Goal: Task Accomplishment & Management: Use online tool/utility

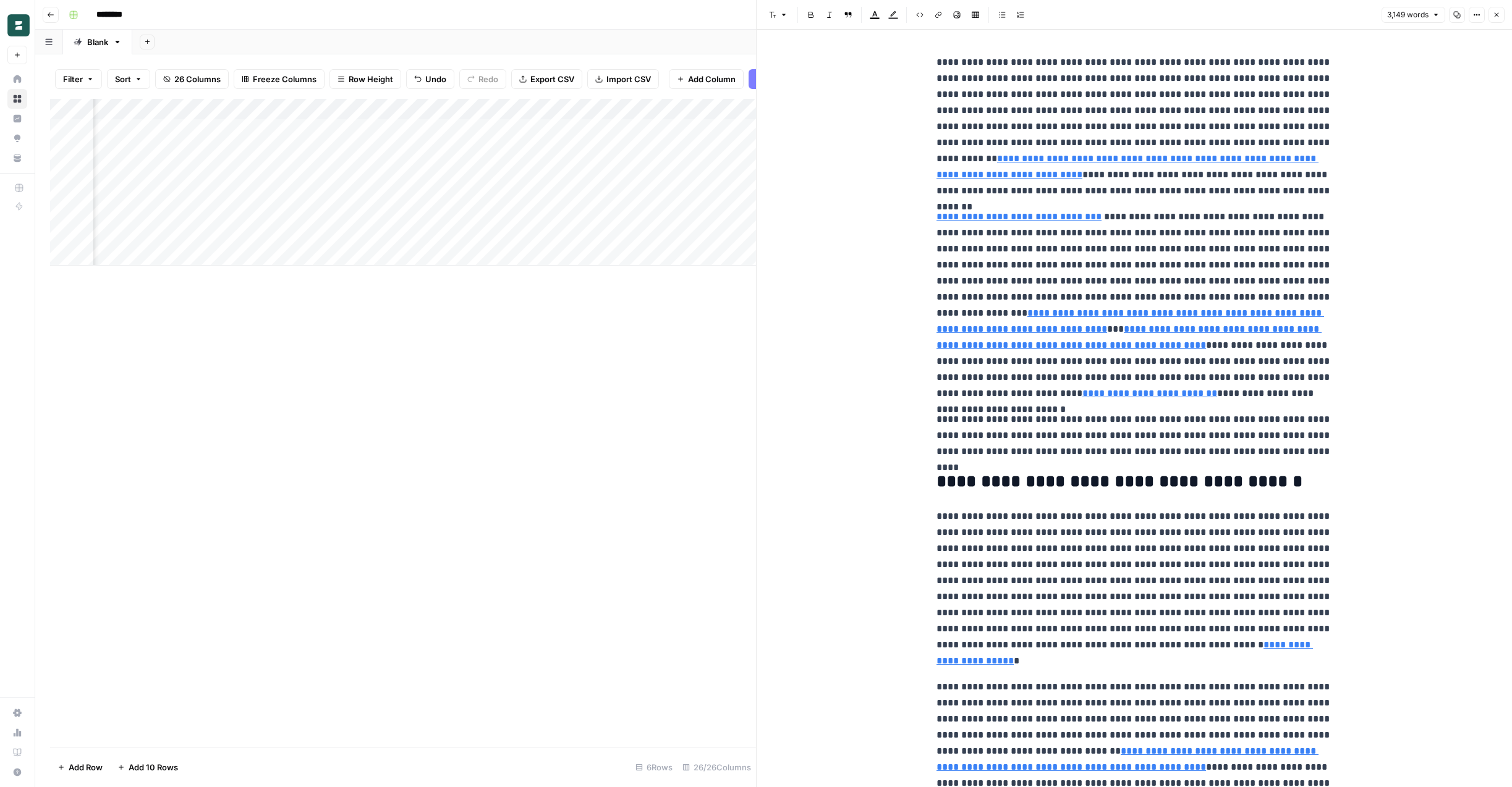
scroll to position [0, 2592]
click at [653, 336] on div "Add Column" at bounding box center [403, 422] width 706 height 648
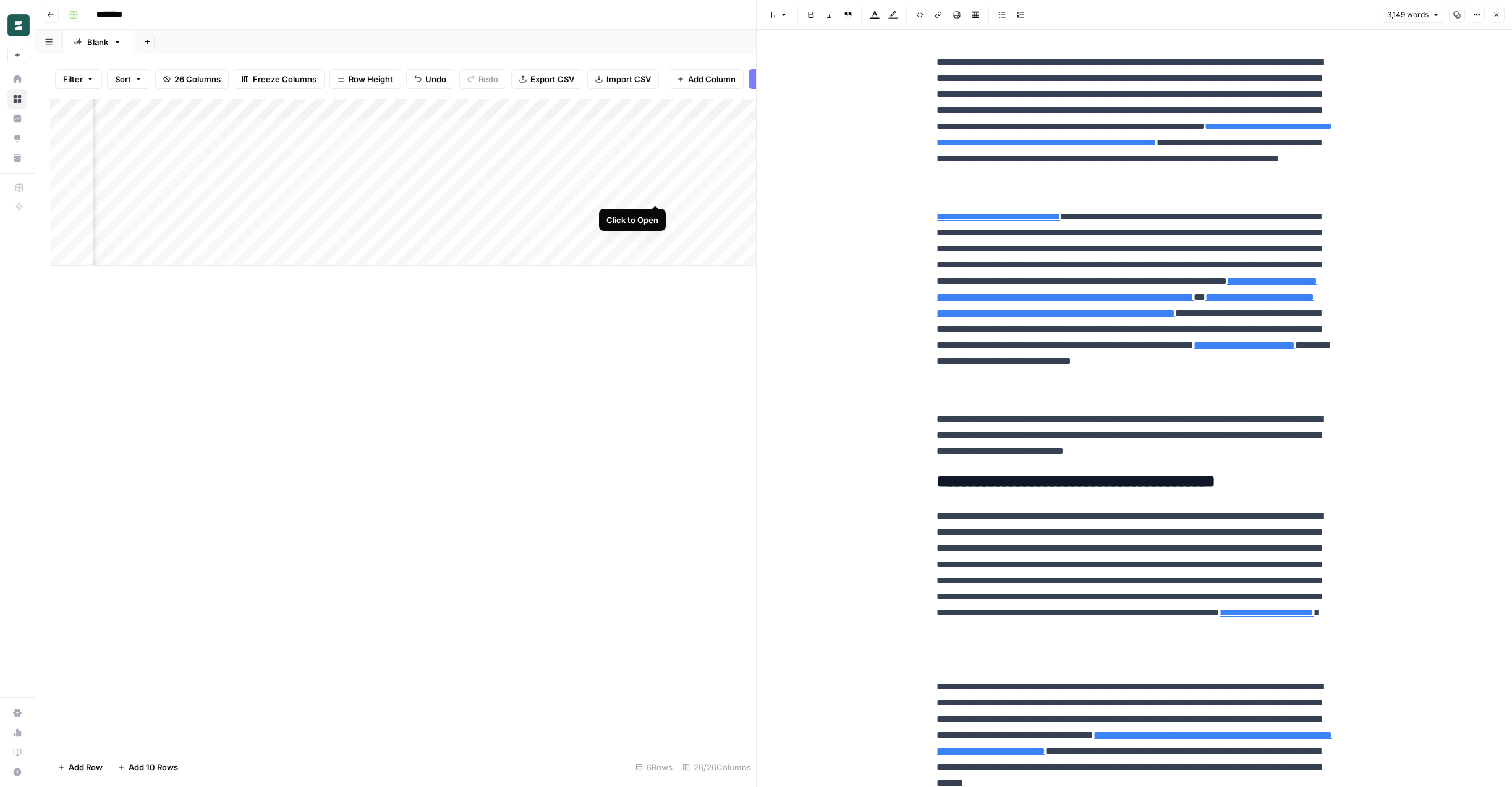
click at [657, 193] on div "Add Column" at bounding box center [403, 182] width 706 height 167
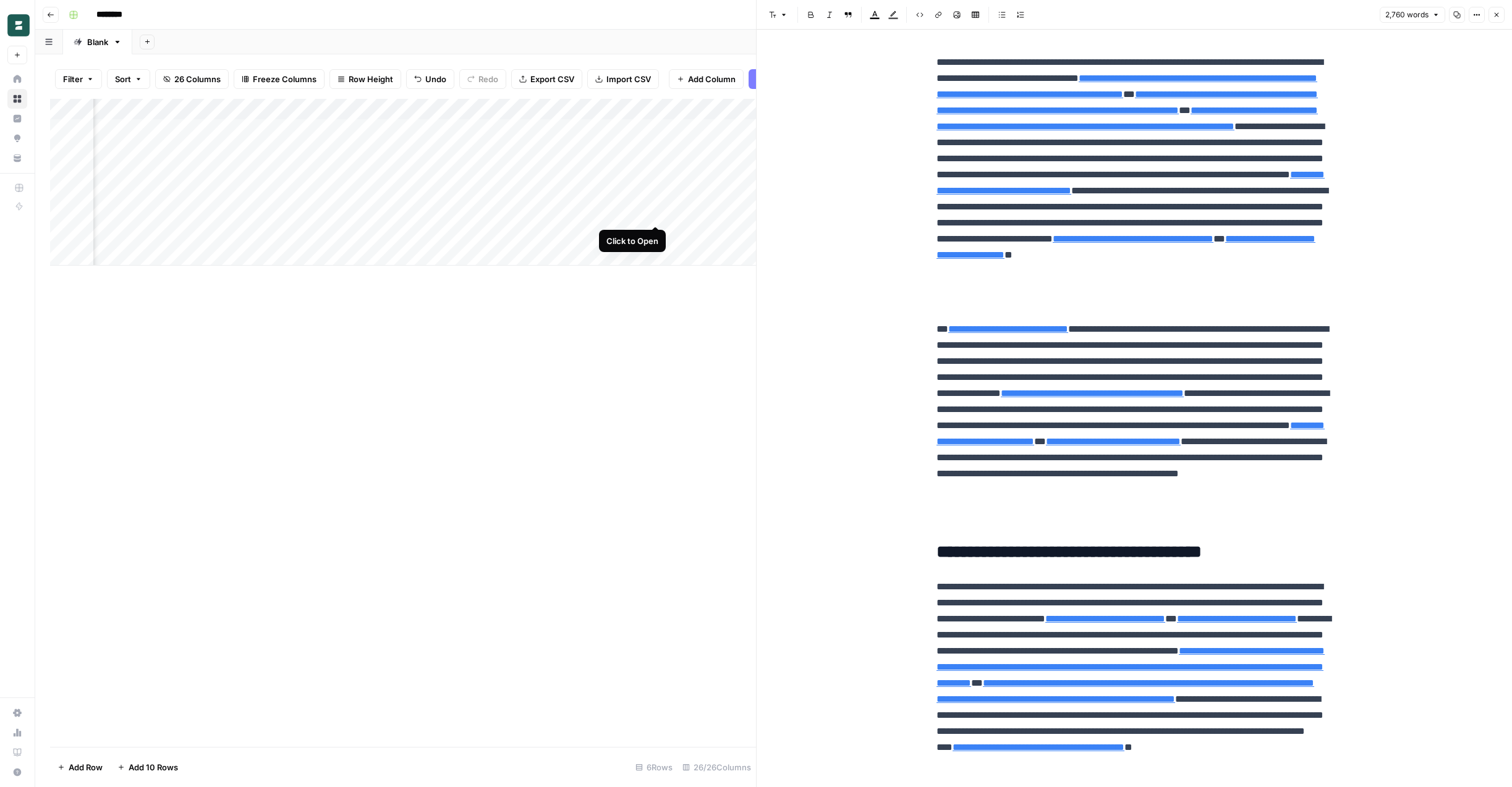
click at [654, 214] on div "Add Column" at bounding box center [403, 182] width 706 height 167
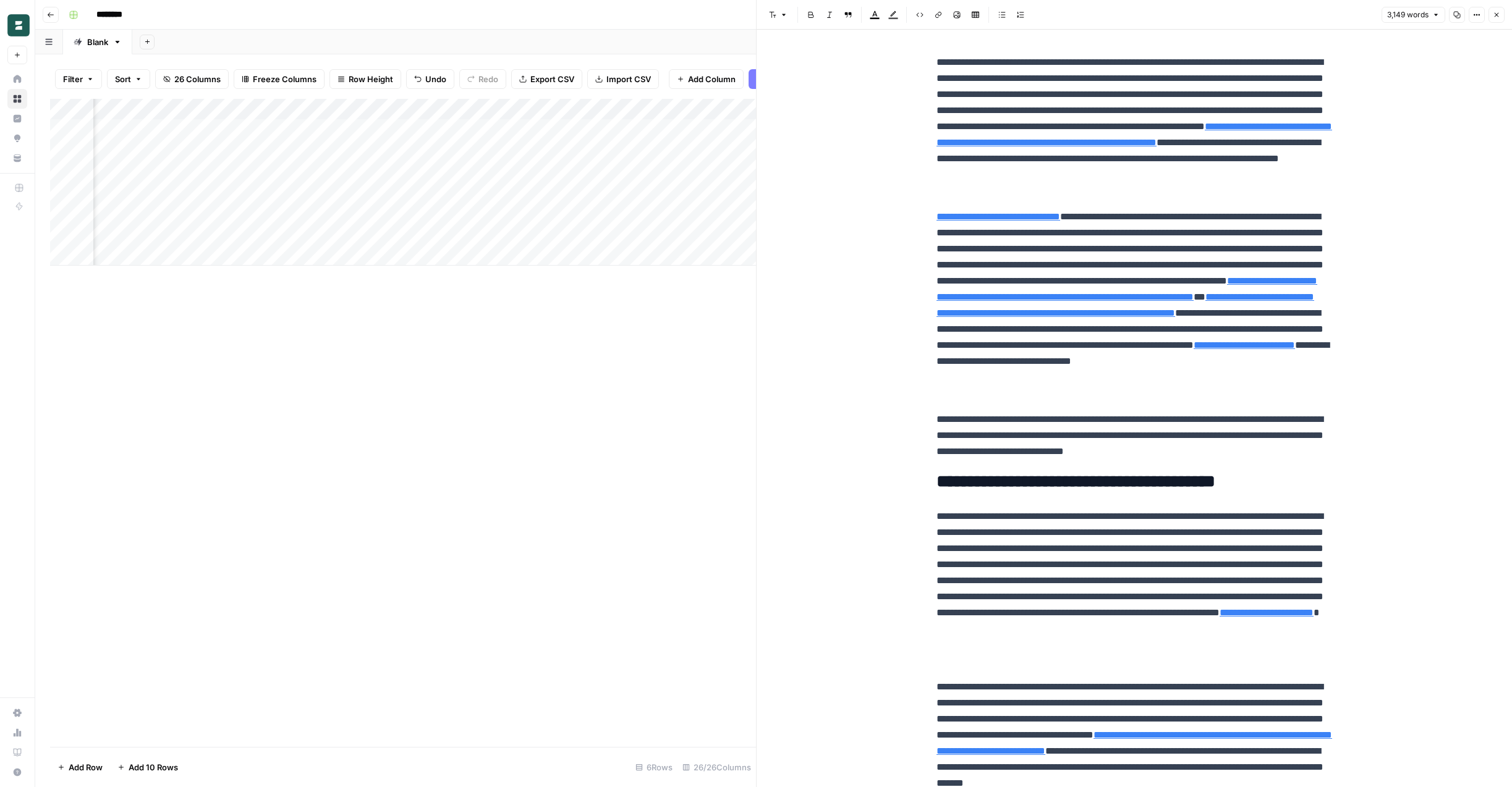
click at [308, 107] on div "Add Column" at bounding box center [403, 182] width 706 height 167
click at [185, 214] on span "Configure Inputs" at bounding box center [213, 213] width 108 height 13
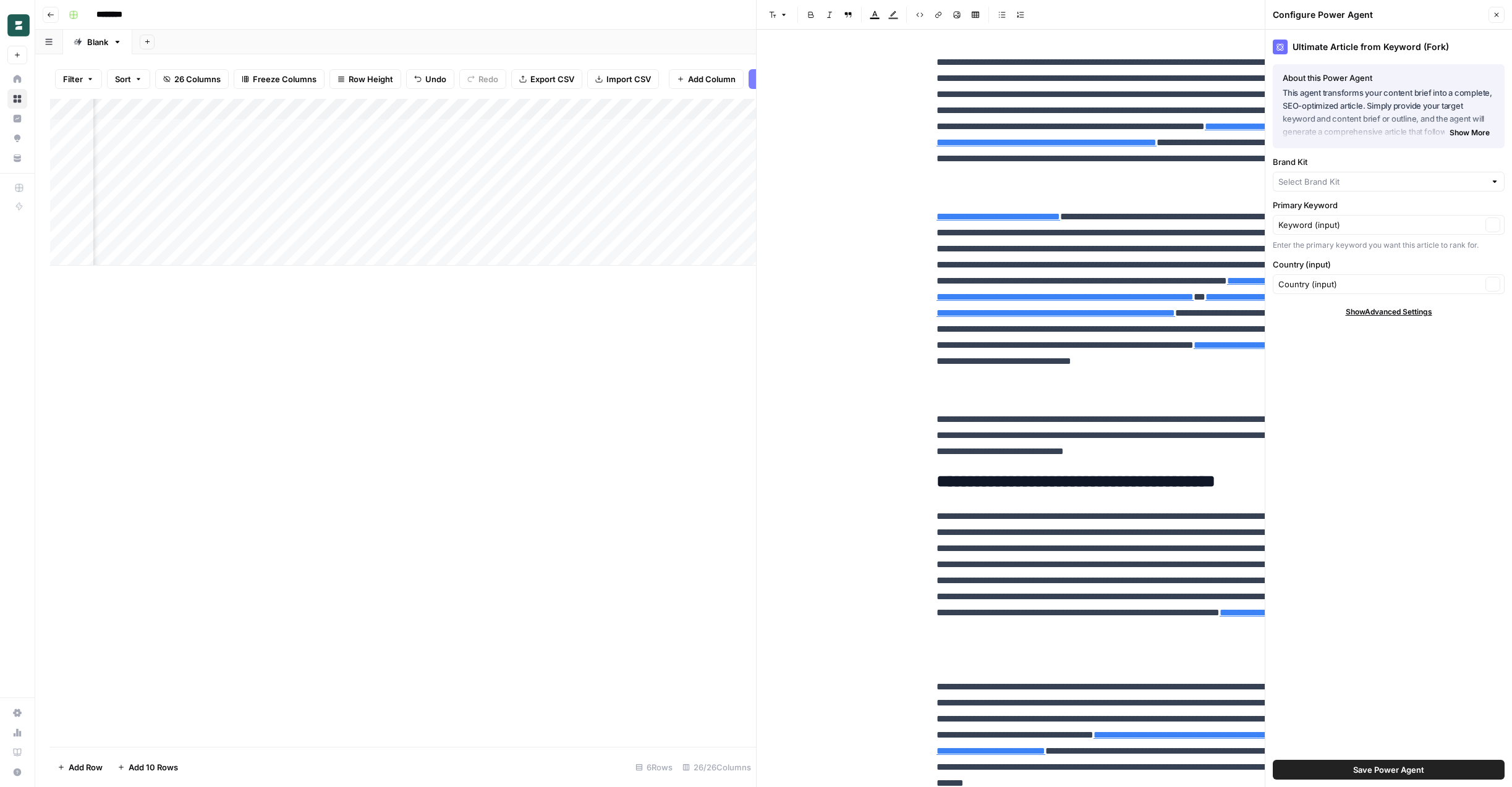
type input "Test Persona Borderless AI"
click at [434, 482] on div "Add Column" at bounding box center [403, 422] width 706 height 648
click at [1494, 17] on icon "button" at bounding box center [1496, 15] width 7 height 7
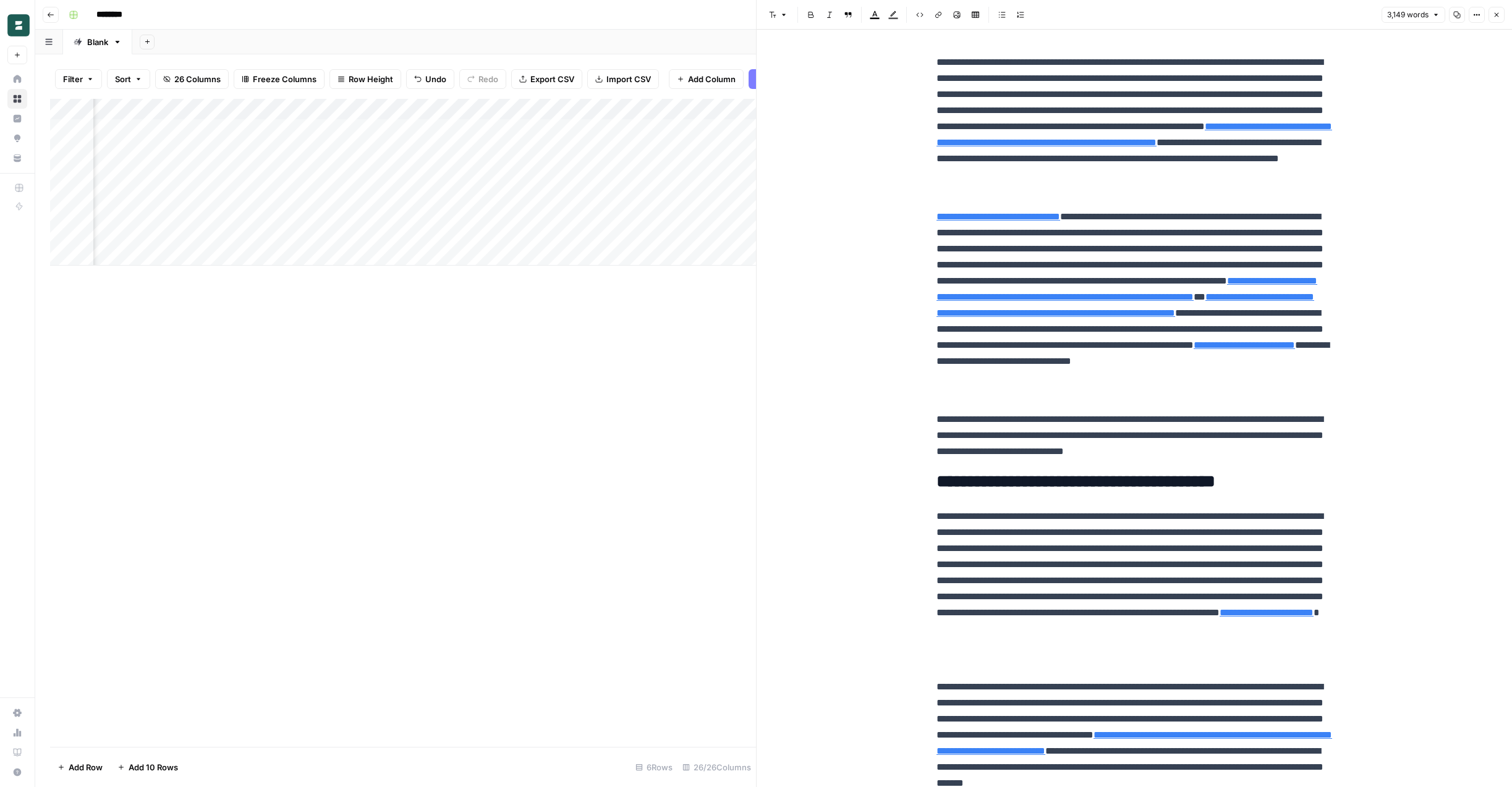
scroll to position [0, 2378]
click at [683, 215] on div "Add Column" at bounding box center [403, 182] width 706 height 167
click at [583, 207] on div "Add Column" at bounding box center [403, 182] width 706 height 167
click at [448, 206] on div "Add Column" at bounding box center [403, 182] width 706 height 167
click at [393, 212] on div "Add Column" at bounding box center [403, 182] width 706 height 167
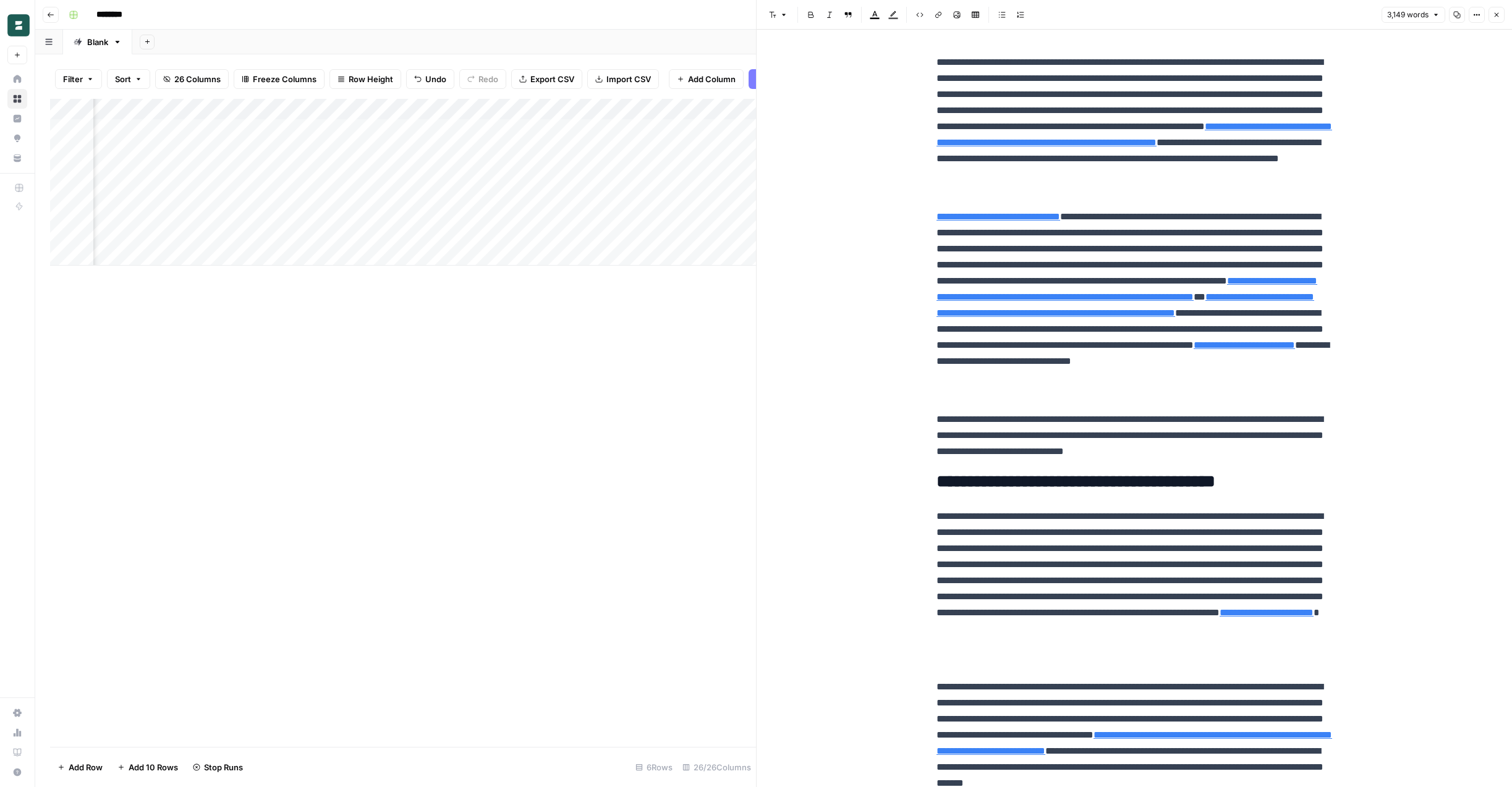
click at [531, 362] on div "Add Column" at bounding box center [403, 422] width 706 height 648
click at [1495, 19] on button "Close" at bounding box center [1496, 15] width 16 height 16
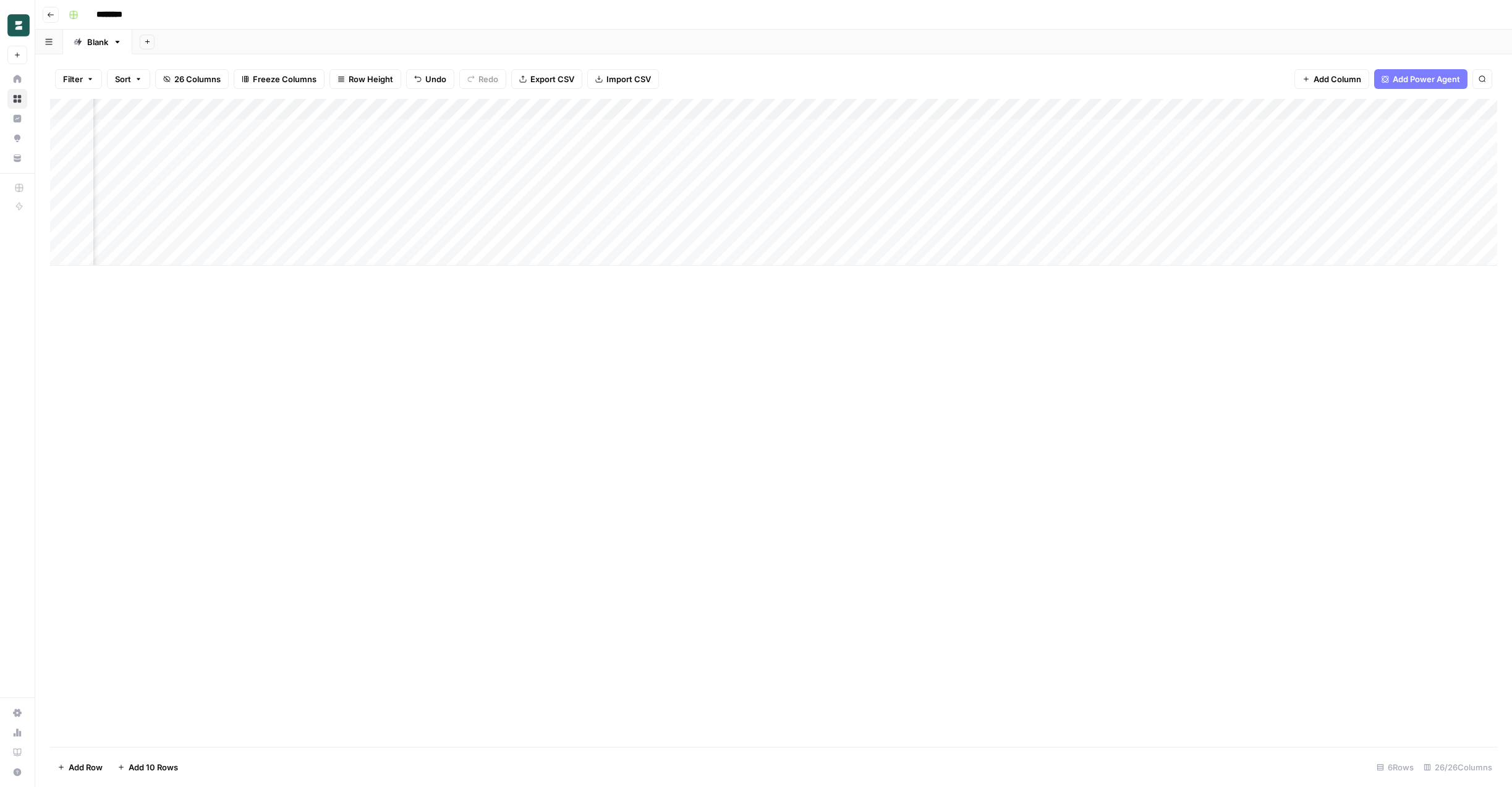
click at [408, 192] on div "Add Column" at bounding box center [774, 182] width 1447 height 167
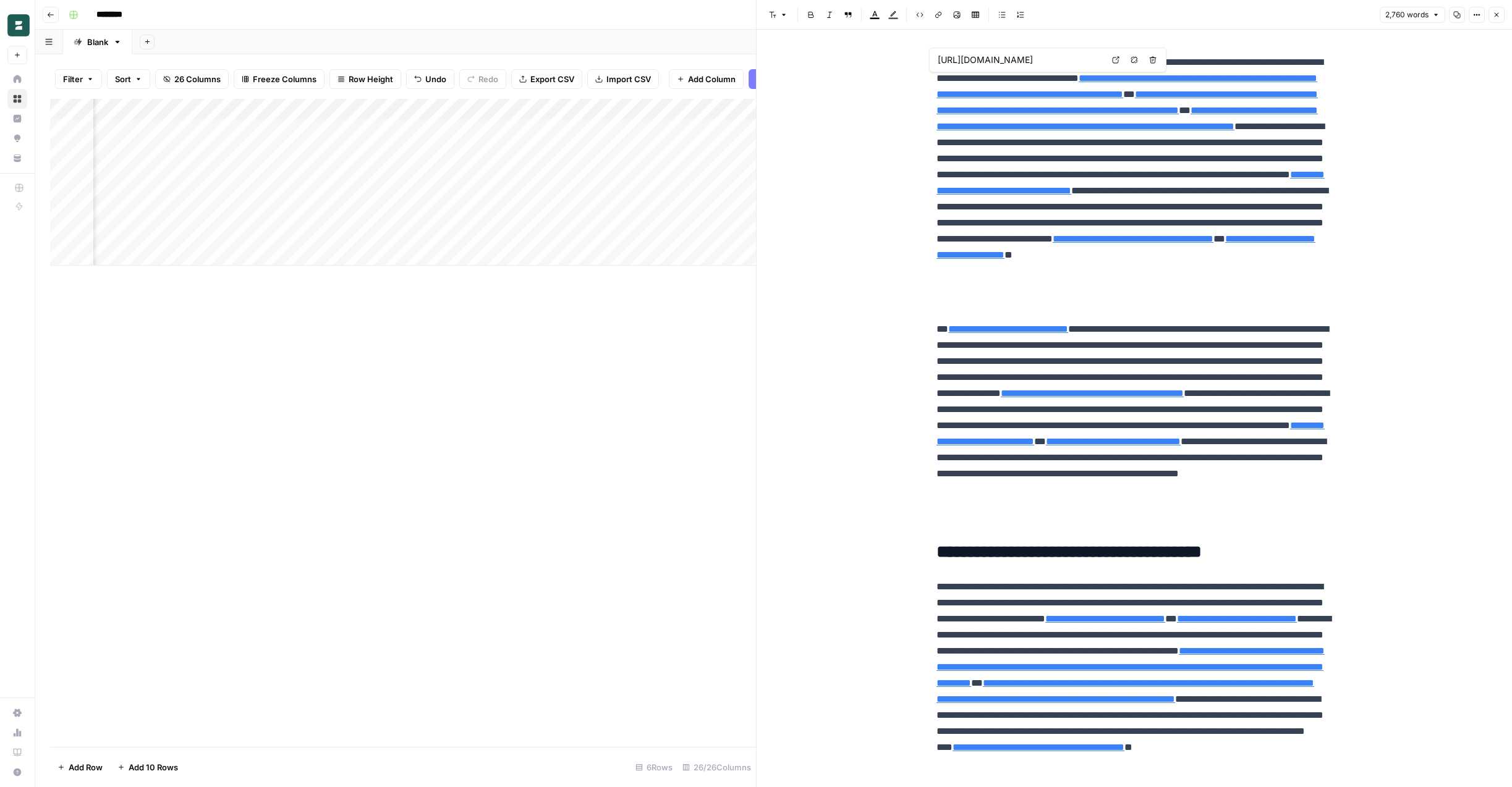
scroll to position [0, 2834]
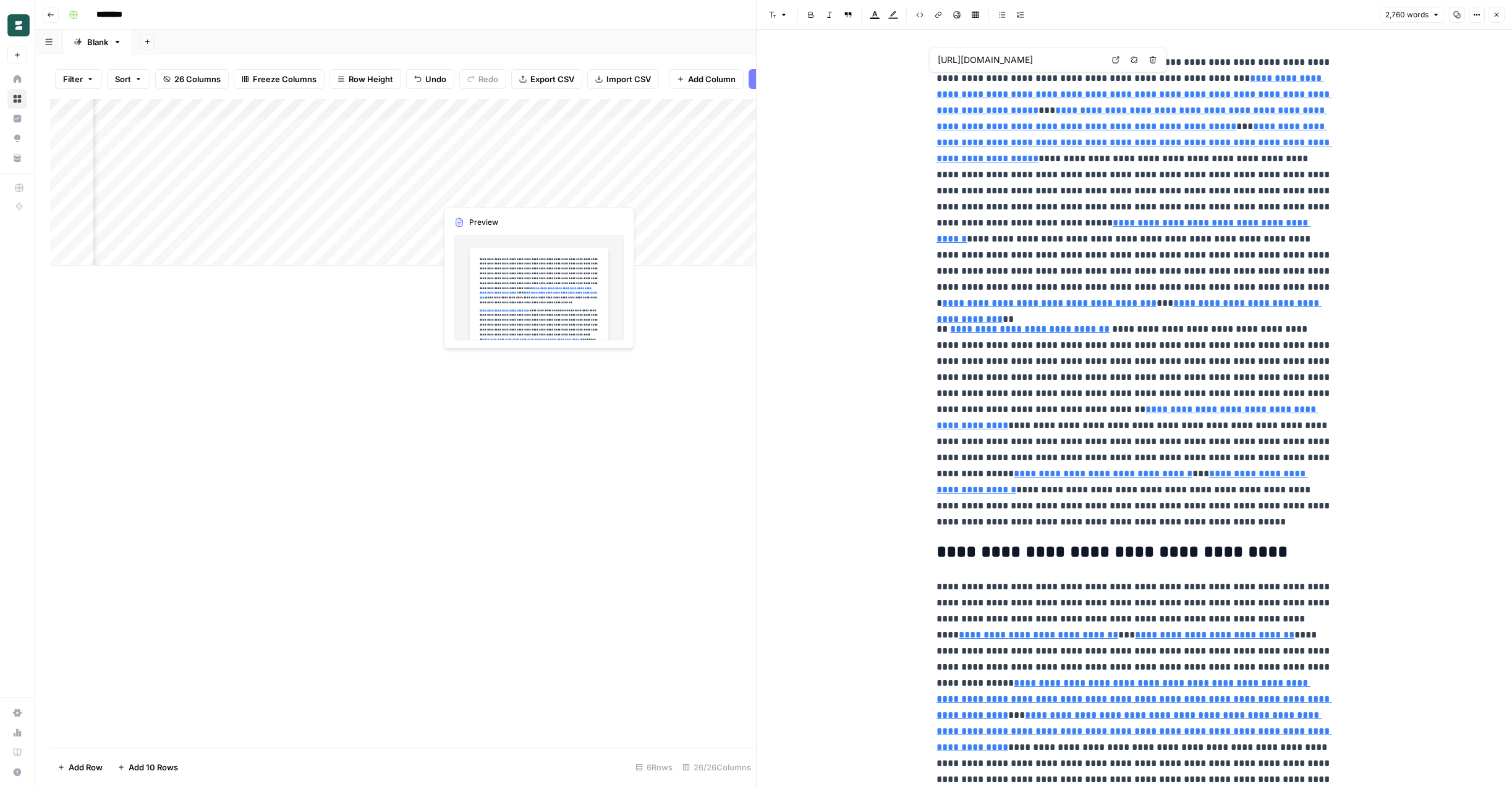
click at [535, 191] on div "Add Column" at bounding box center [403, 182] width 706 height 167
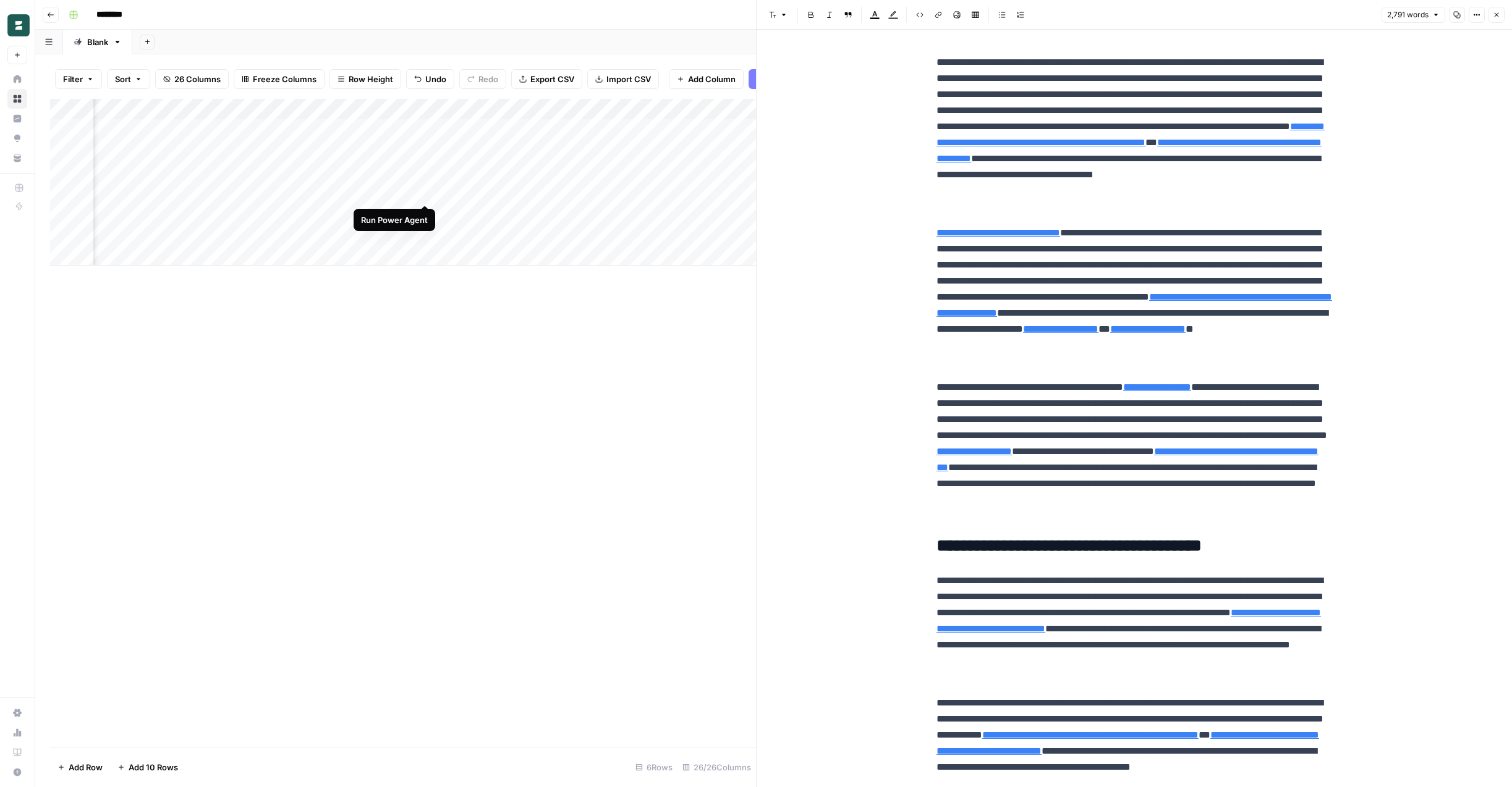
click at [424, 192] on div "Add Column" at bounding box center [403, 182] width 706 height 167
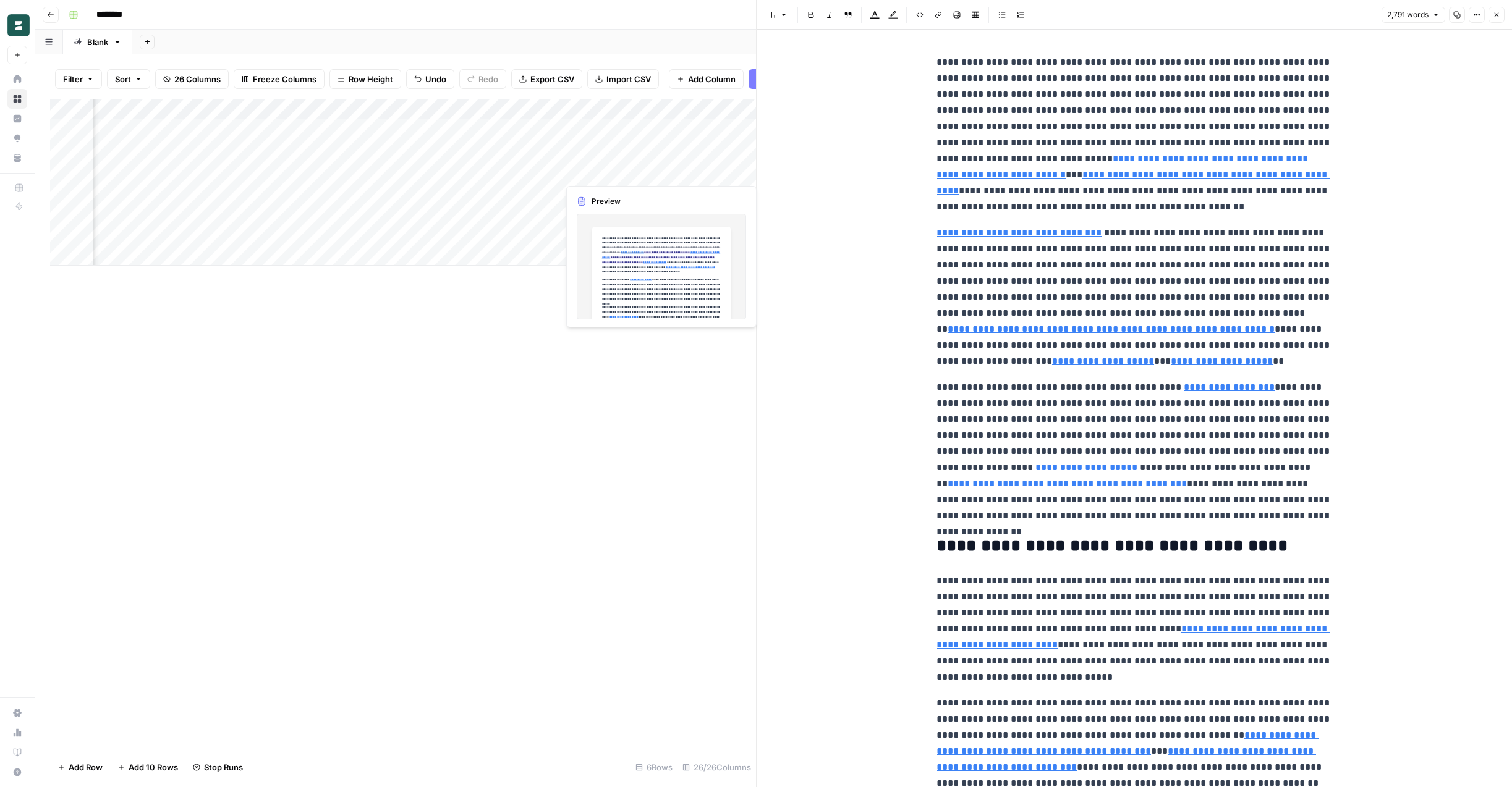
click at [640, 173] on div "Add Column" at bounding box center [403, 182] width 706 height 167
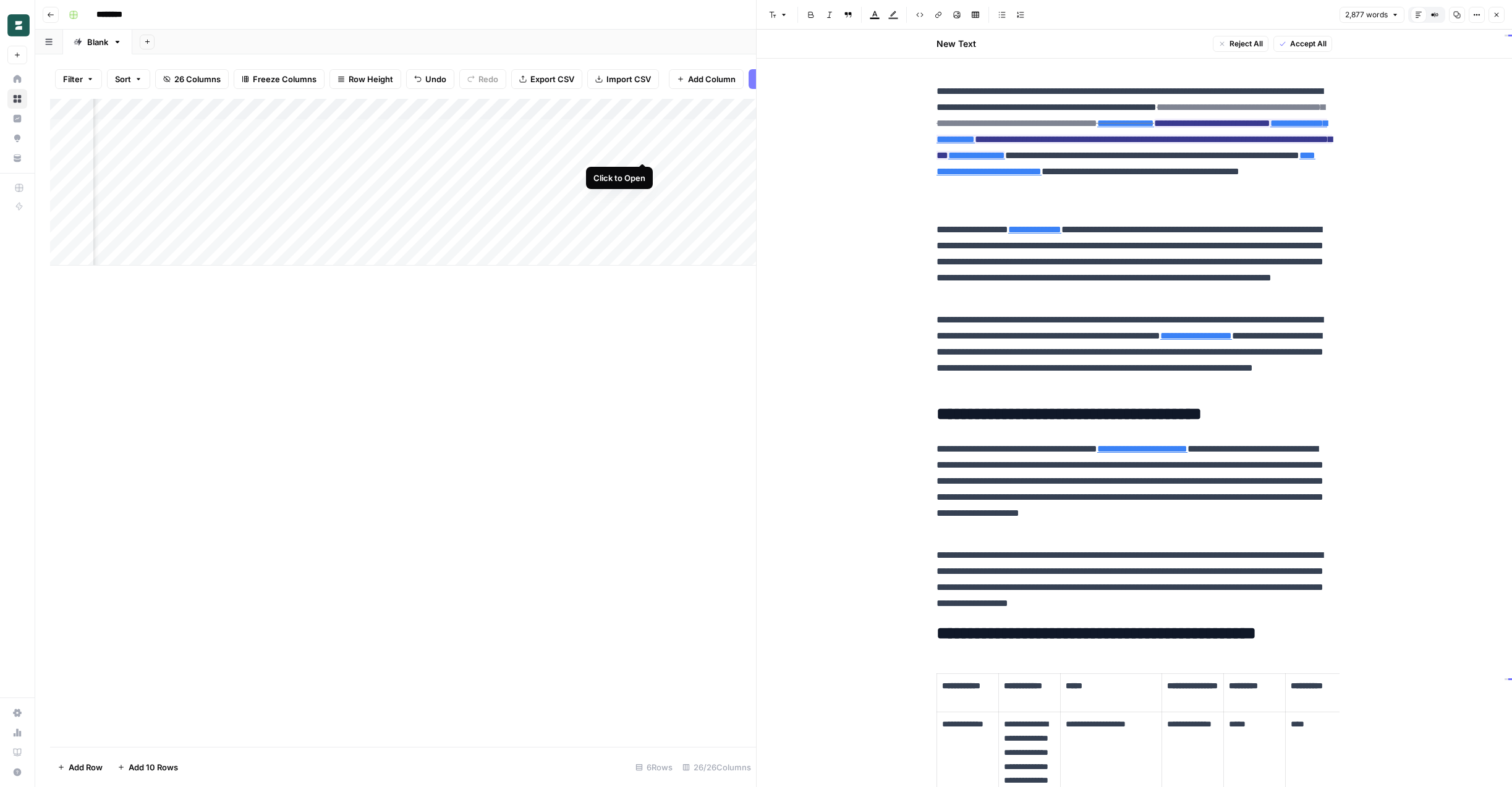
click at [643, 148] on div "Add Column" at bounding box center [403, 182] width 706 height 167
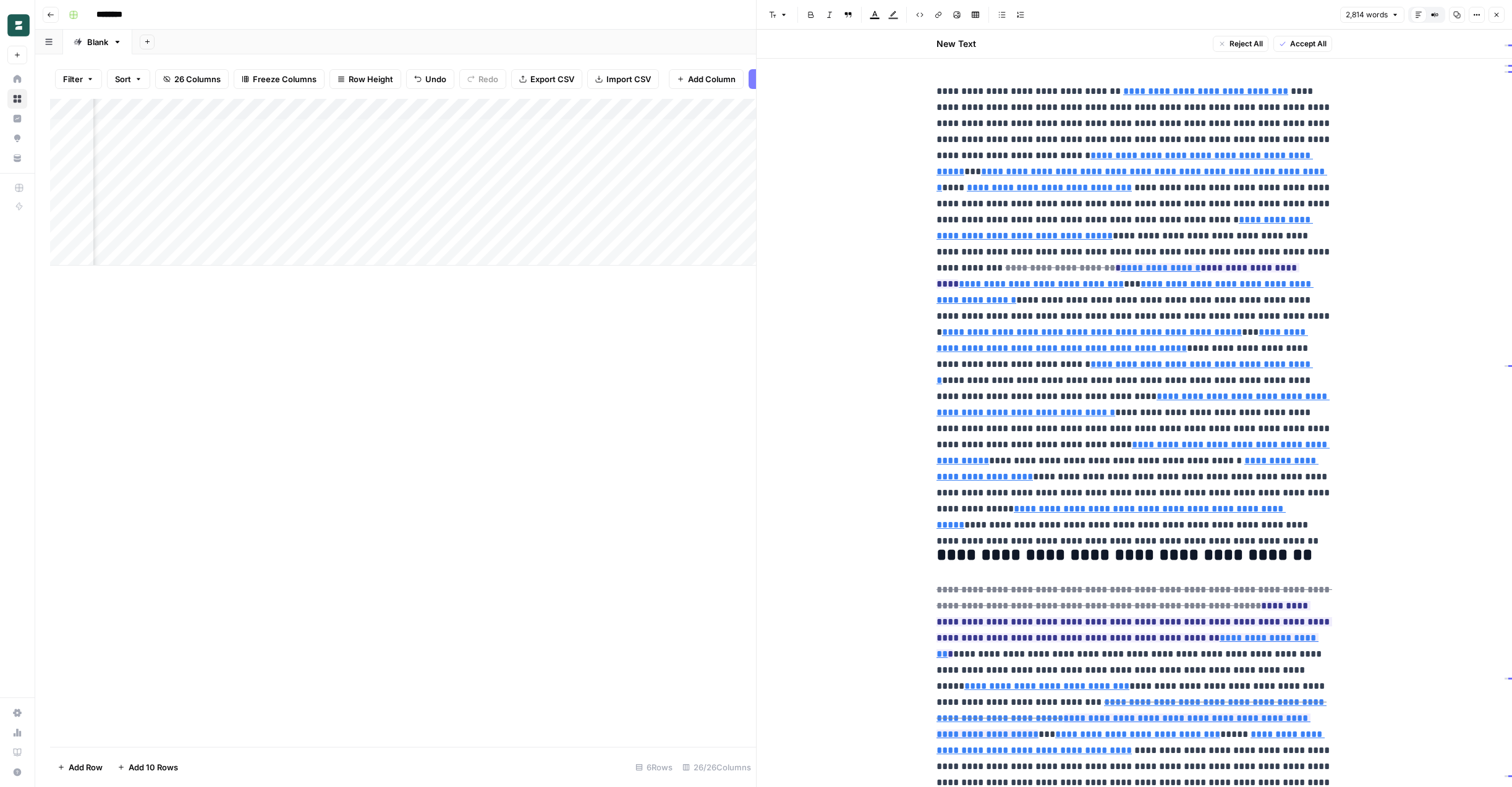
click at [1499, 12] on icon "button" at bounding box center [1496, 15] width 7 height 7
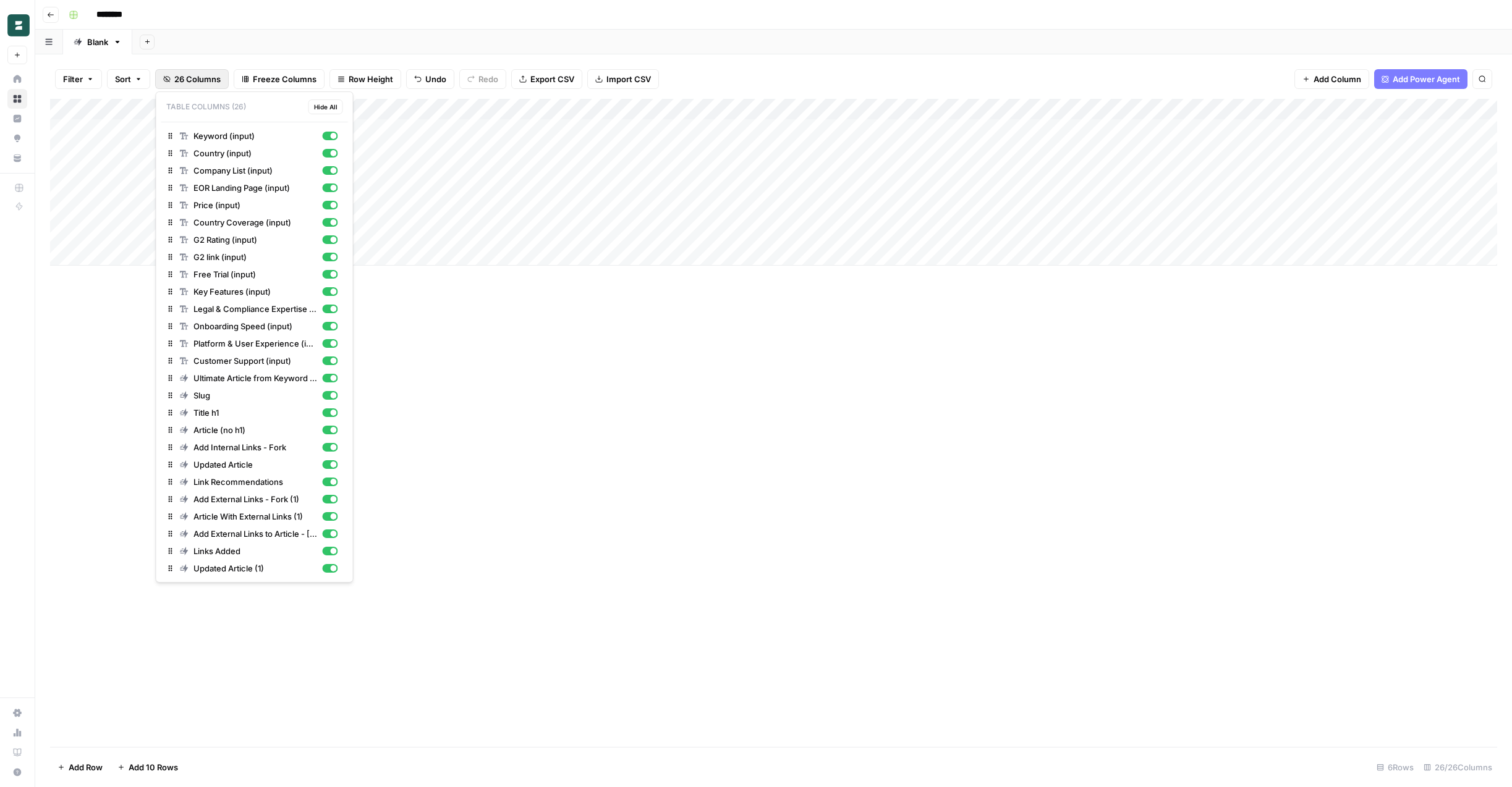
click at [188, 75] on span "26 Columns" at bounding box center [197, 79] width 47 height 13
click at [326, 170] on div "button" at bounding box center [330, 170] width 16 height 9
click at [331, 186] on div "button" at bounding box center [334, 187] width 6 height 6
click at [329, 203] on div "button" at bounding box center [330, 205] width 16 height 9
click at [328, 221] on div "button" at bounding box center [330, 222] width 16 height 9
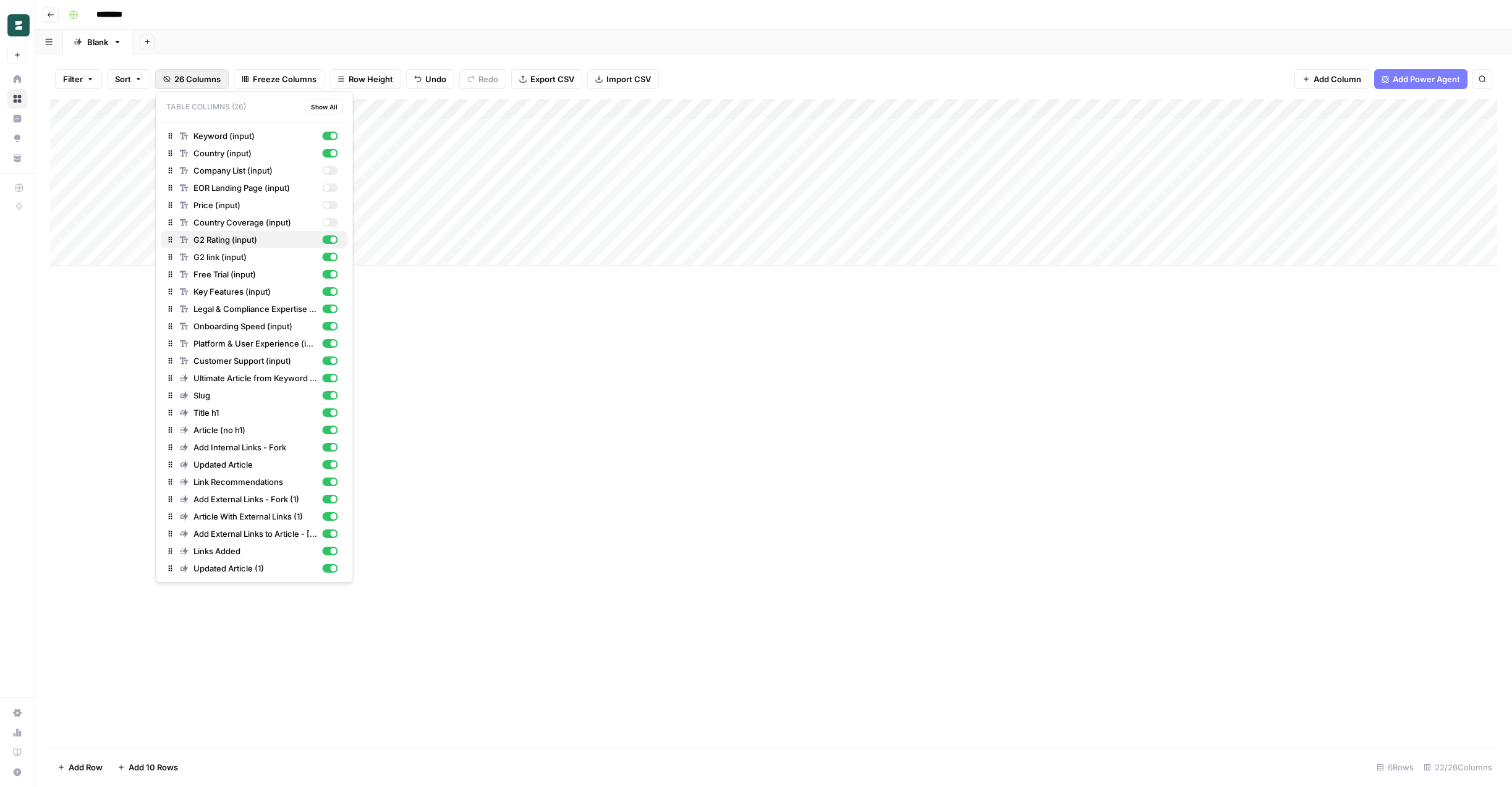
click at [328, 236] on div "button" at bounding box center [330, 240] width 16 height 9
click at [327, 259] on div "button" at bounding box center [330, 257] width 16 height 9
click at [327, 274] on div "button" at bounding box center [330, 274] width 16 height 9
click at [327, 293] on div "button" at bounding box center [330, 292] width 16 height 9
click at [328, 311] on div "button" at bounding box center [330, 309] width 16 height 9
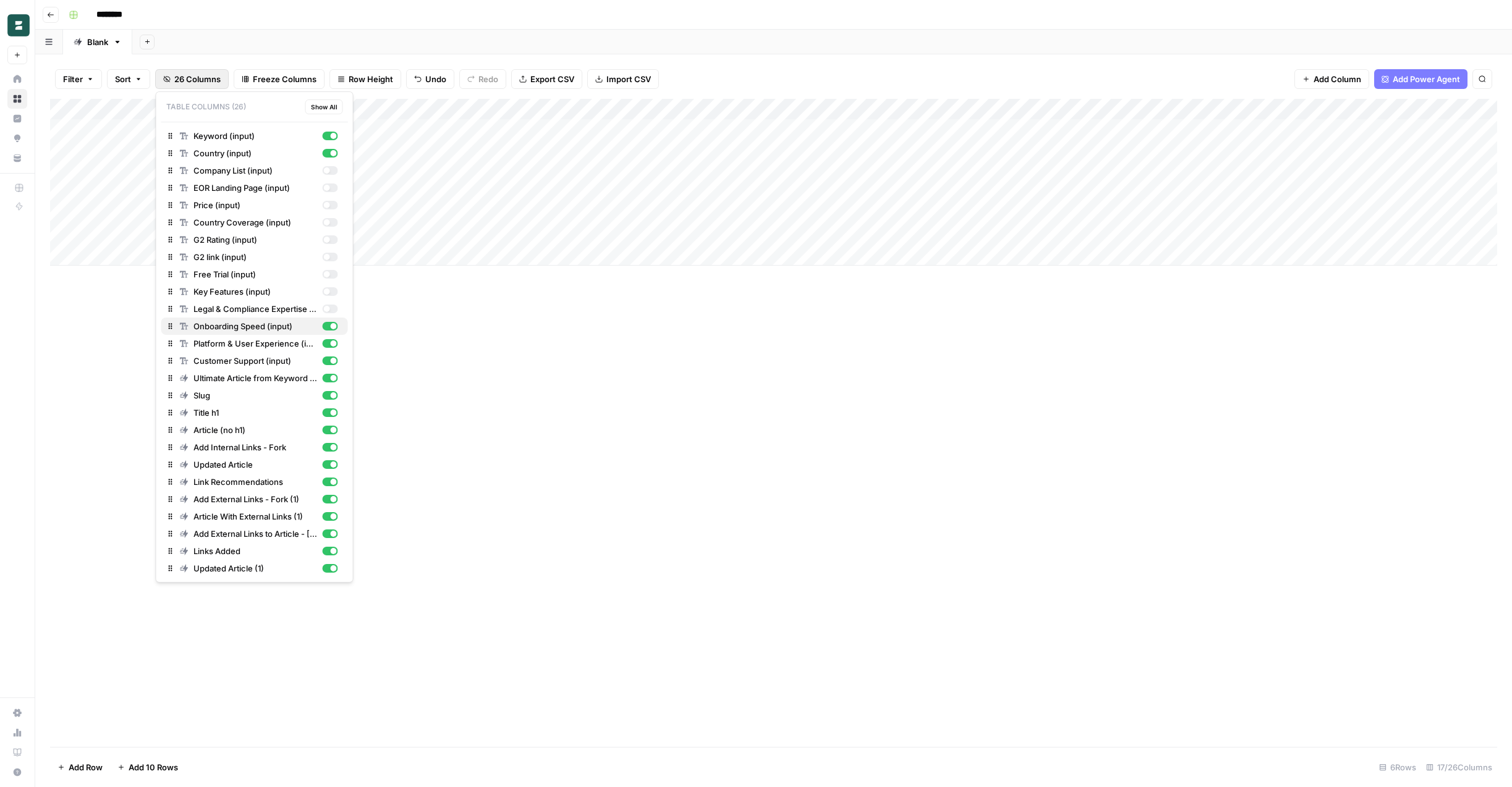
click at [332, 322] on div "Onboarding Speed (input)" at bounding box center [259, 326] width 159 height 13
click at [328, 345] on div "button" at bounding box center [330, 344] width 16 height 9
click at [511, 359] on div "Add Column" at bounding box center [774, 422] width 1447 height 648
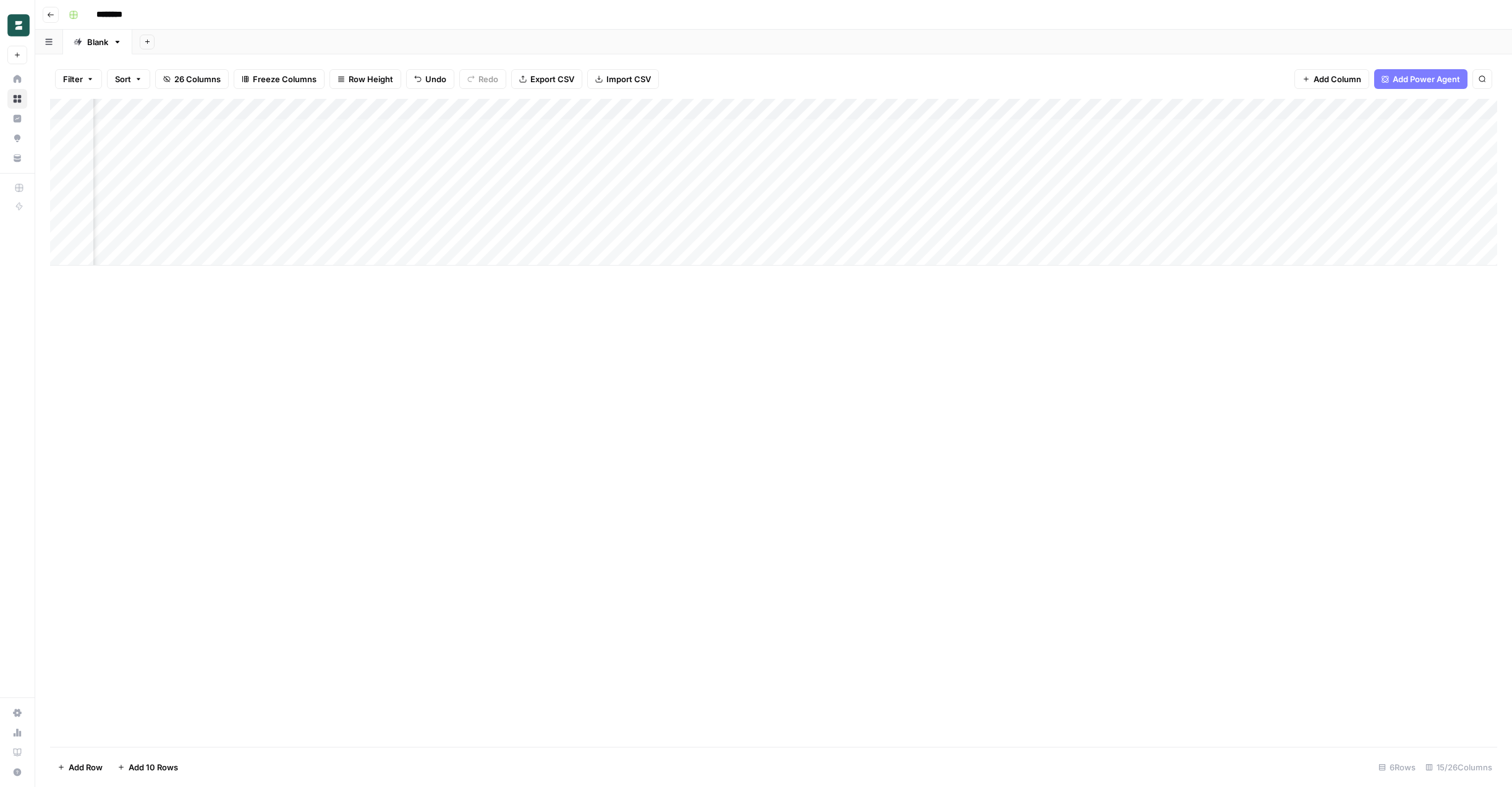
scroll to position [0, 508]
click at [640, 213] on div "Add Column" at bounding box center [774, 182] width 1447 height 167
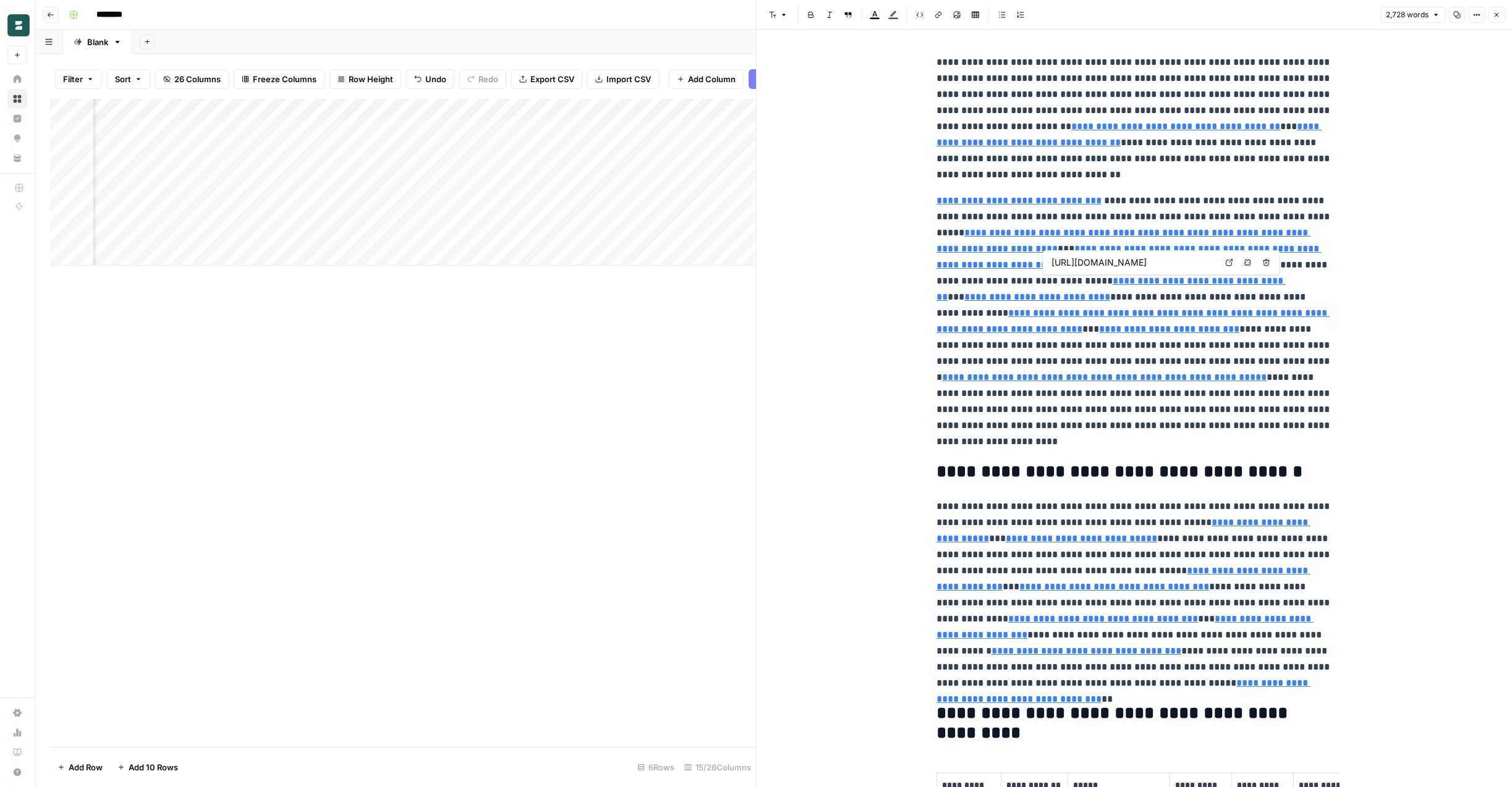
type input "https://www.usemultiplier.com/ecuador/employment-laws"
type input "https://www.papayaglobal.com/countrypedia/country/ecuador/"
click at [1497, 14] on icon "button" at bounding box center [1496, 15] width 7 height 7
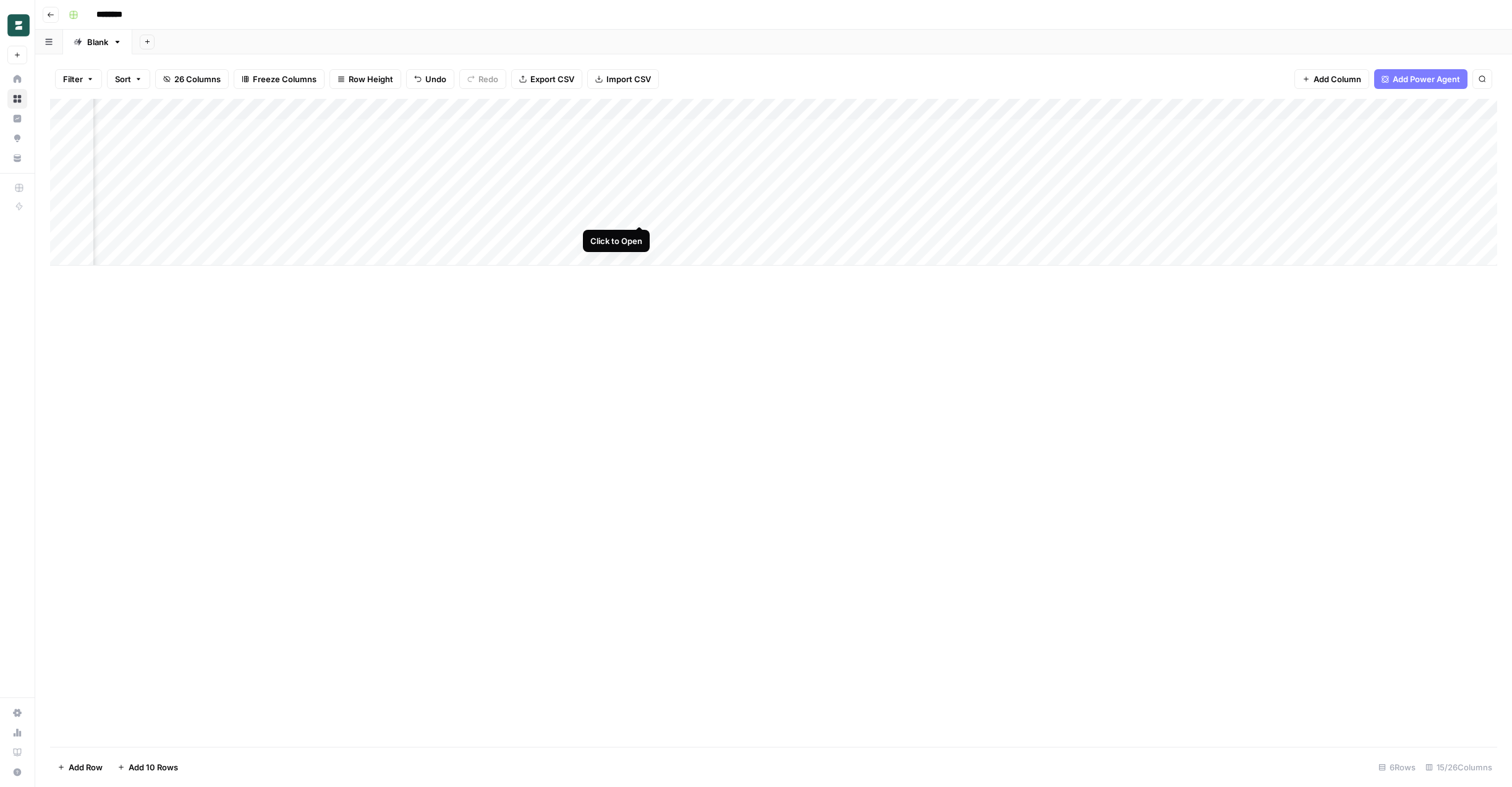
click at [641, 212] on div "Add Column" at bounding box center [774, 182] width 1447 height 167
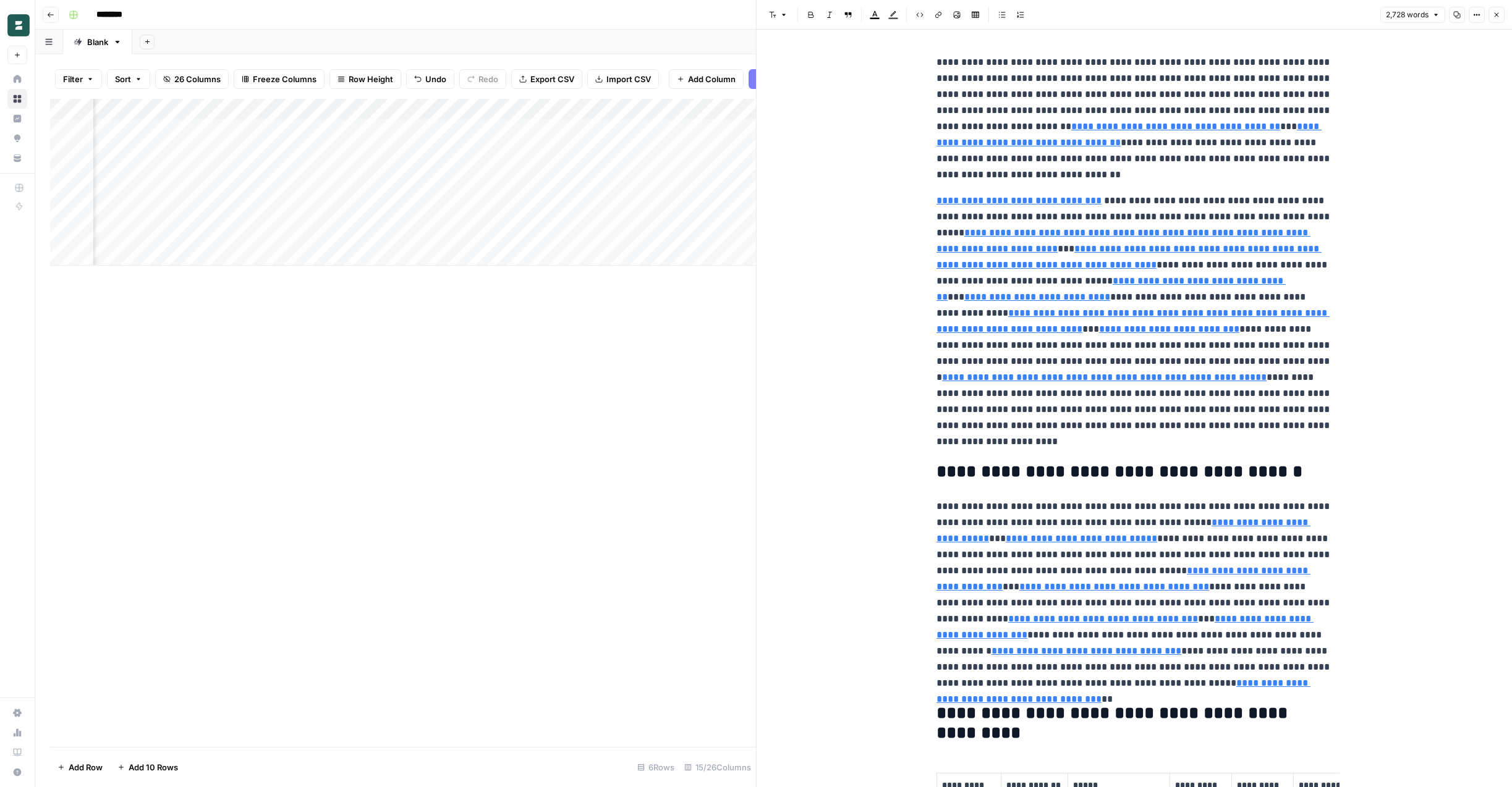
click at [1181, 159] on p "**********" at bounding box center [1134, 118] width 396 height 128
type input "https://www.papayaglobal.com/countrypedia/country/ecuador/"
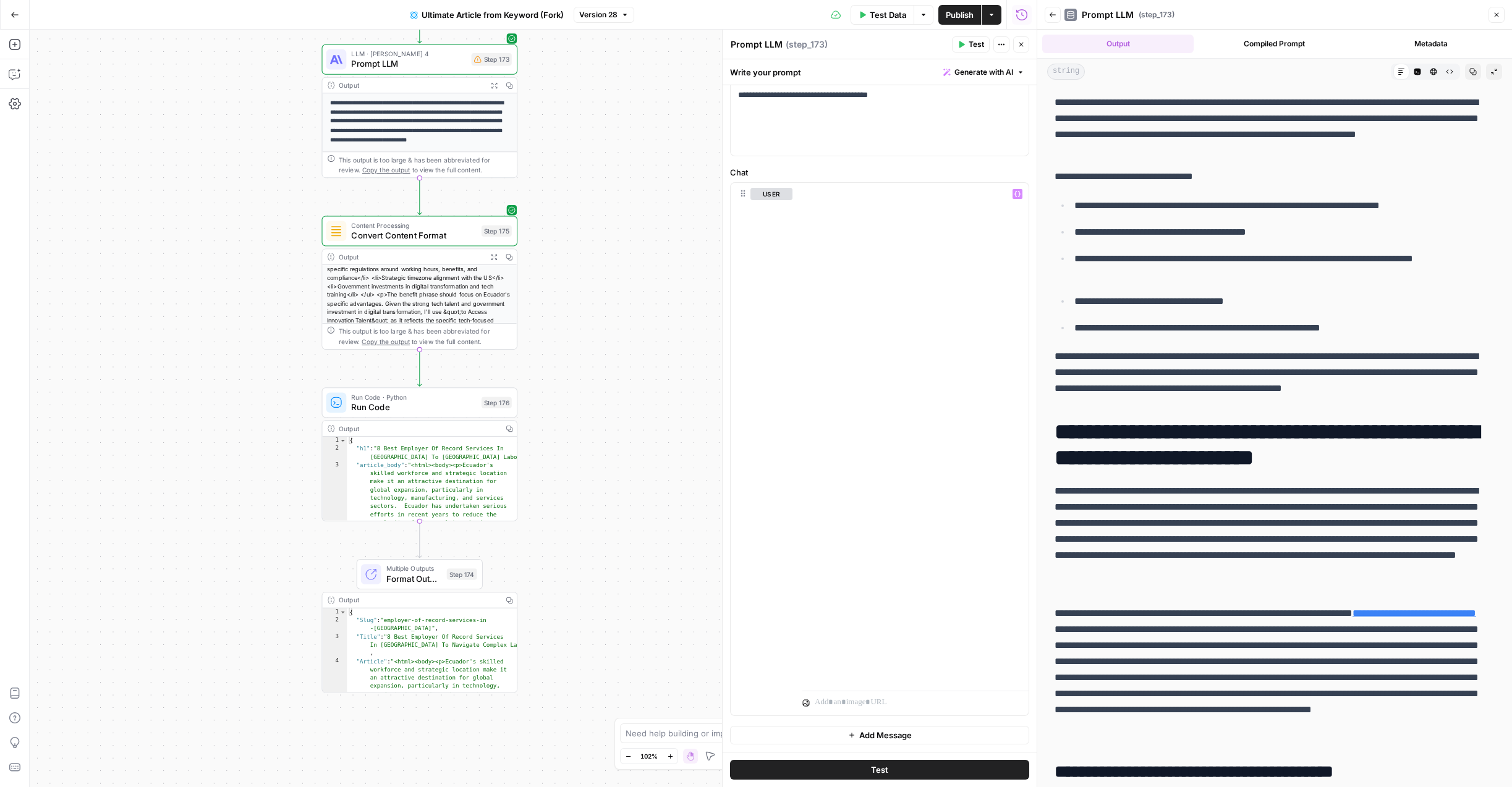
click at [441, 233] on span "Convert Content Format" at bounding box center [414, 235] width 125 height 13
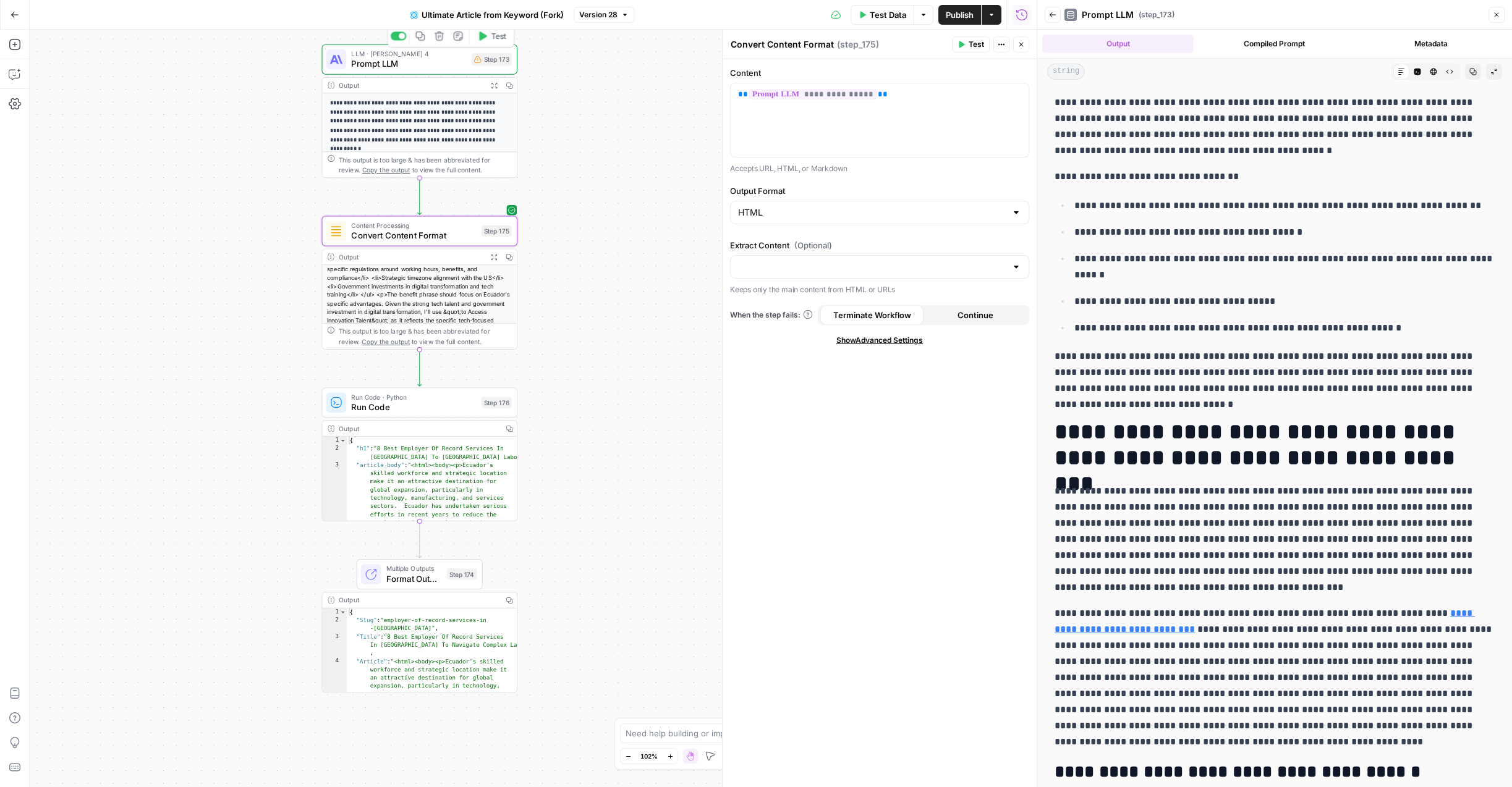
click at [419, 64] on span "Prompt LLM" at bounding box center [408, 64] width 115 height 13
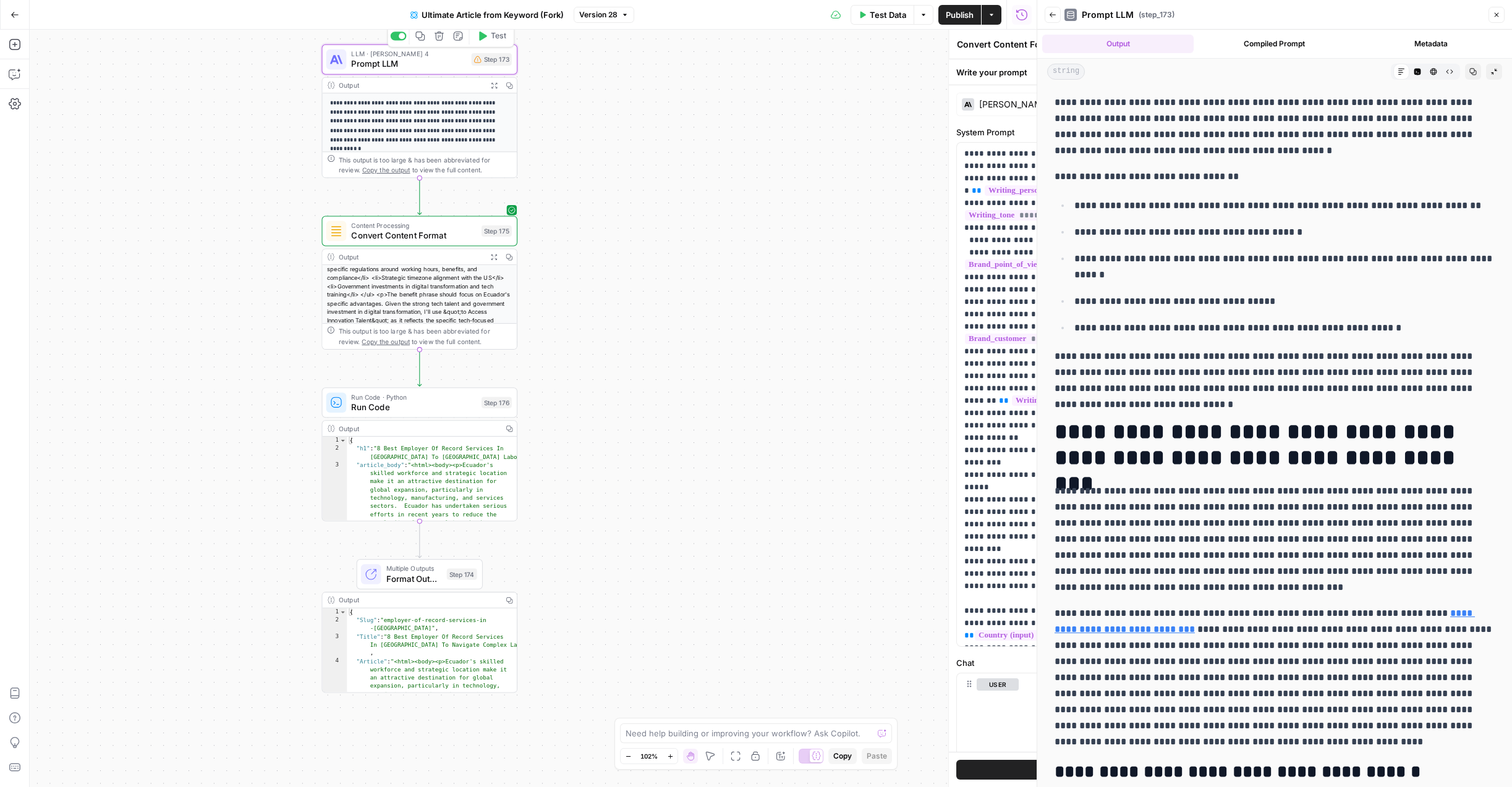
type textarea "Prompt LLM"
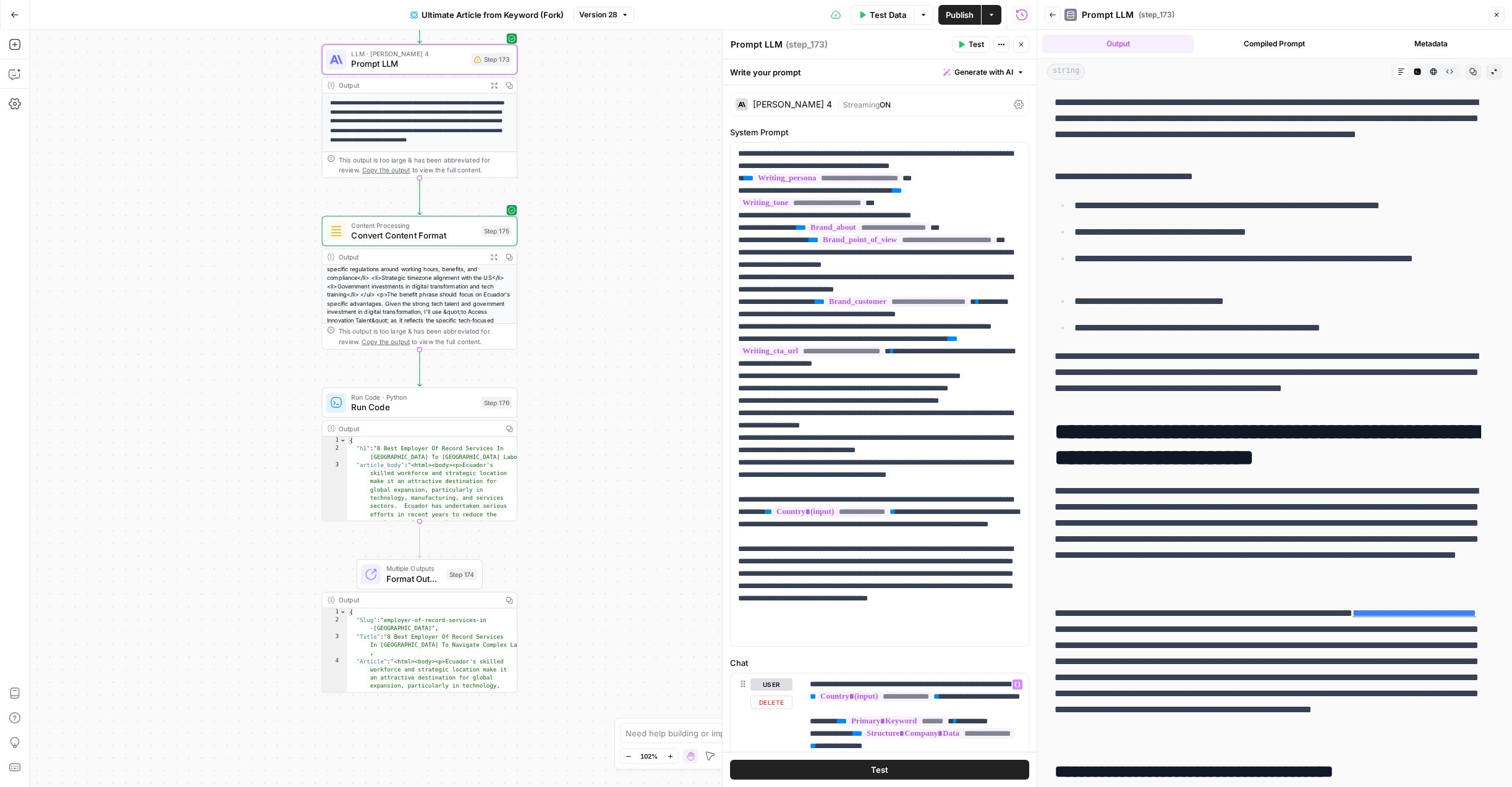
click at [884, 766] on span "Test" at bounding box center [879, 770] width 17 height 13
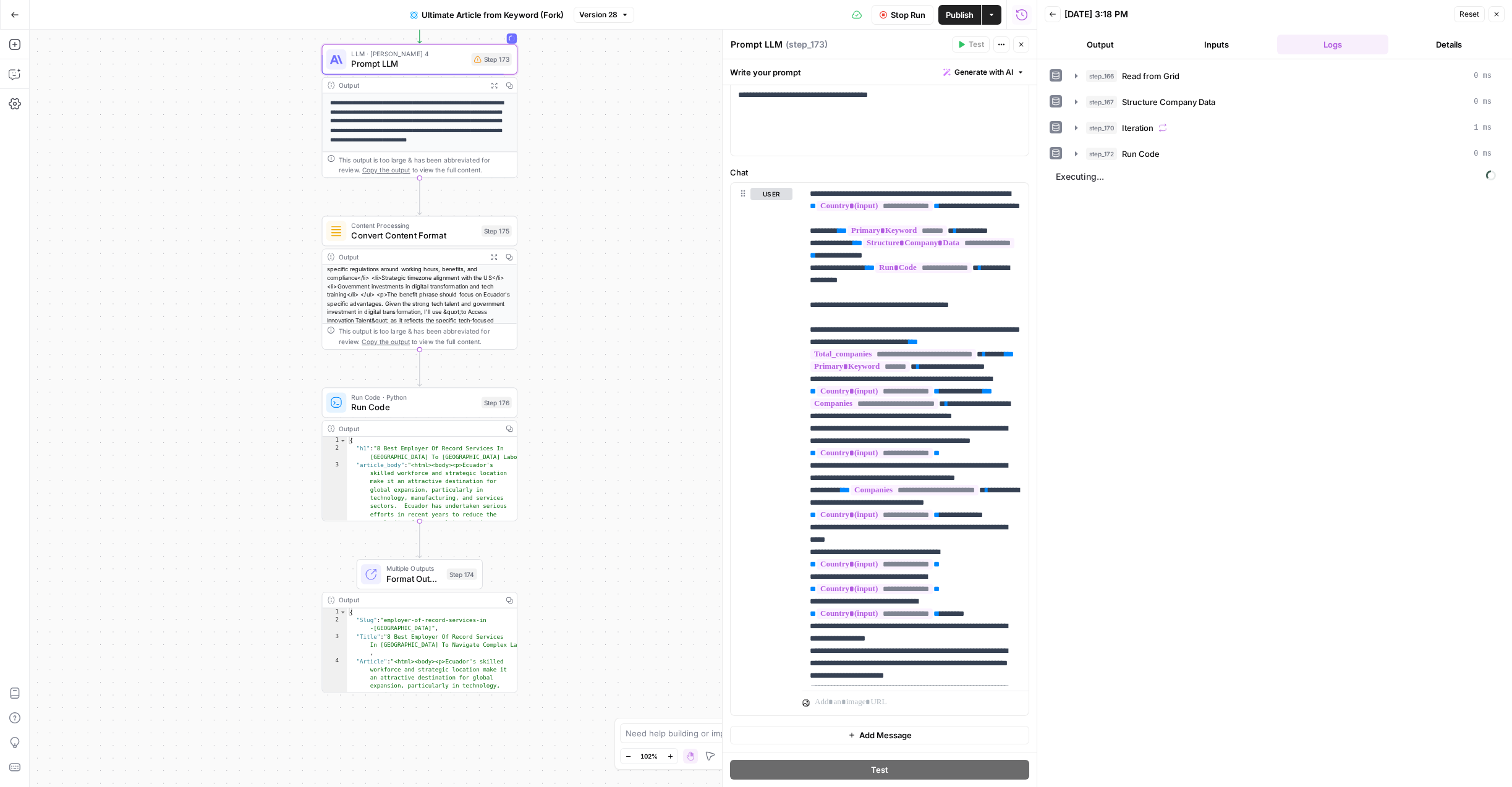
click at [691, 15] on div "Stop Run Publish Actions Run History" at bounding box center [836, 14] width 403 height 29
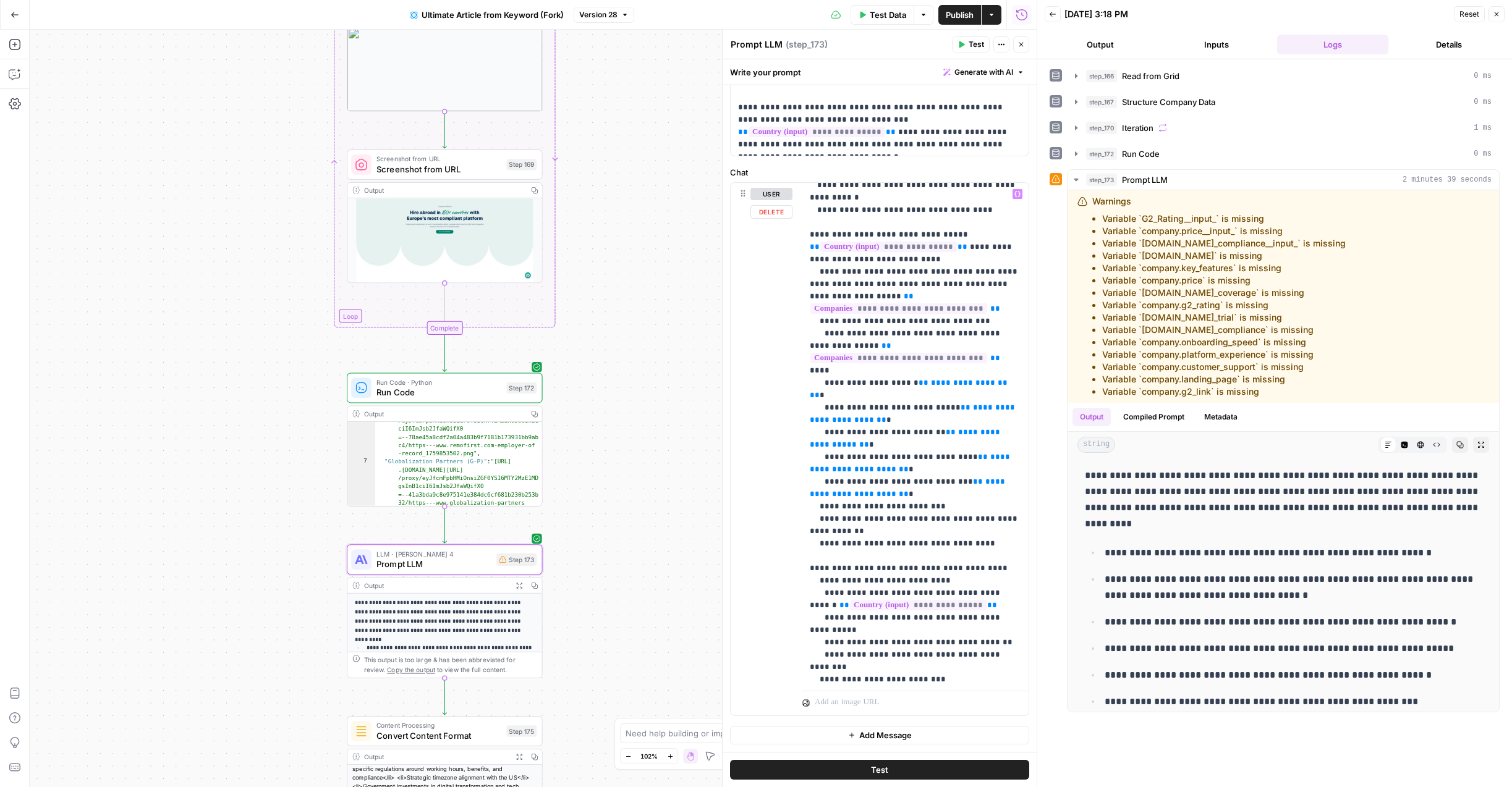
scroll to position [4747, 0]
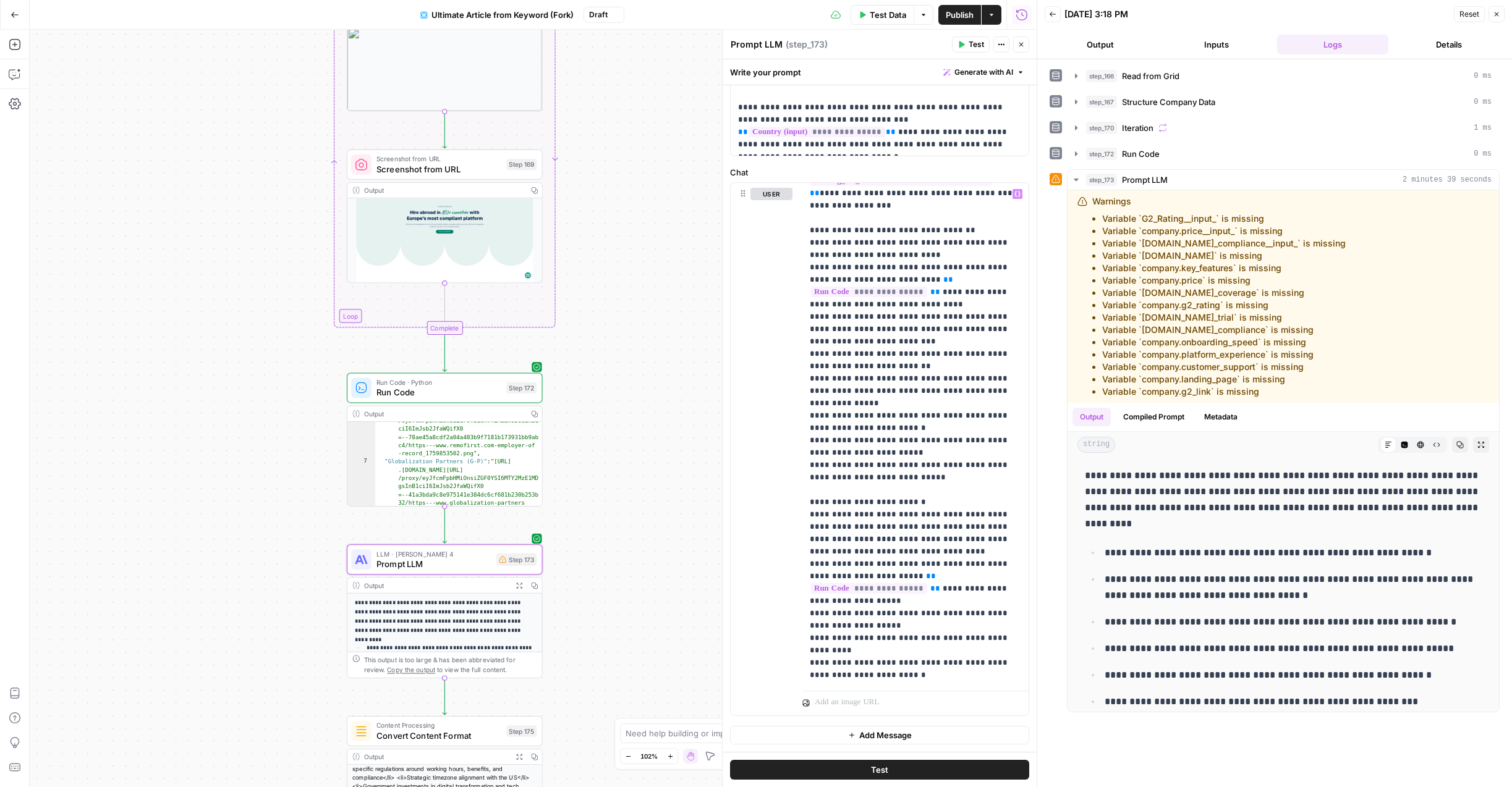
click at [873, 768] on span "Test" at bounding box center [879, 770] width 17 height 13
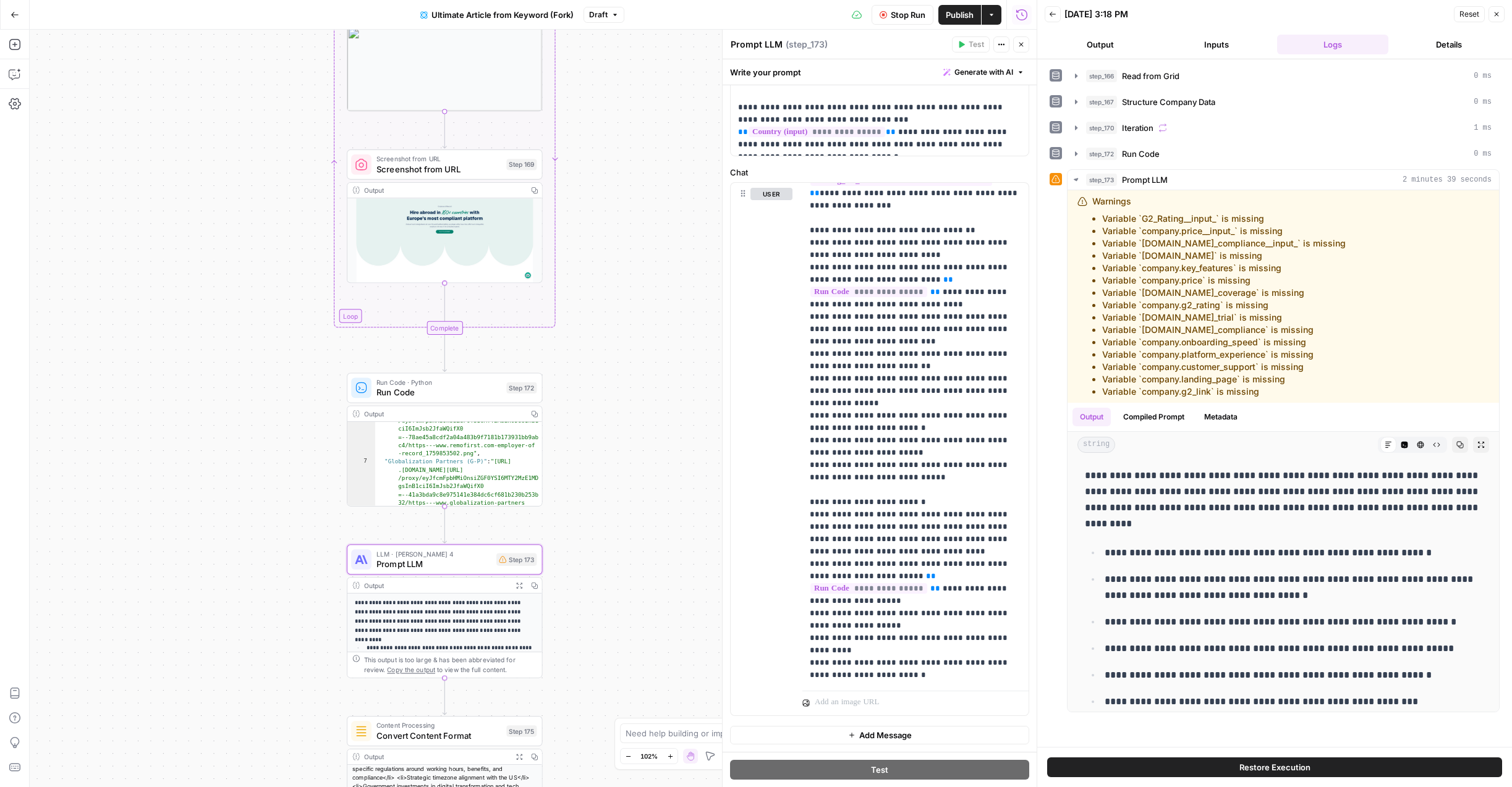
scroll to position [4735, 0]
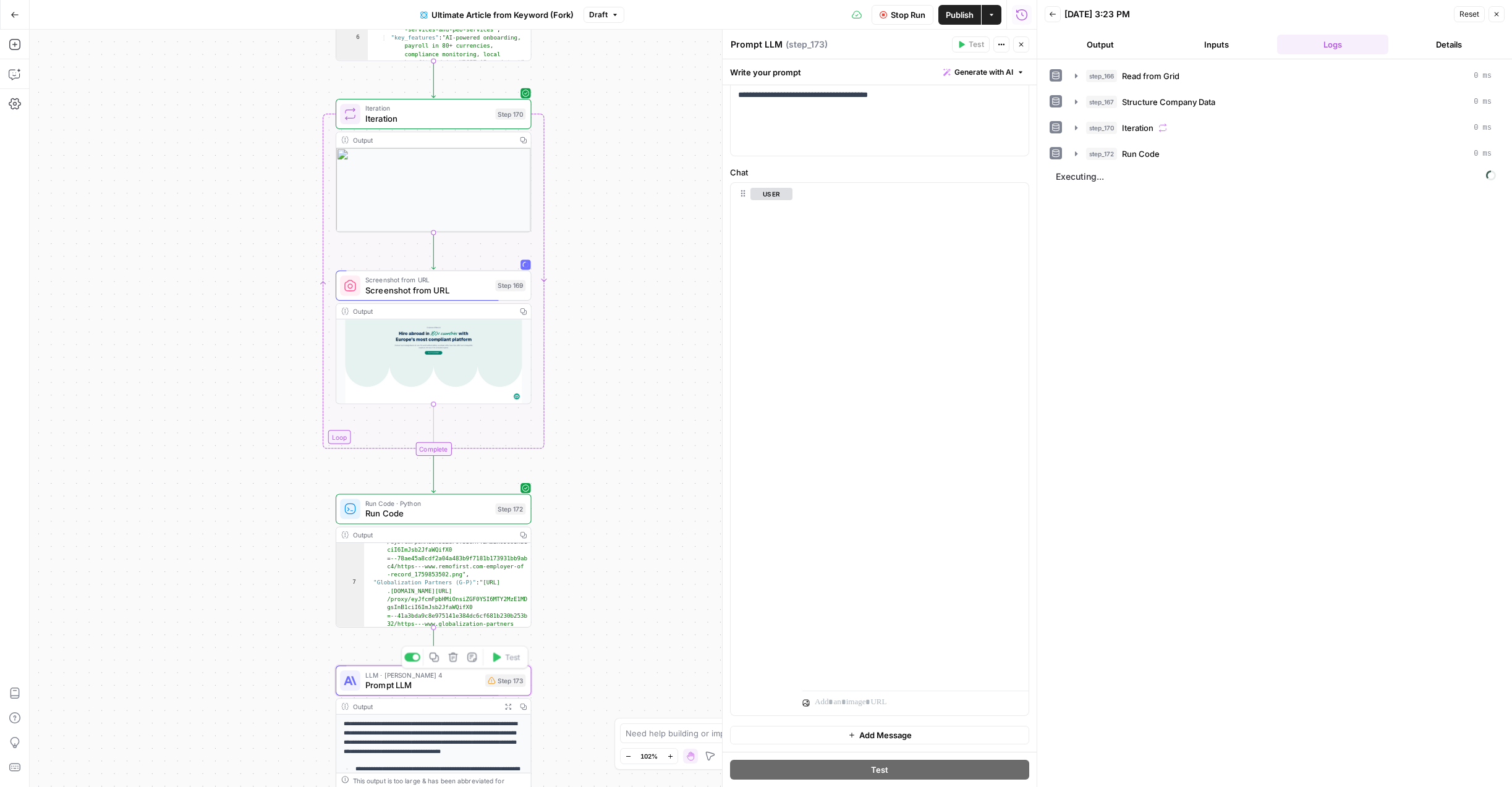
click at [433, 680] on span "Prompt LLM" at bounding box center [422, 685] width 115 height 13
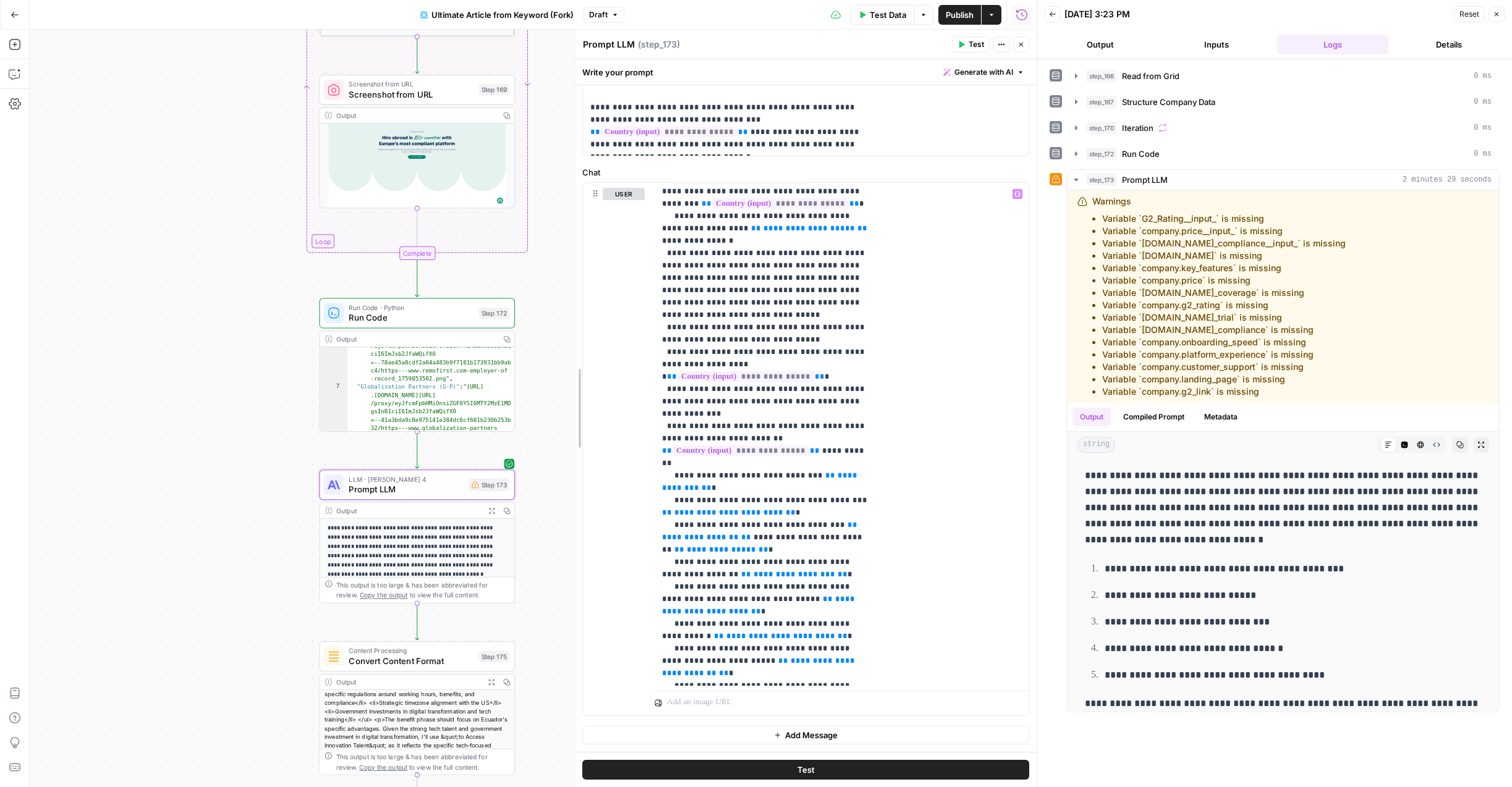
scroll to position [393, 0]
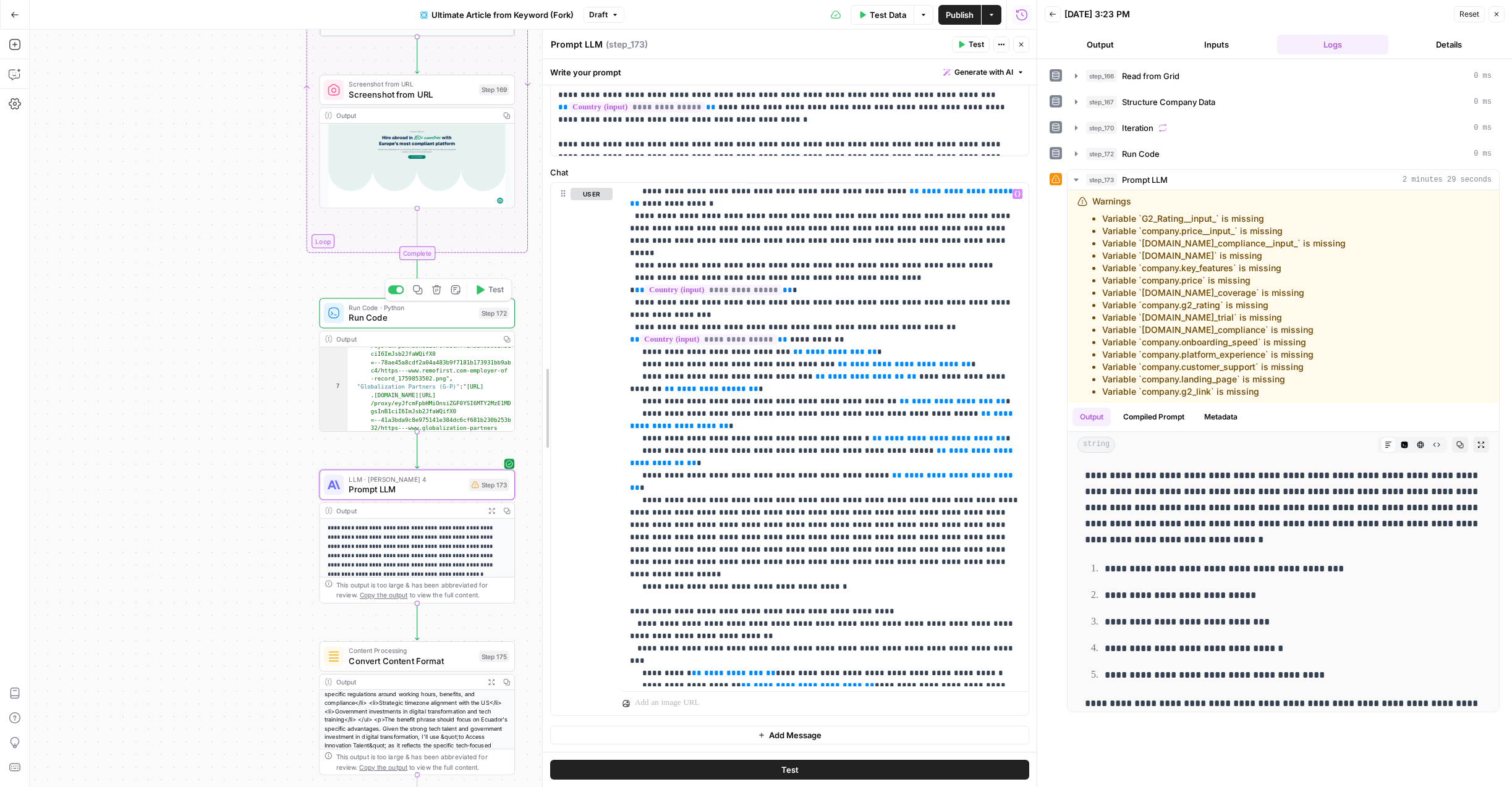
drag, startPoint x: 727, startPoint y: 319, endPoint x: 415, endPoint y: 318, distance: 312.0
click at [415, 318] on body "Borderless New Home Browse Insights Opportunities Your Data Recent Grids (Test …" at bounding box center [756, 394] width 1512 height 787
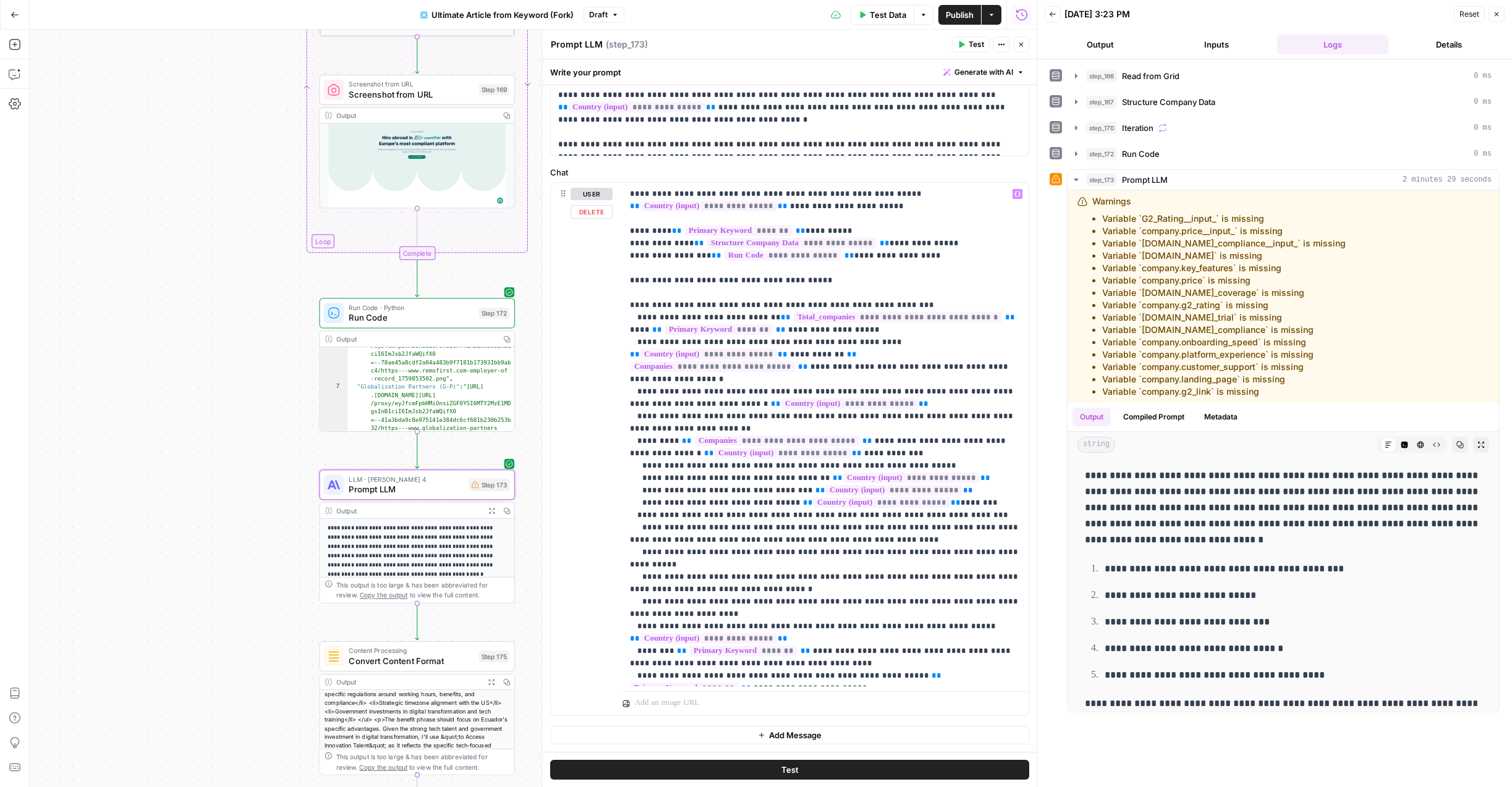
scroll to position [200, 0]
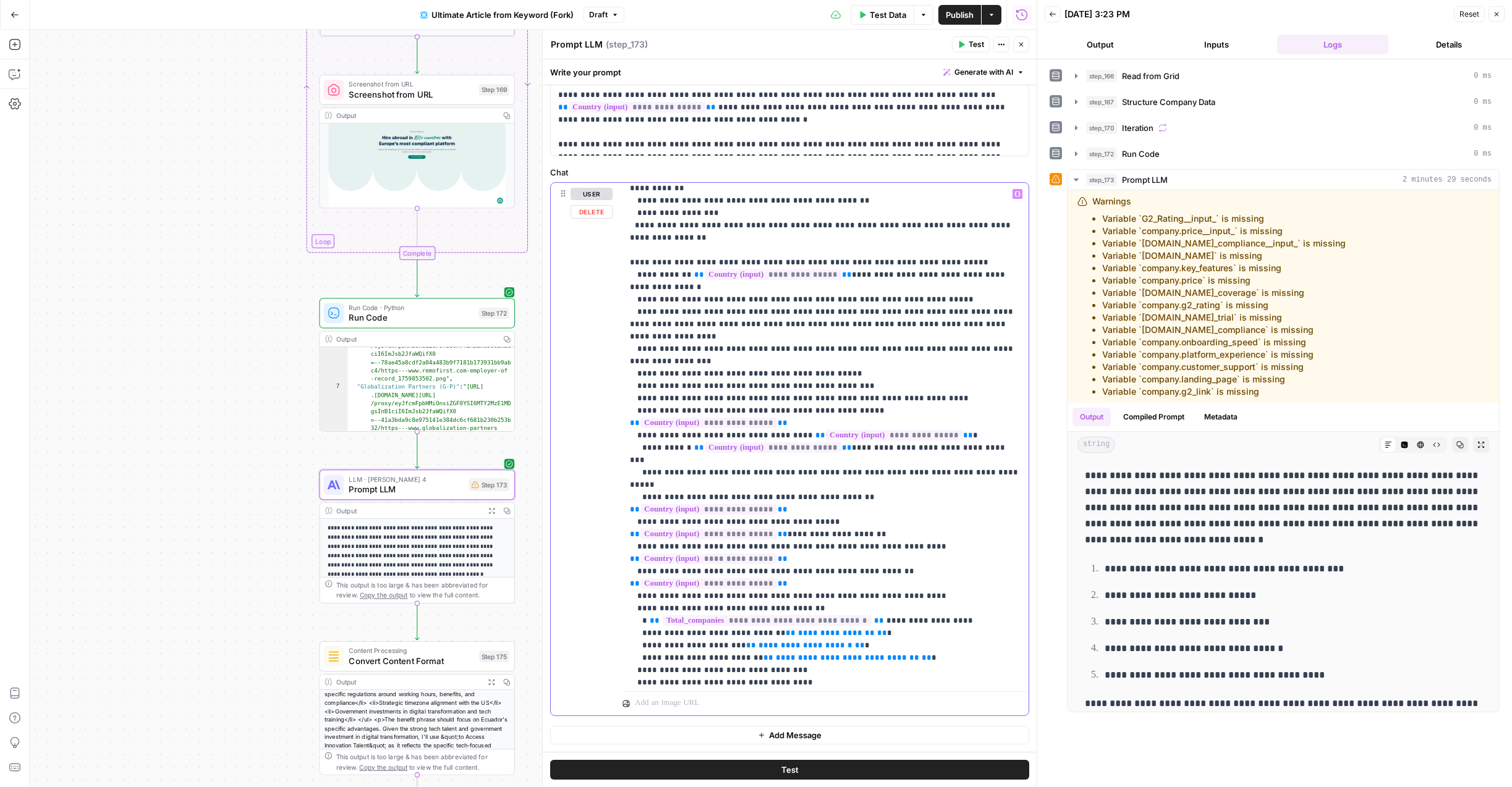
scroll to position [588, 0]
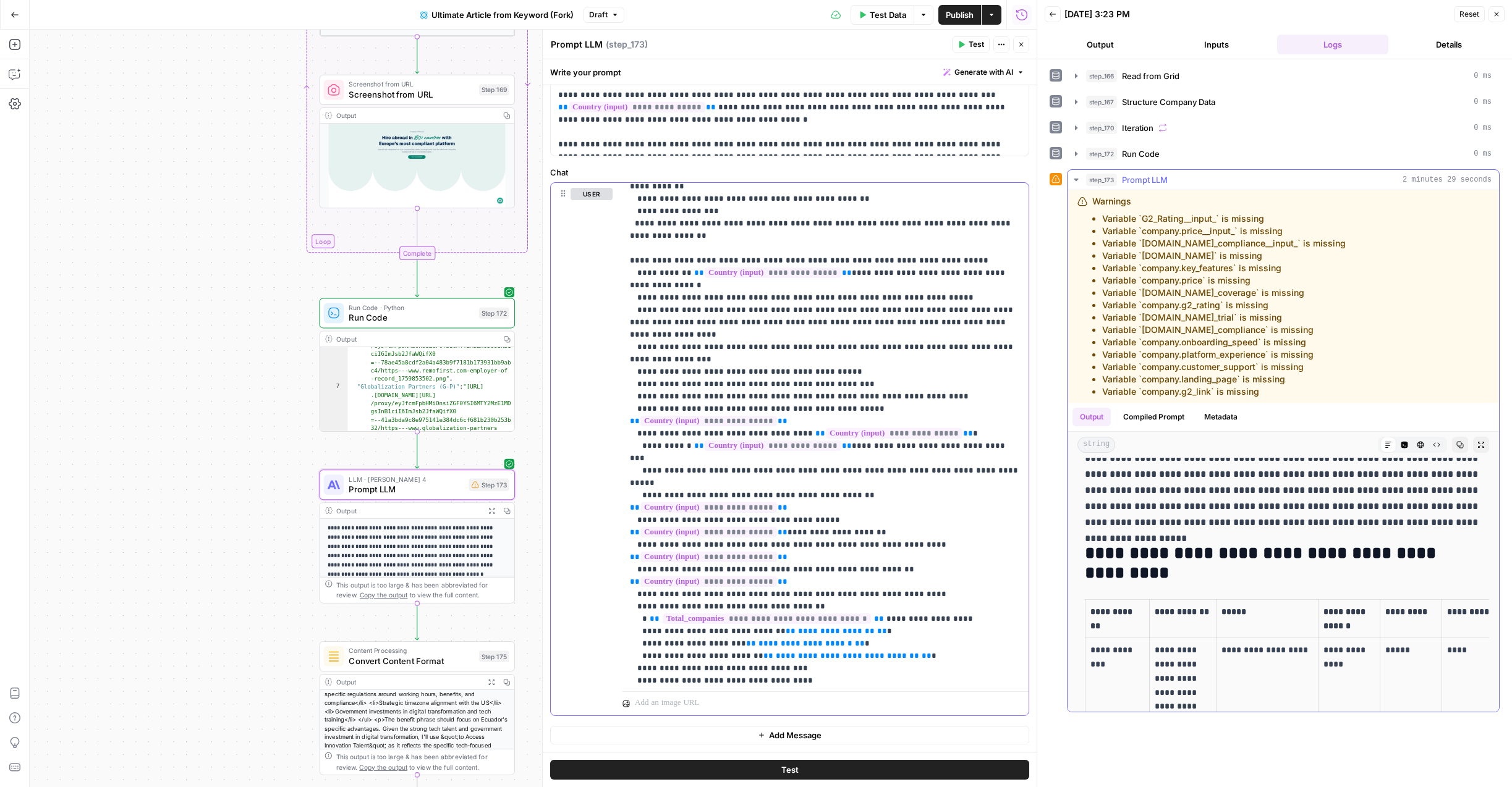
scroll to position [932, 0]
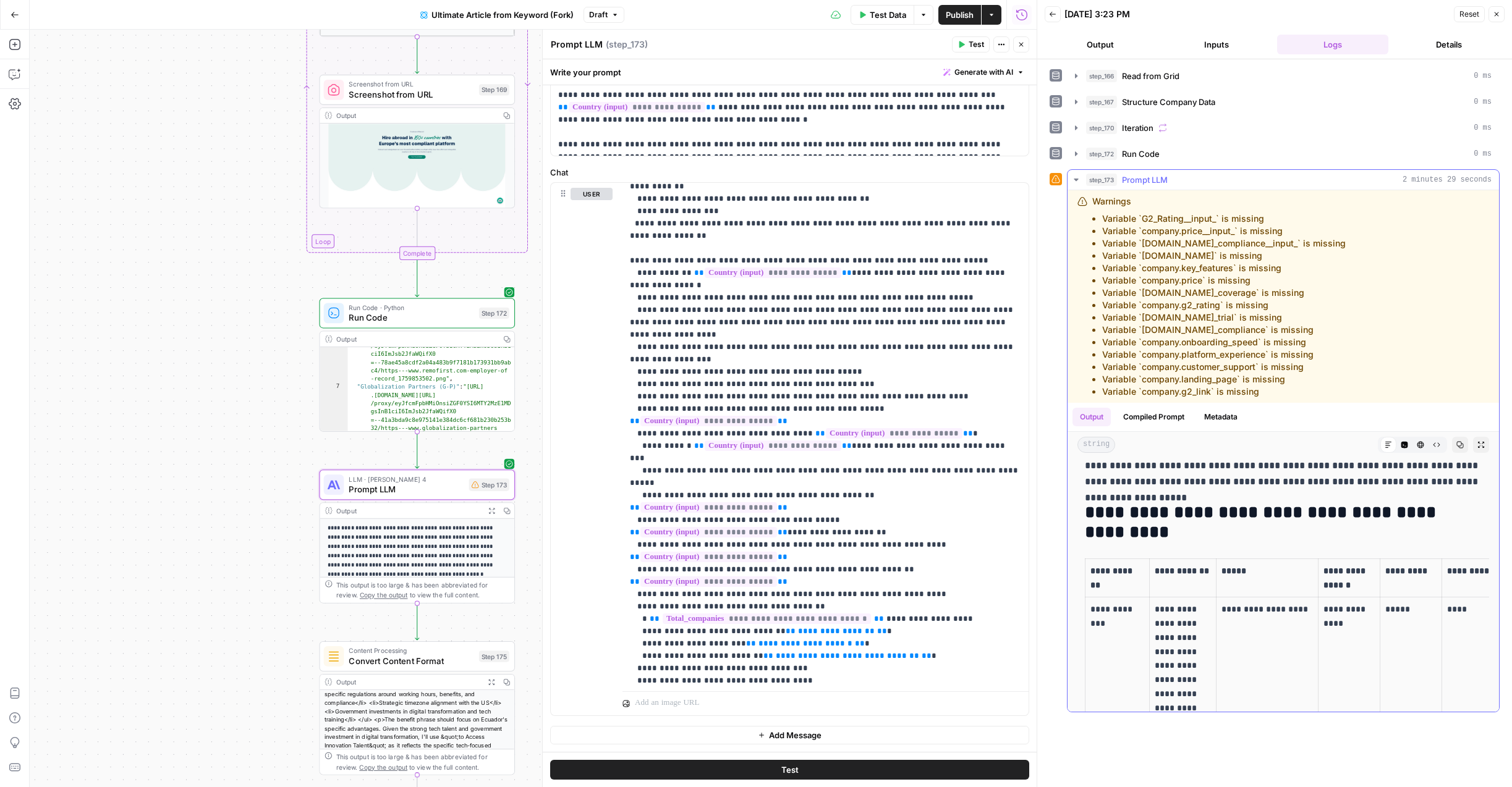
click at [1076, 174] on button "step_173 Prompt LLM 2 minutes 29 seconds" at bounding box center [1283, 179] width 431 height 20
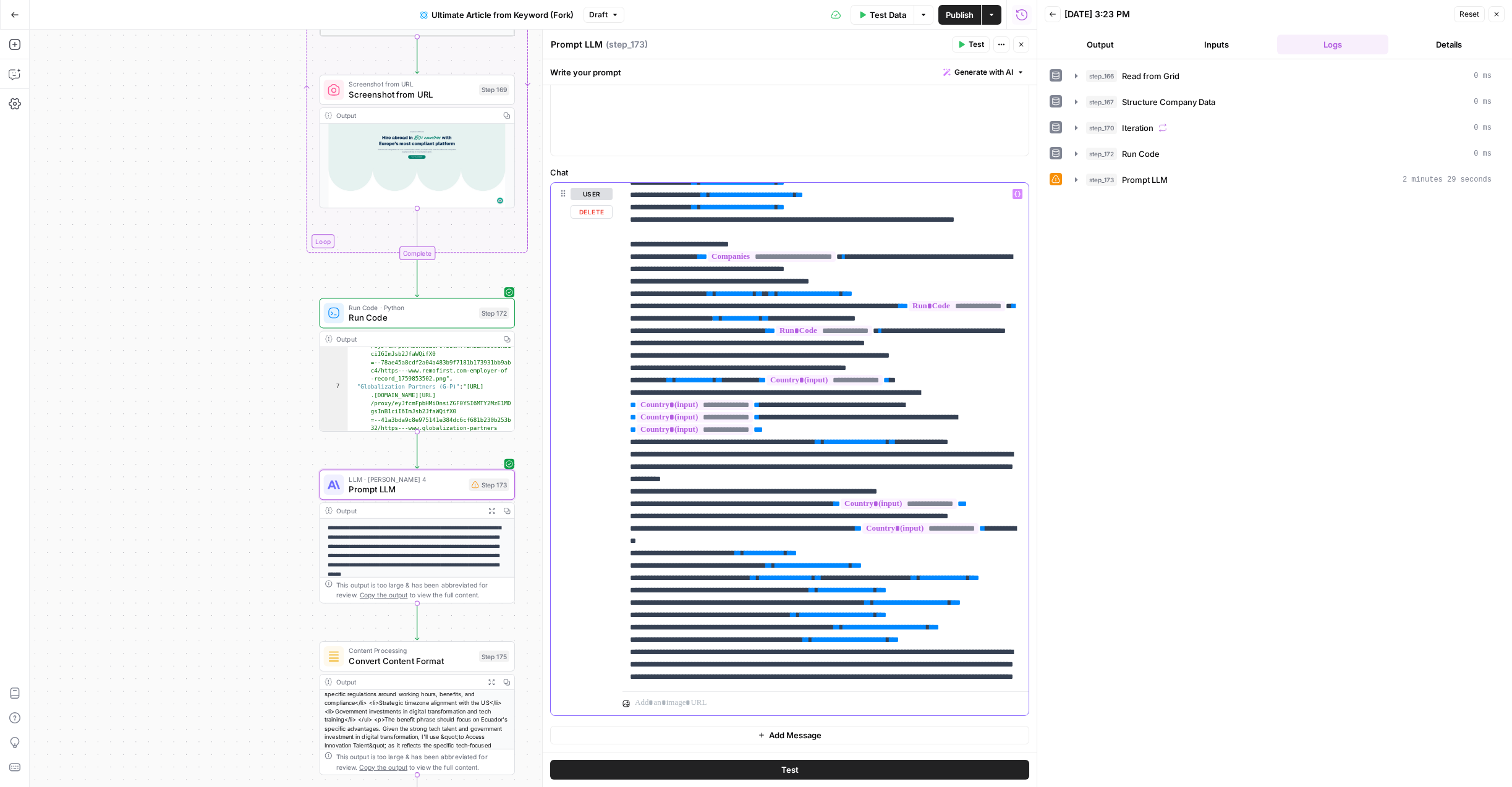
scroll to position [1168, 0]
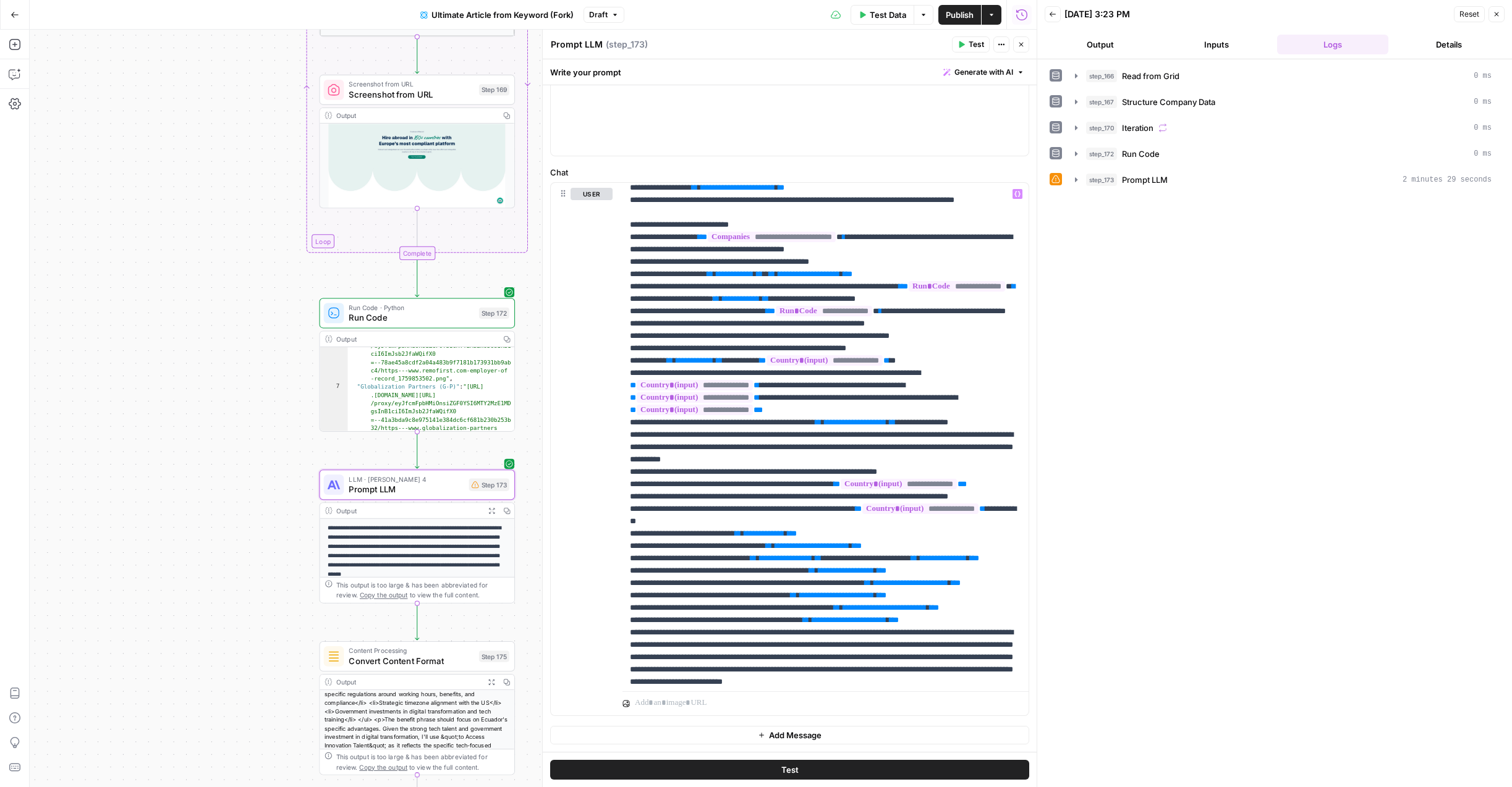
click at [962, 17] on span "Publish" at bounding box center [960, 15] width 28 height 13
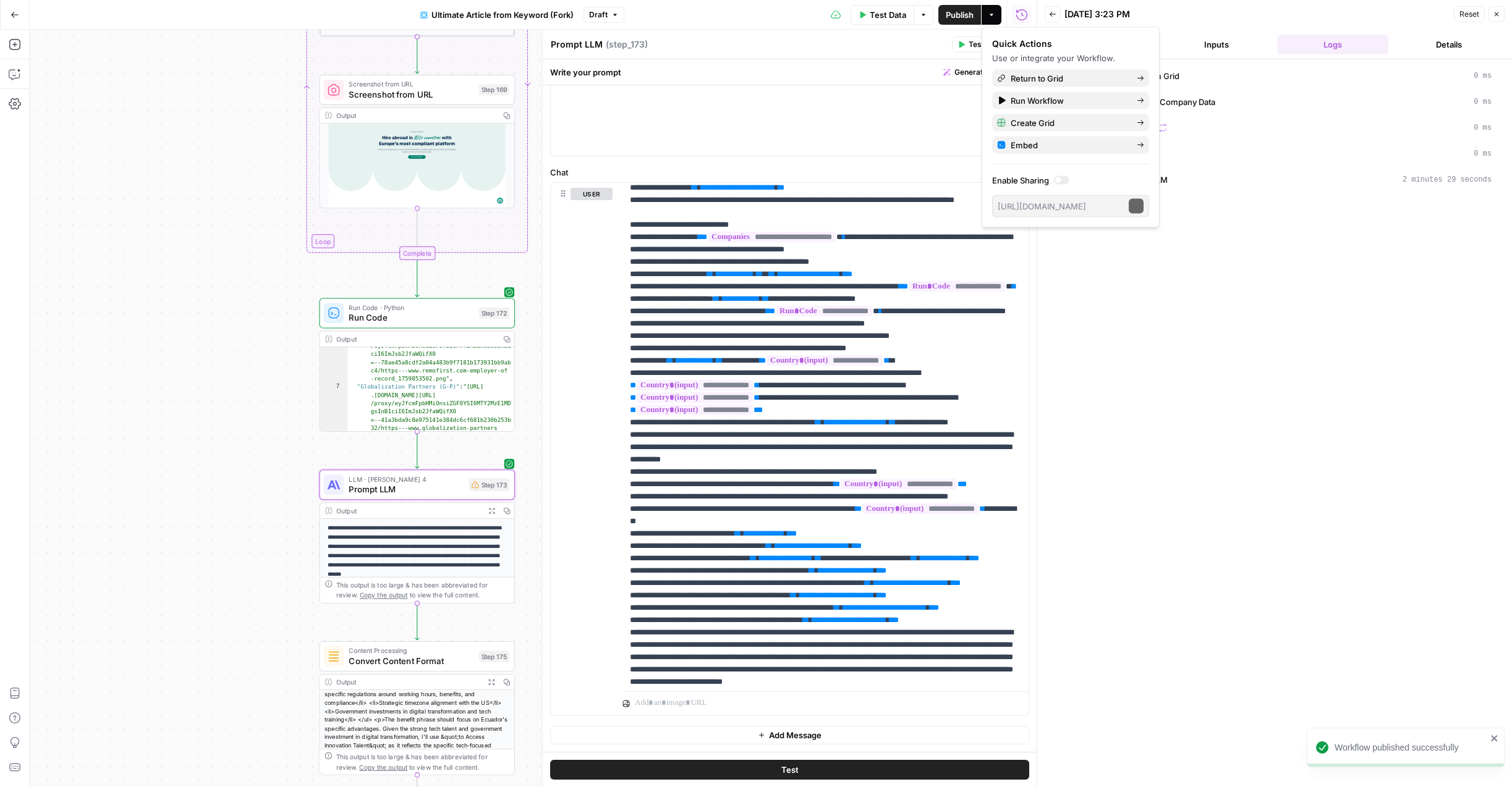
click at [773, 10] on div "Test Data Options Publish Actions Run History" at bounding box center [830, 14] width 413 height 29
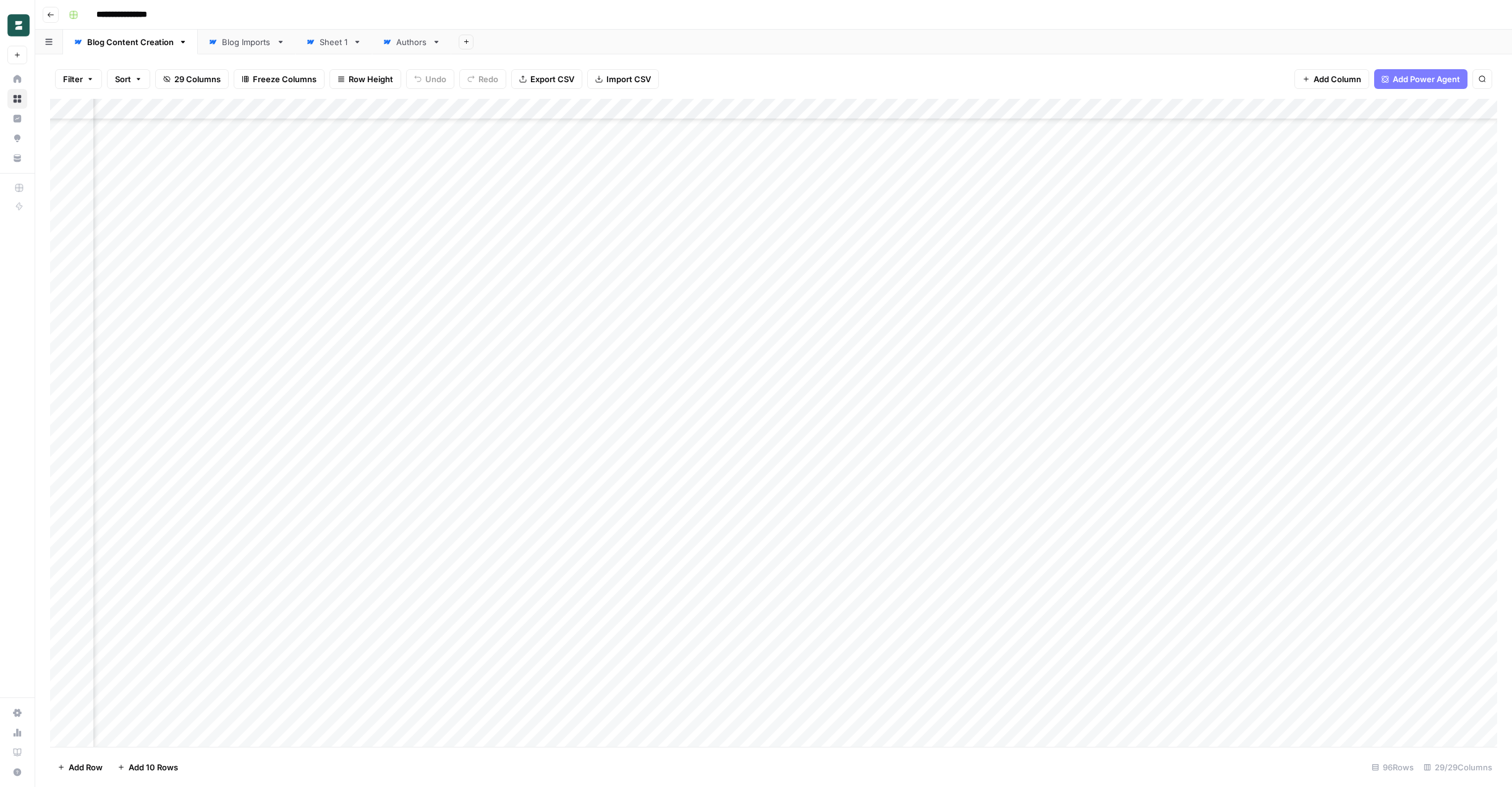
scroll to position [1409, 1716]
click at [1111, 461] on div "Add Column" at bounding box center [774, 422] width 1447 height 648
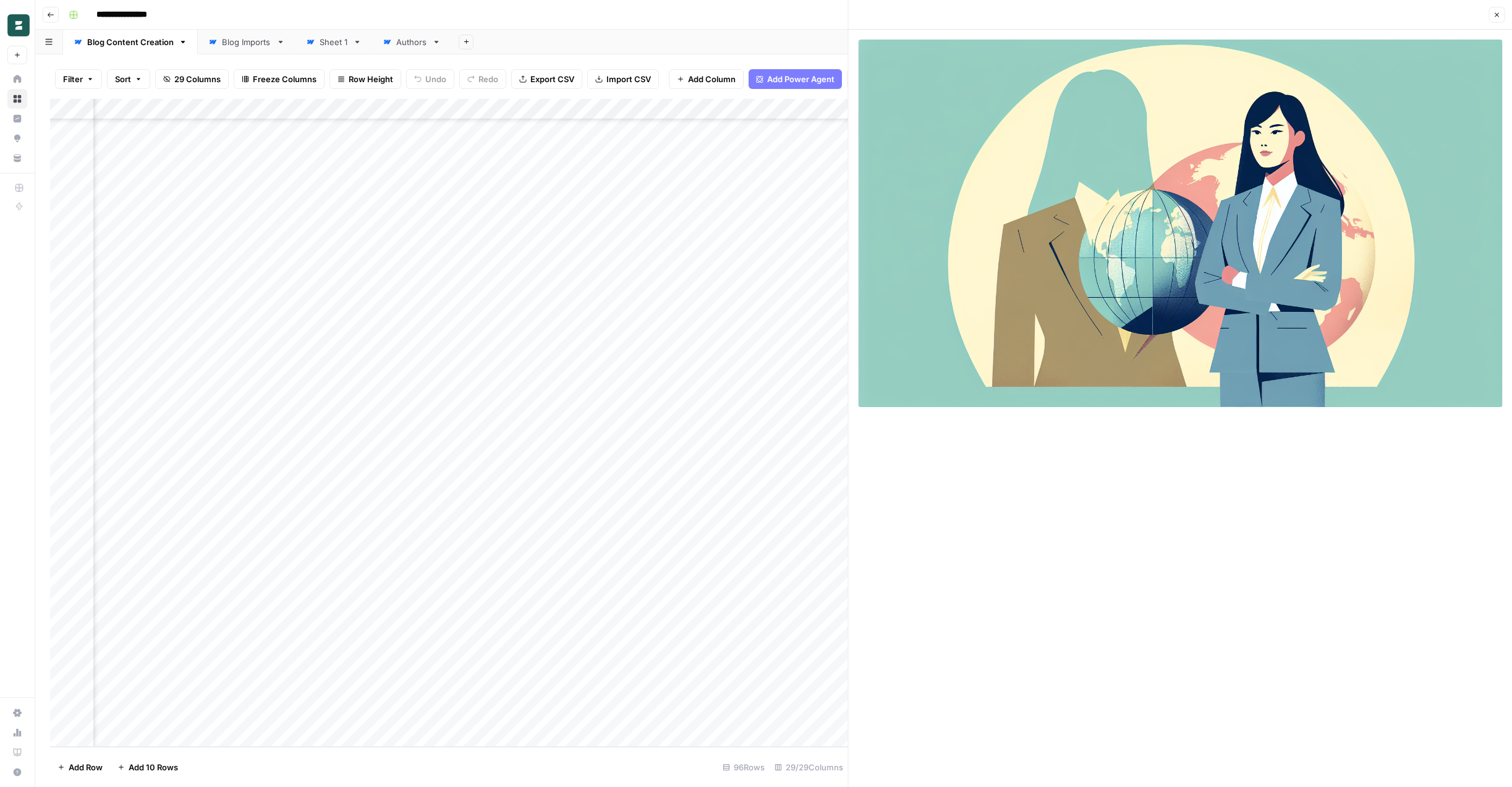
click at [995, 478] on div at bounding box center [1181, 408] width 664 height 757
click at [1499, 16] on icon "button" at bounding box center [1496, 15] width 7 height 7
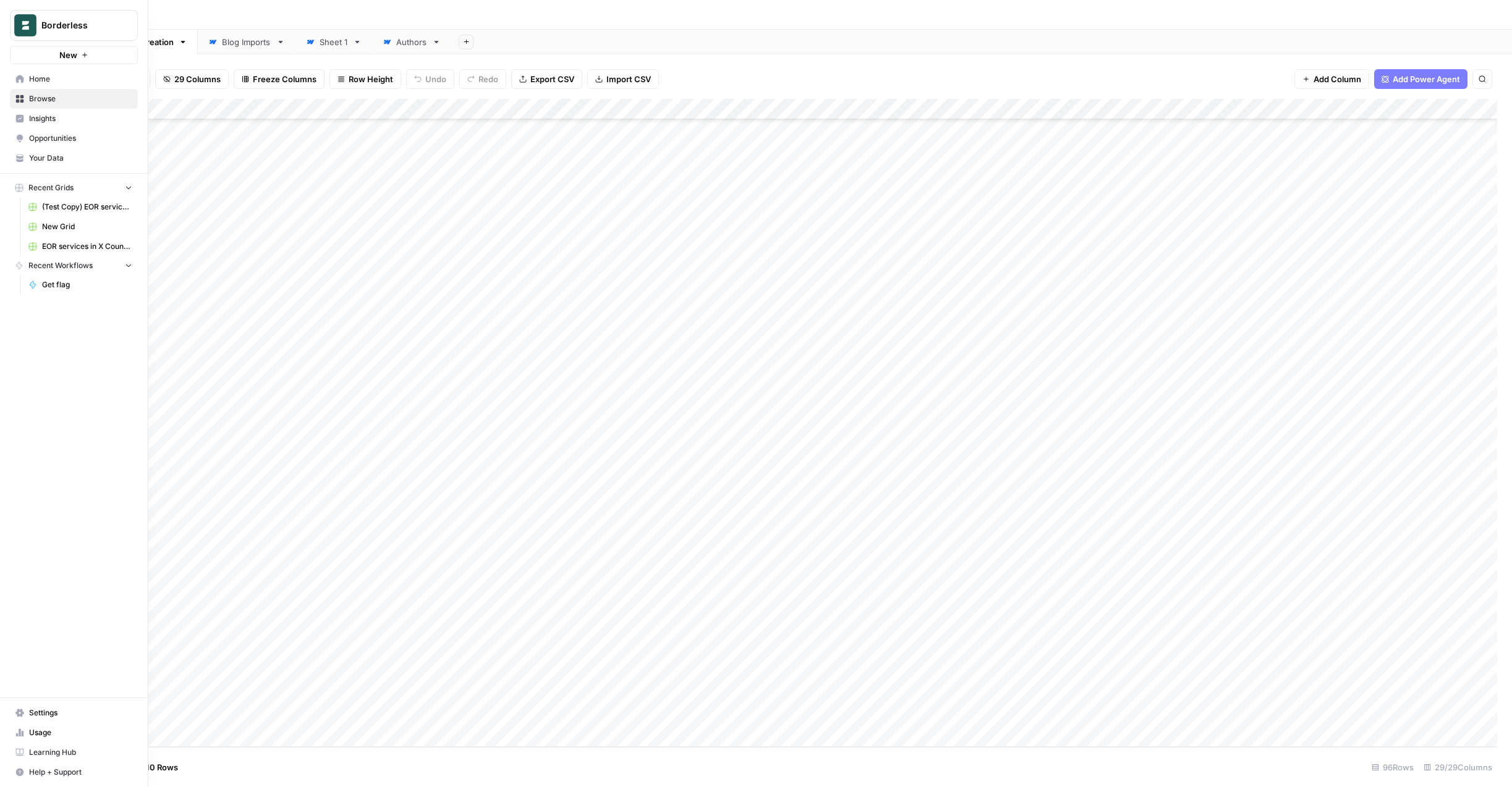
click at [36, 96] on span "Browse" at bounding box center [80, 99] width 103 height 11
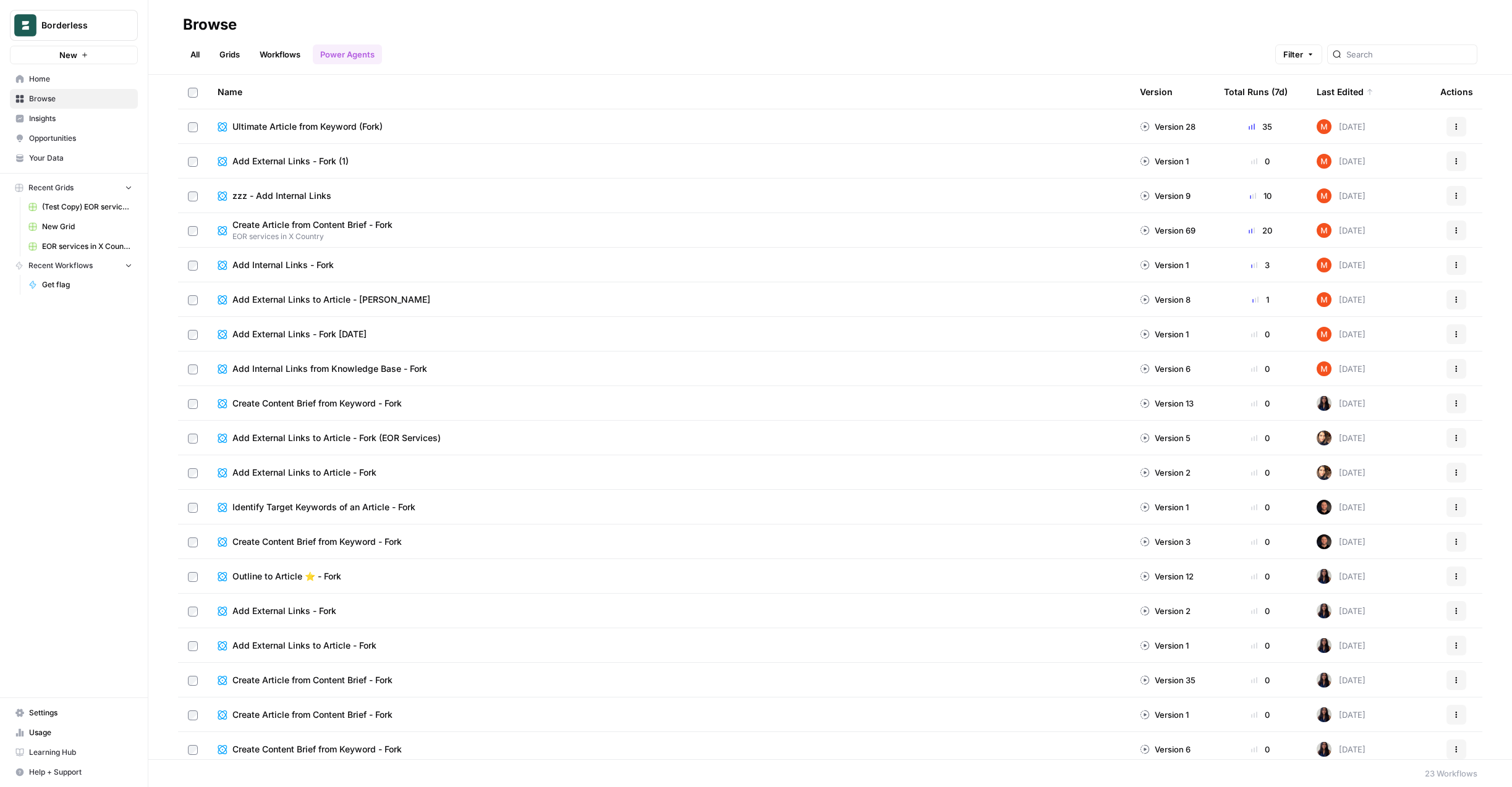
click at [73, 158] on span "Your Data" at bounding box center [80, 158] width 103 height 11
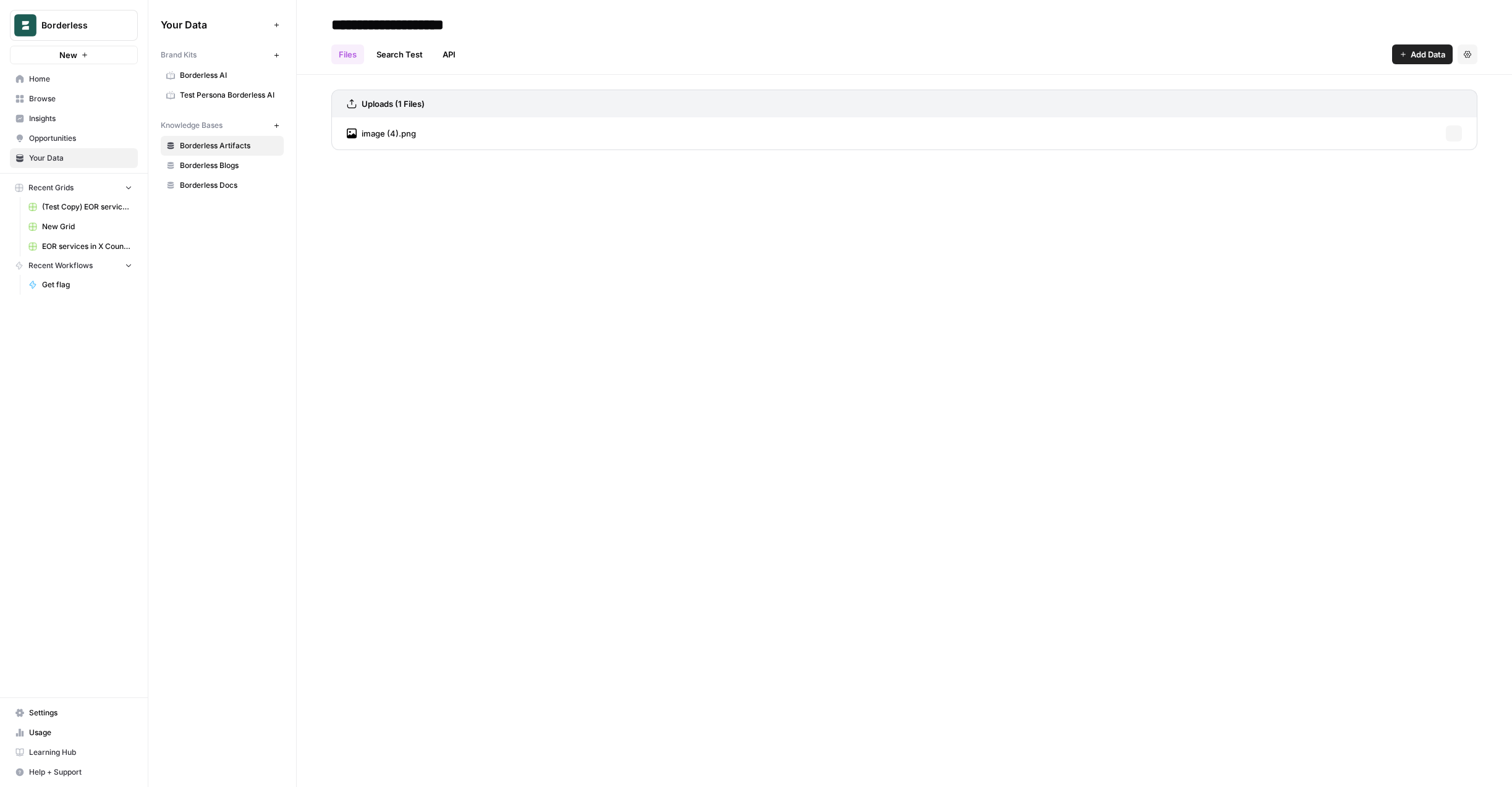
click at [236, 85] on link "Test Persona Borderless AI" at bounding box center [222, 95] width 123 height 20
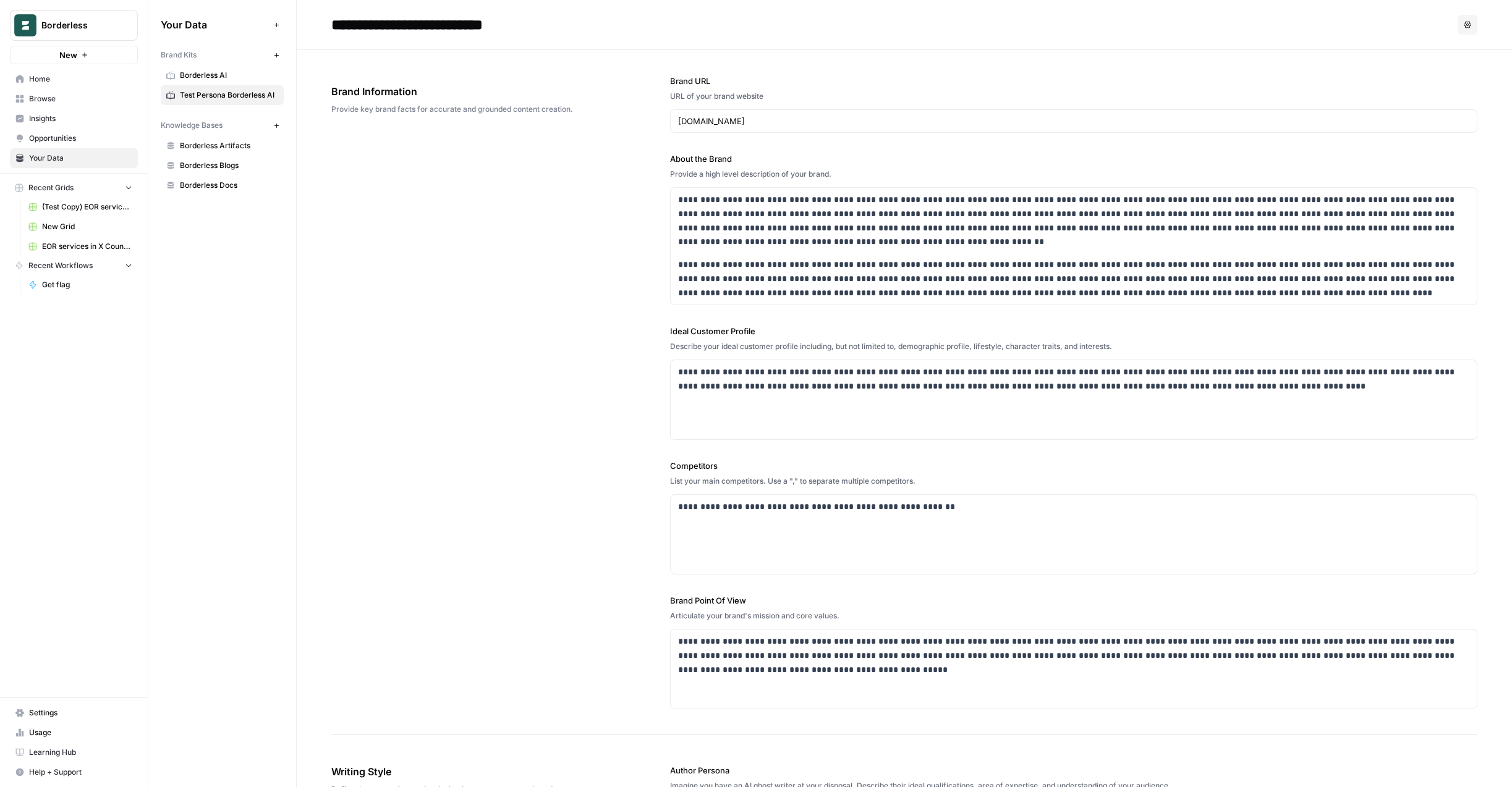
click at [651, 30] on div "**********" at bounding box center [892, 24] width 1121 height 20
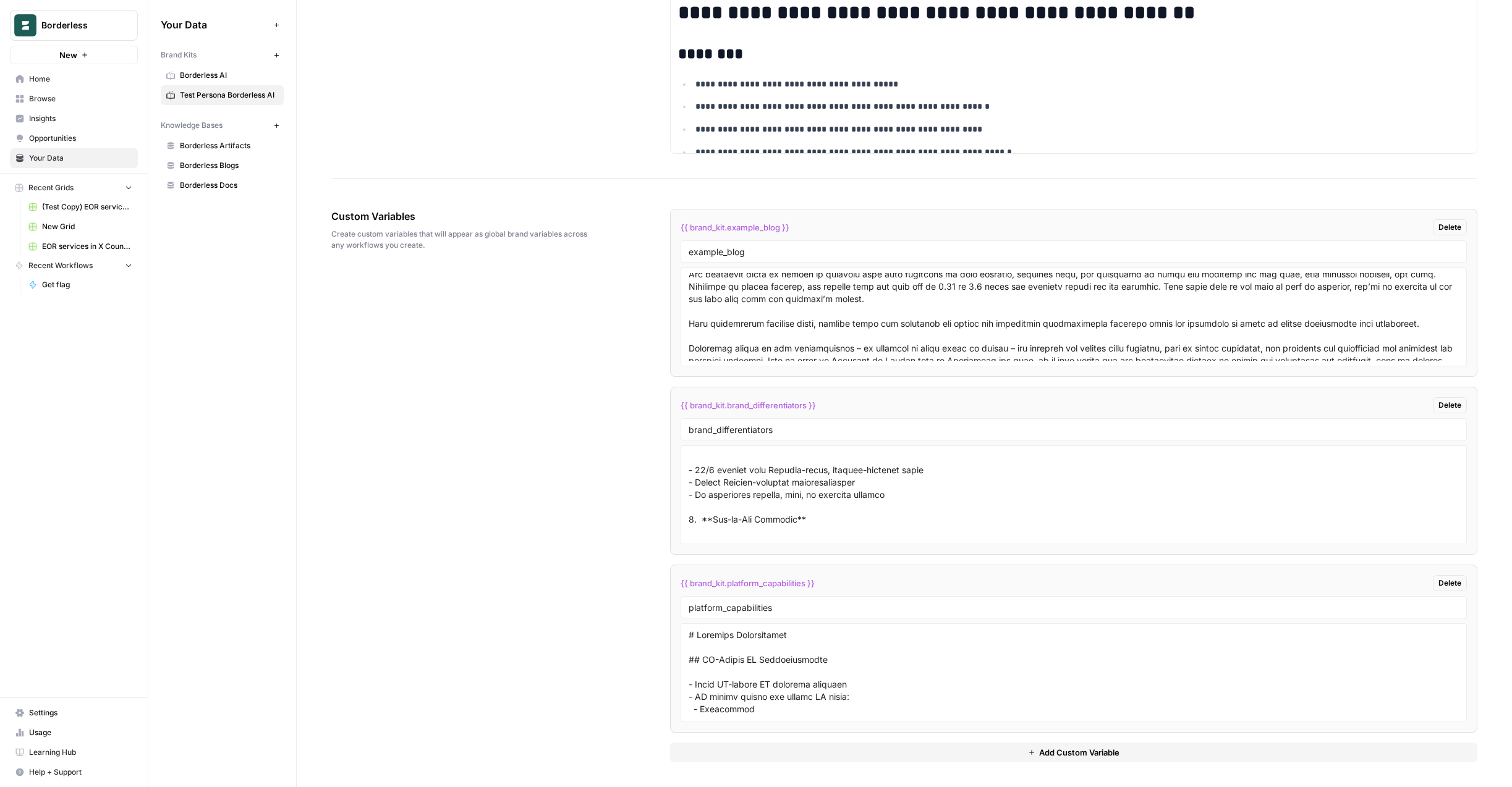
scroll to position [246, 0]
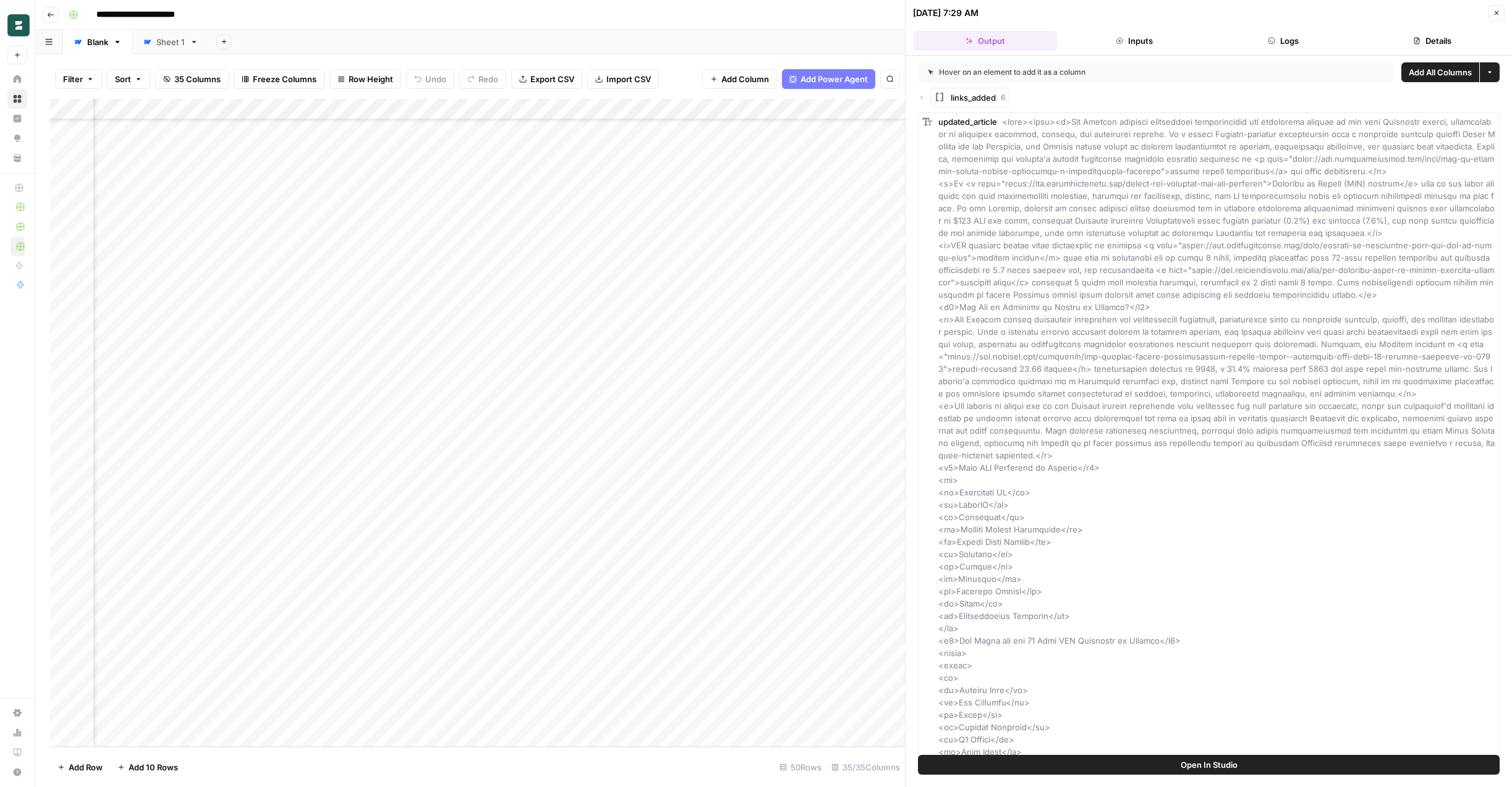
scroll to position [443, 3129]
click at [471, 419] on div "Add Column" at bounding box center [477, 422] width 855 height 648
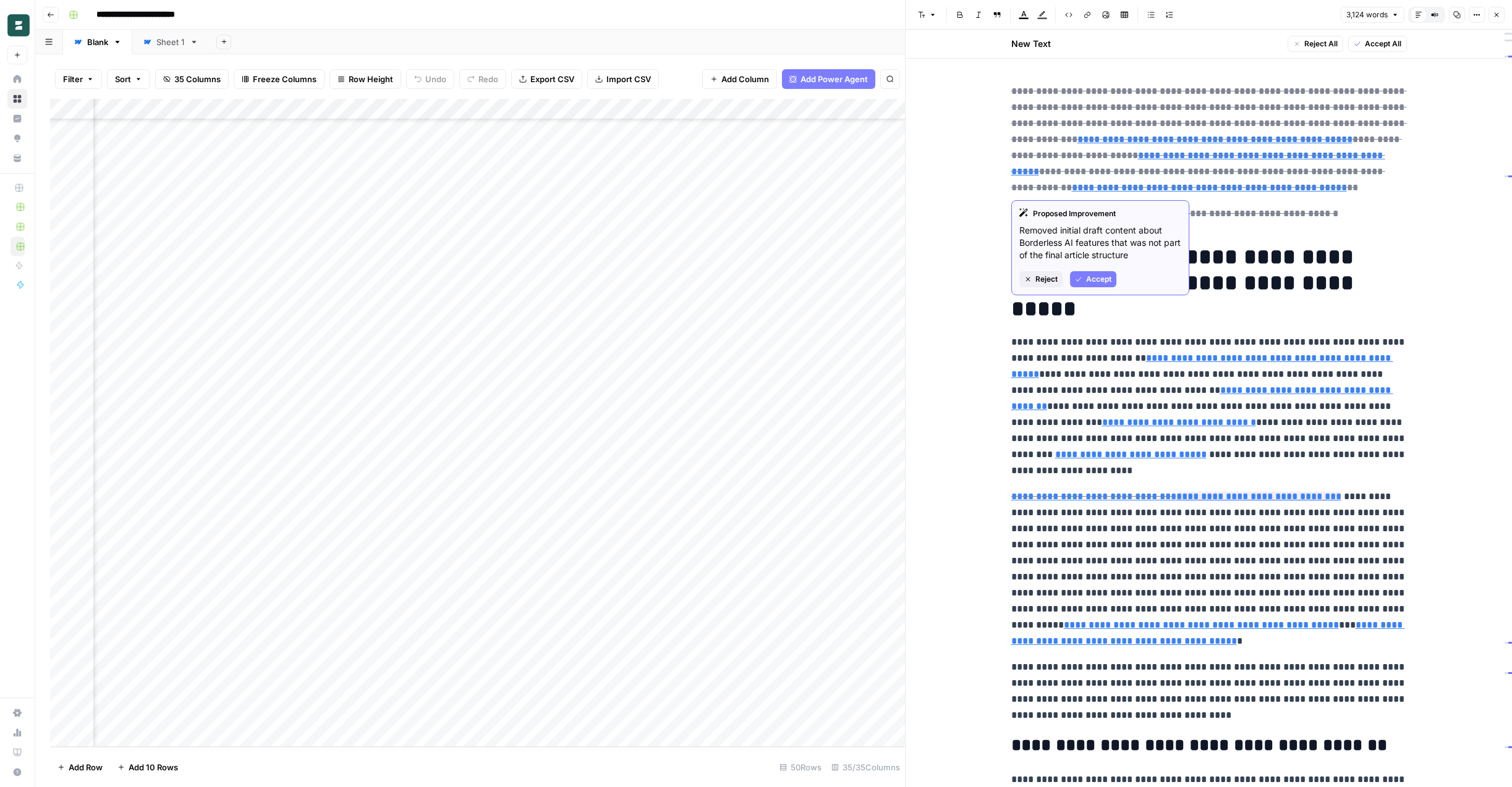
click at [1095, 279] on span "Accept" at bounding box center [1098, 279] width 25 height 11
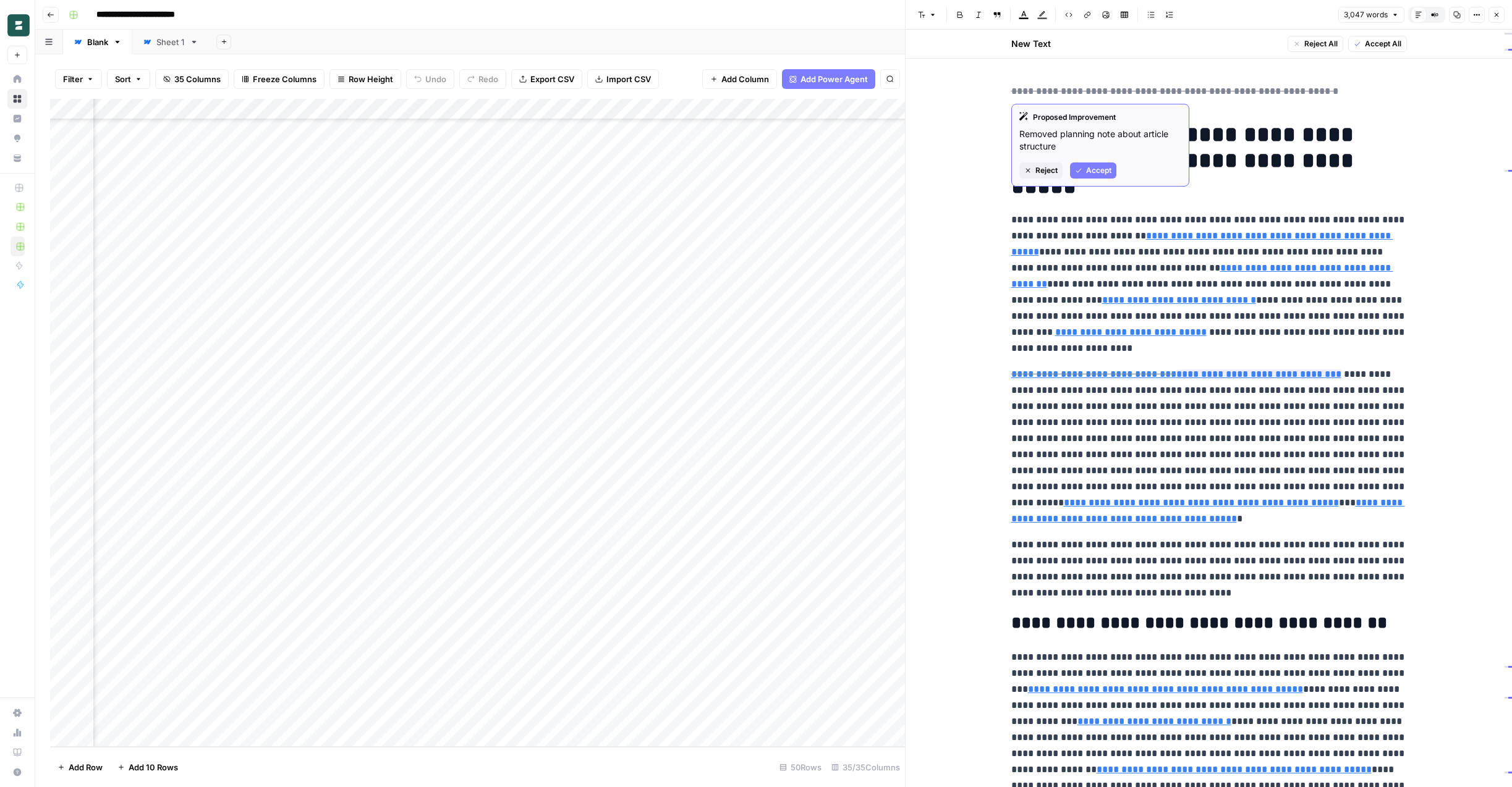
click at [1090, 170] on span "Accept" at bounding box center [1098, 170] width 25 height 11
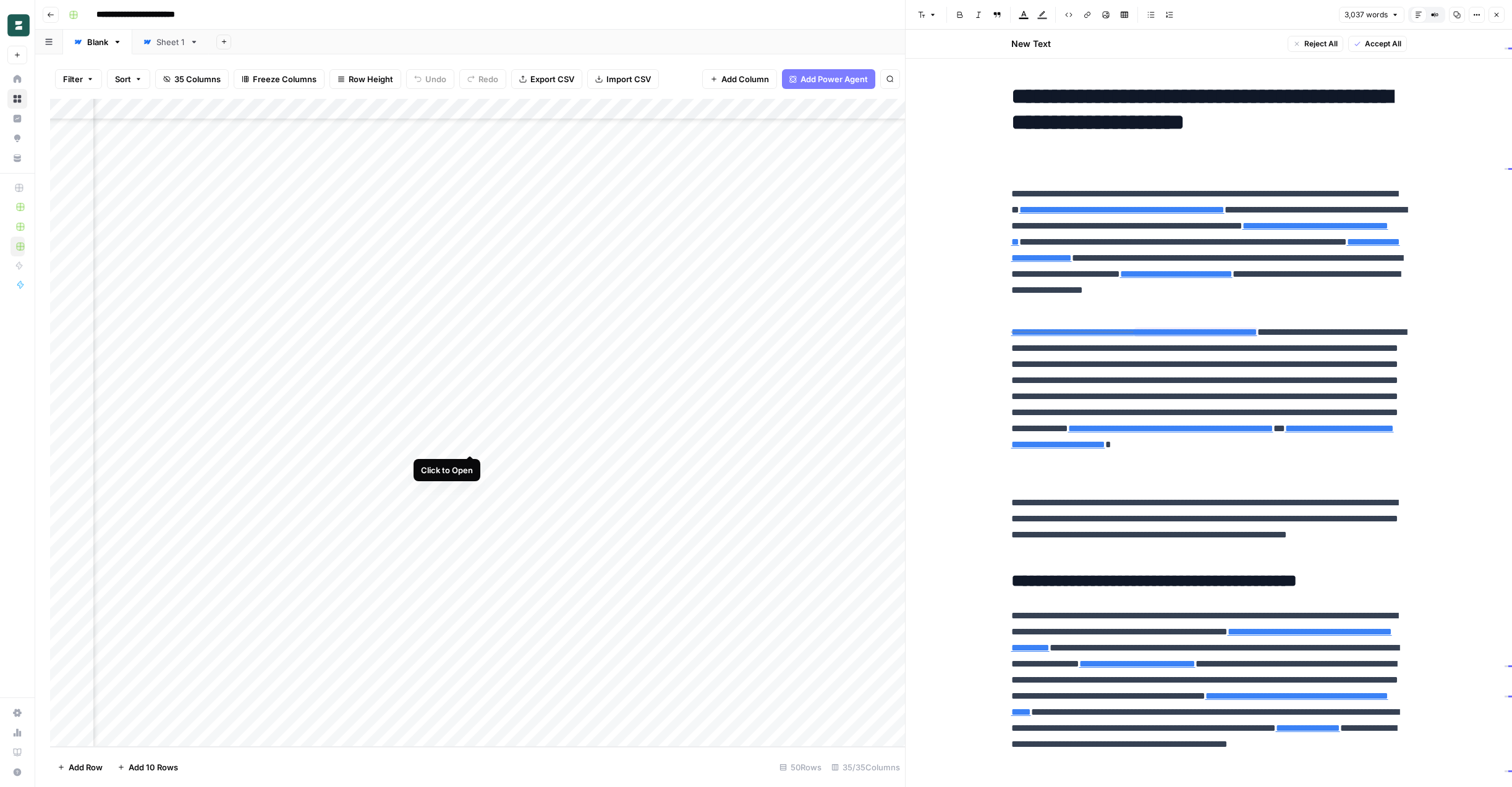
click at [470, 443] on div "Add Column" at bounding box center [477, 422] width 855 height 648
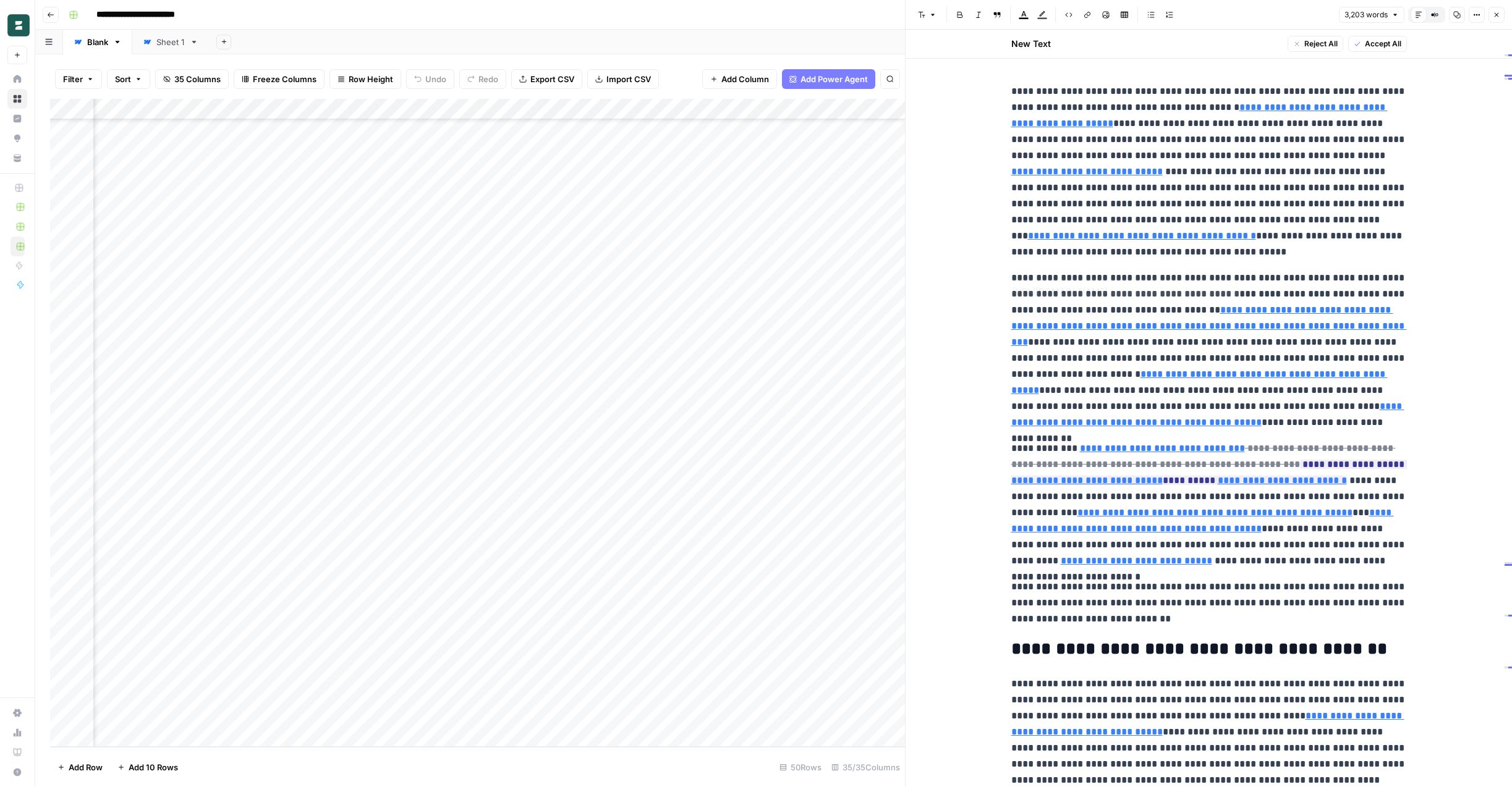
type input "https://globalpeoplestrategist.com/cameroon/"
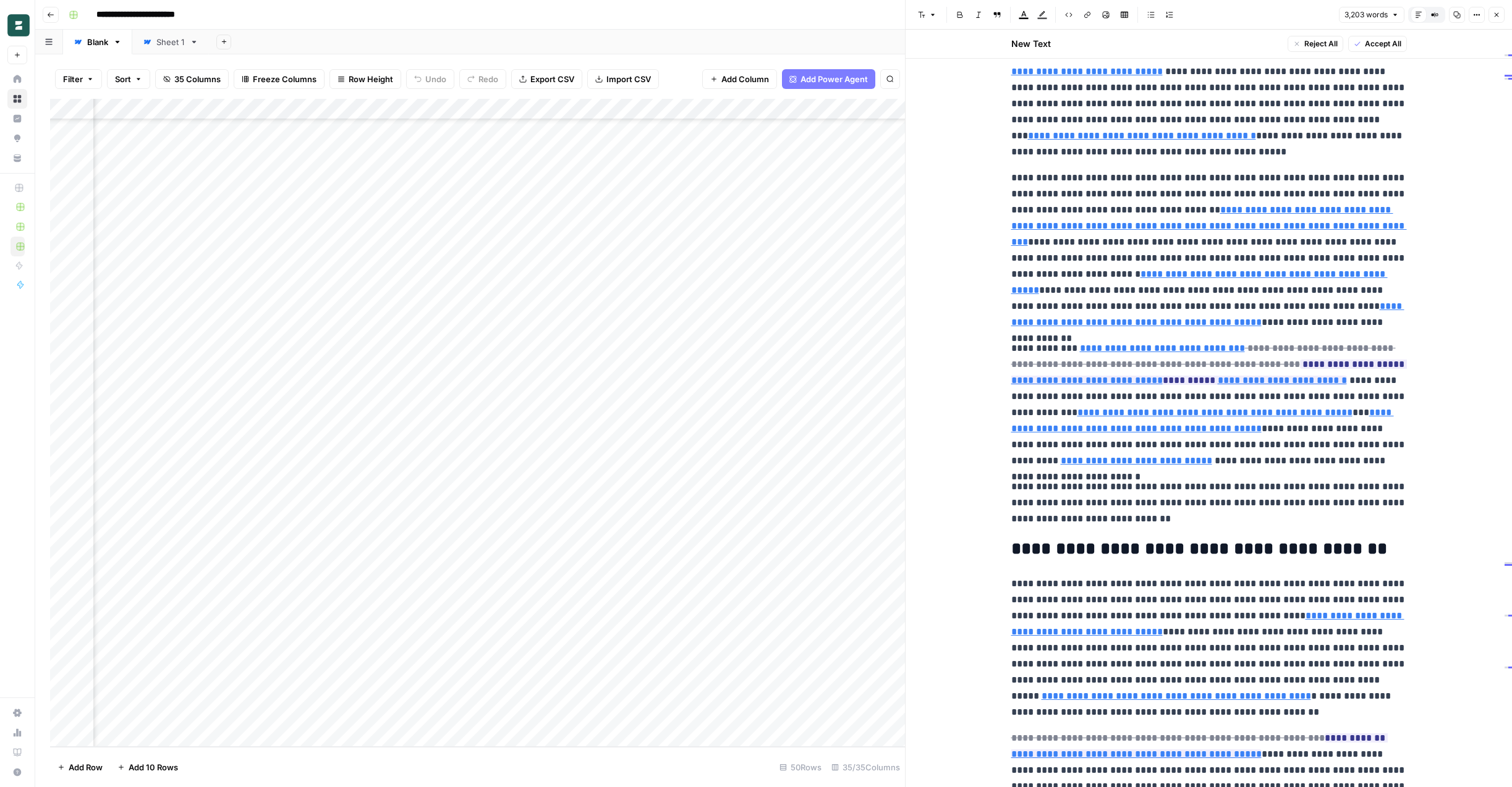
scroll to position [102, 0]
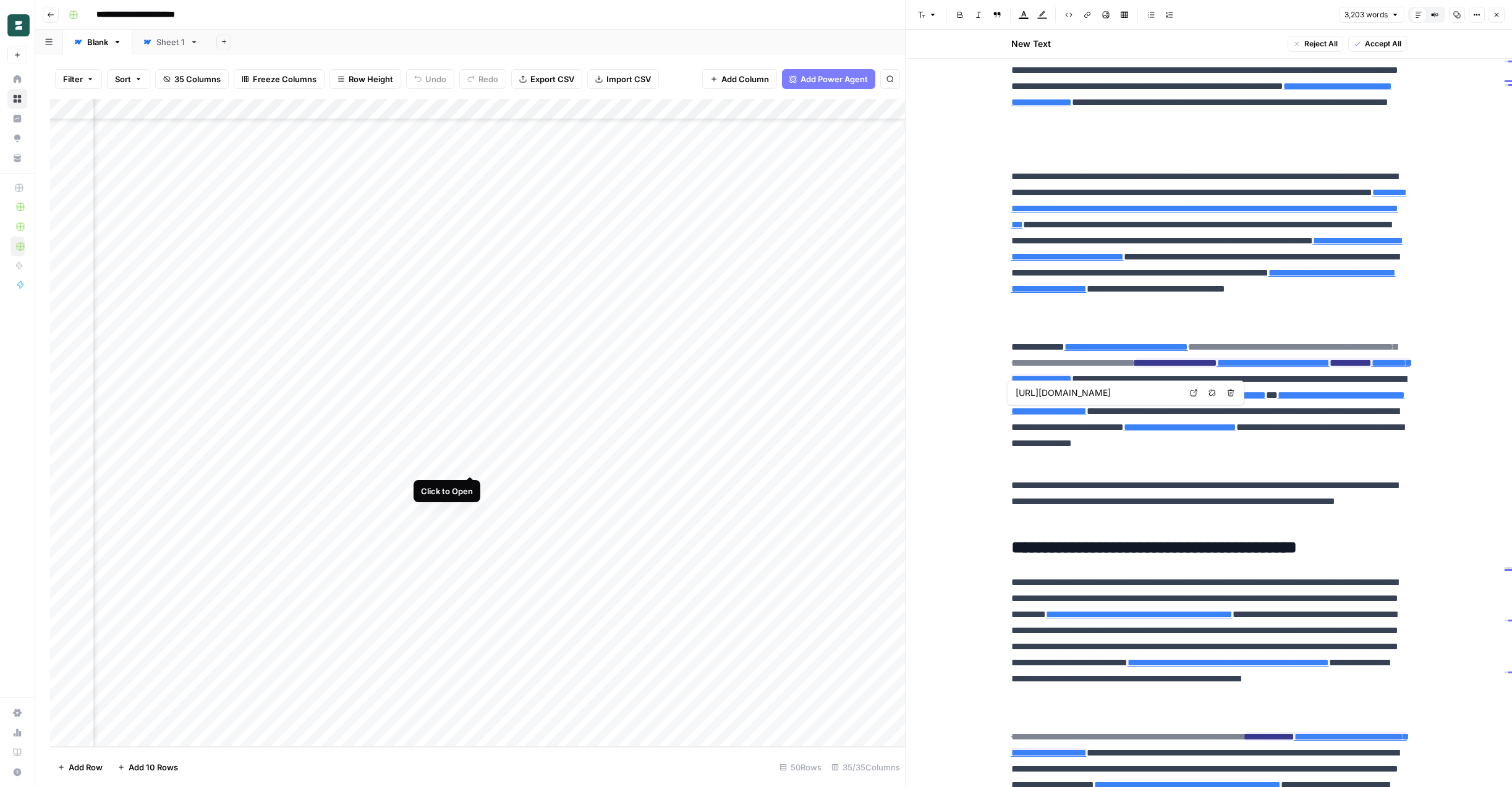
click at [471, 463] on div "Add Column" at bounding box center [477, 422] width 855 height 648
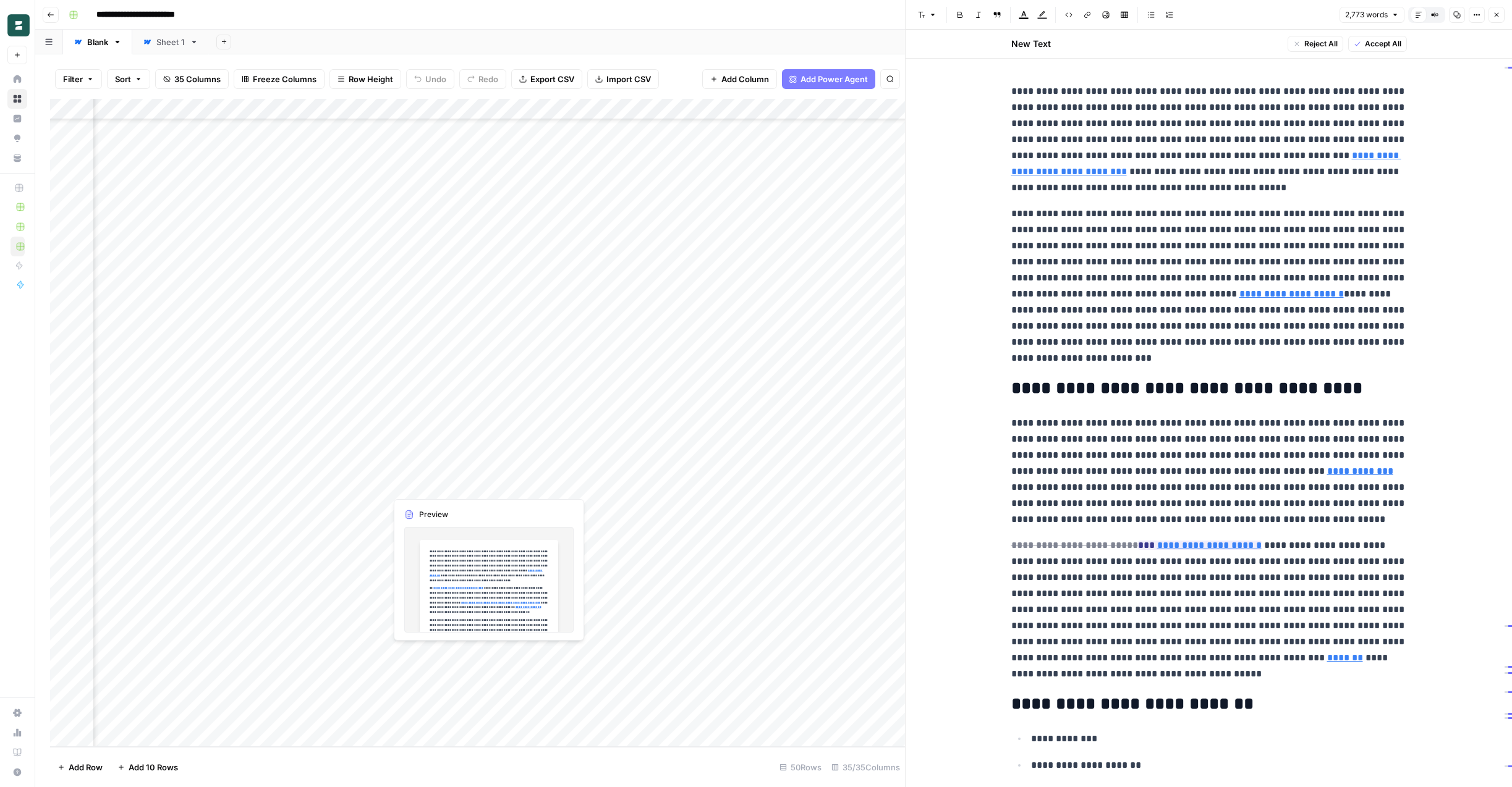
click at [471, 486] on div "Add Column" at bounding box center [477, 422] width 855 height 648
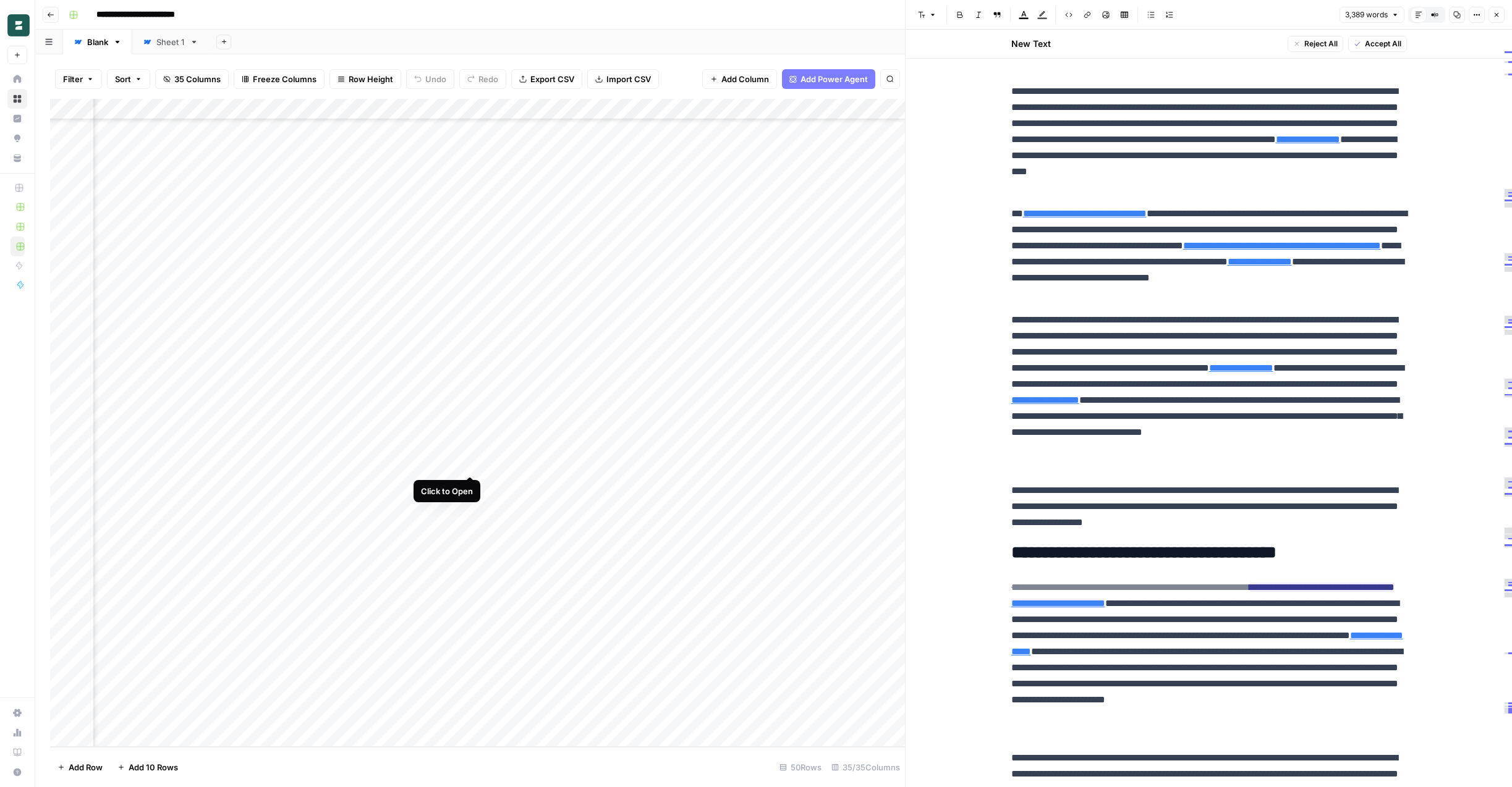
click at [469, 465] on div "Add Column" at bounding box center [477, 422] width 855 height 648
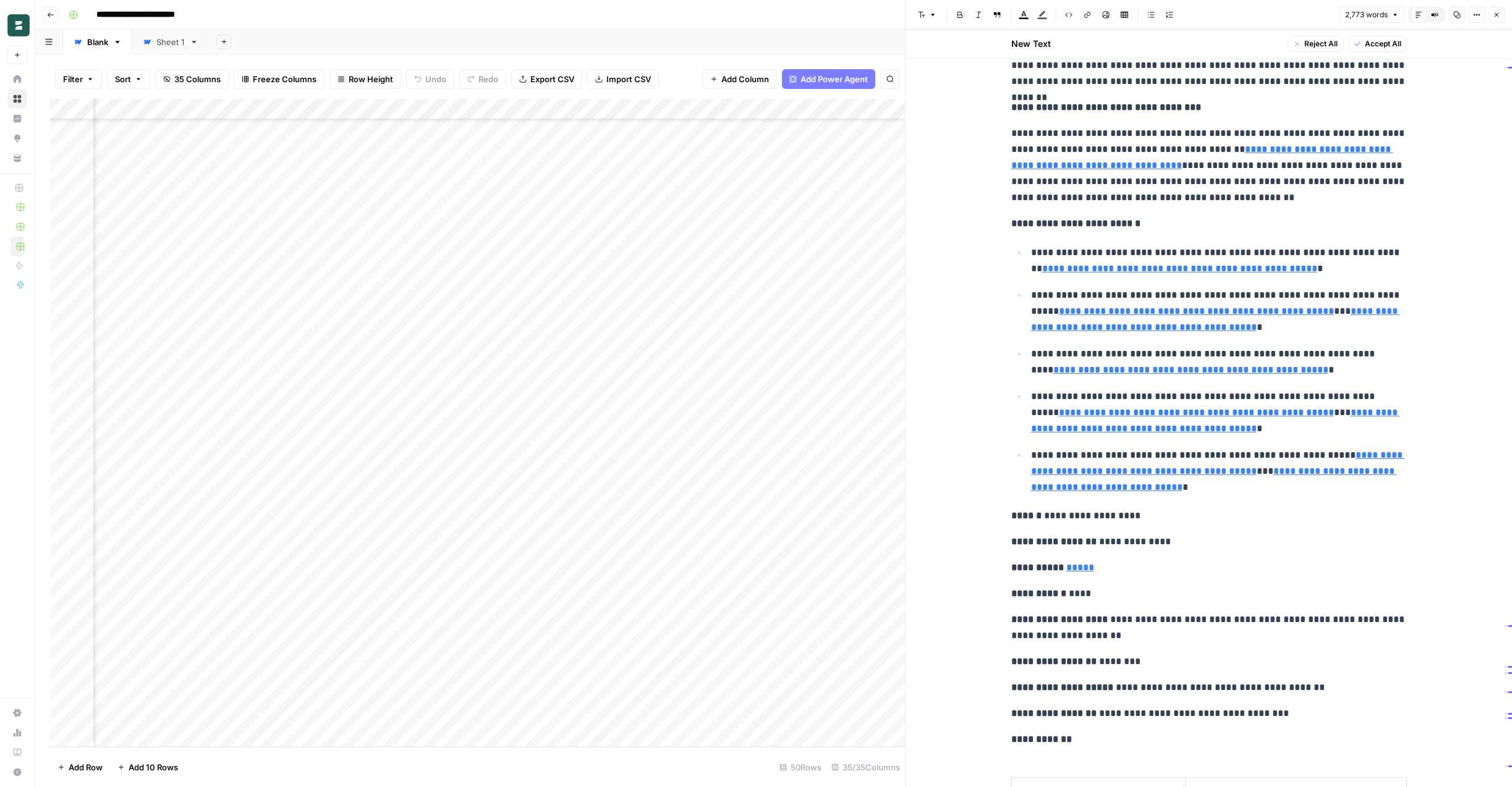
scroll to position [1767, 0]
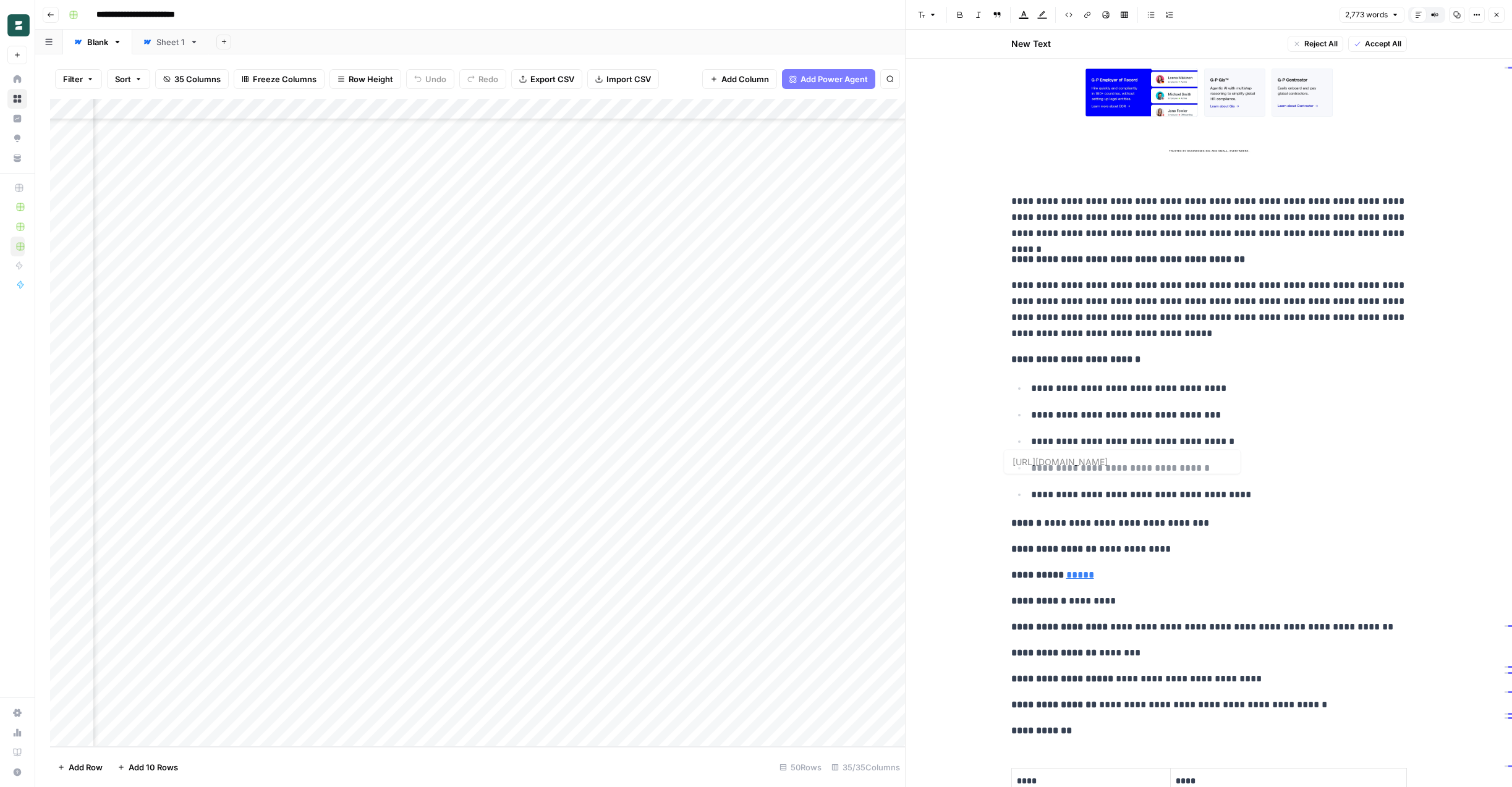
type input "https://www.g2.com/products/g-p/reviews"
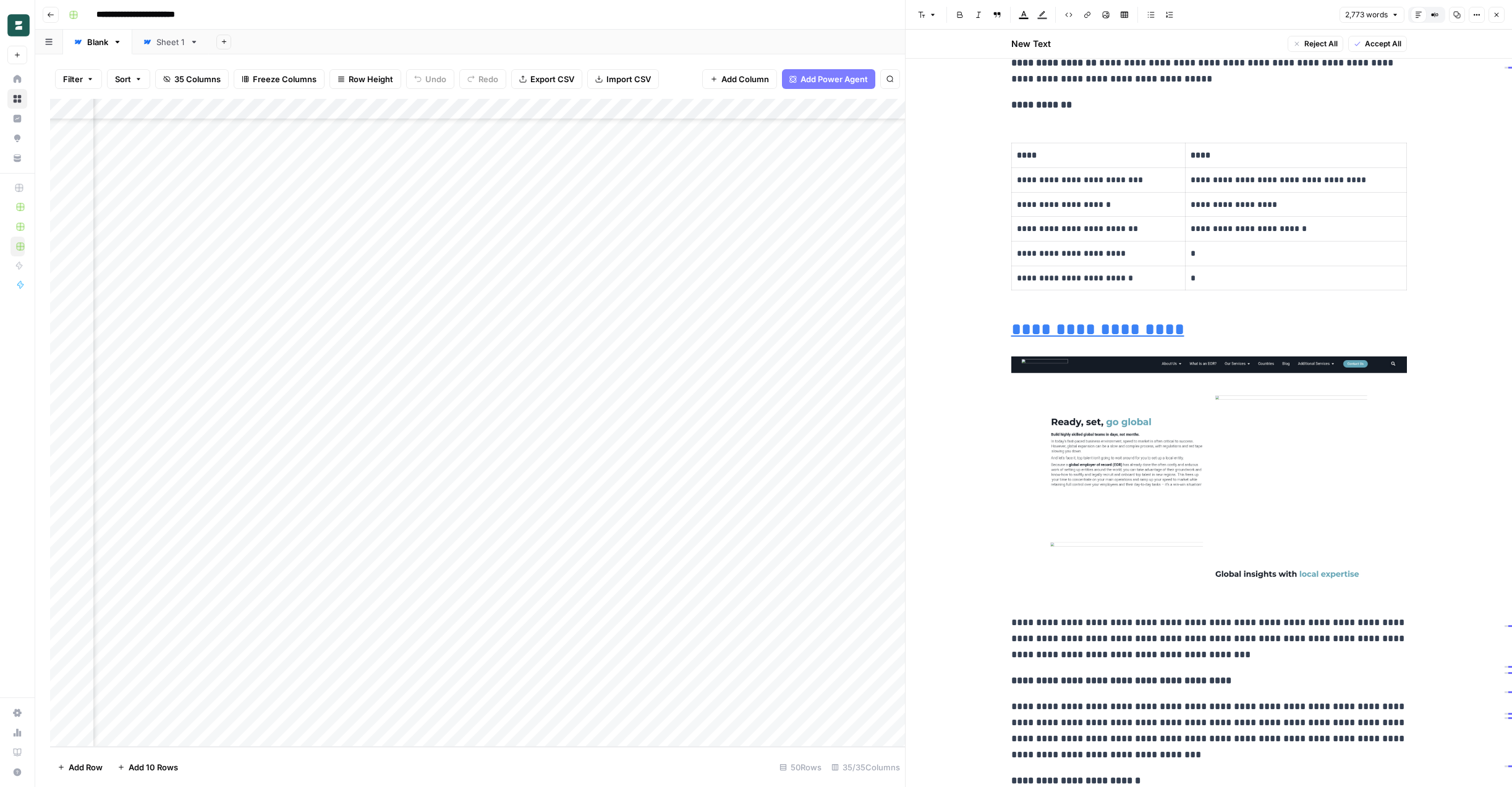
scroll to position [6840, 0]
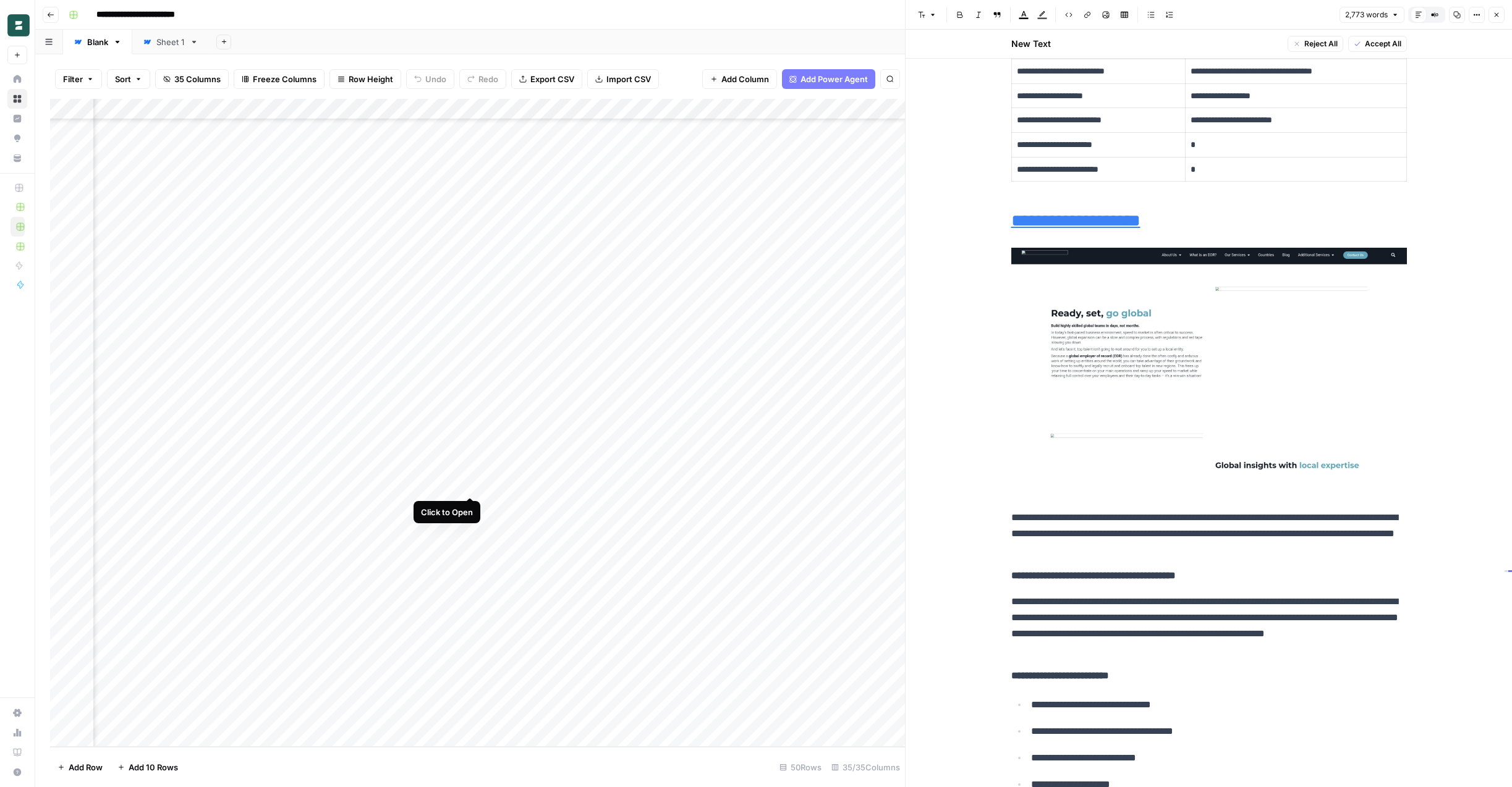
click at [471, 487] on div "Add Column" at bounding box center [477, 422] width 855 height 648
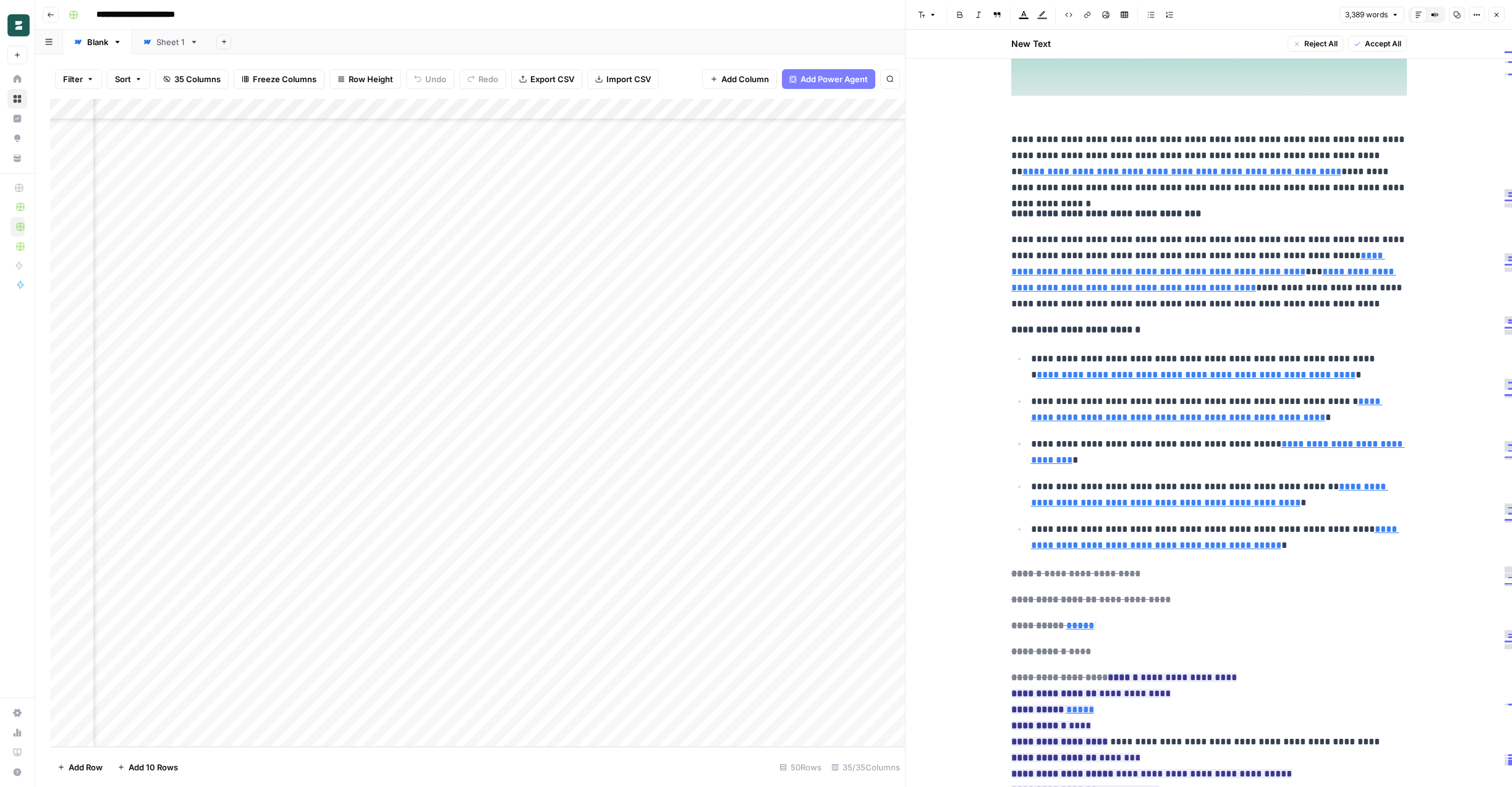
scroll to position [2160, 0]
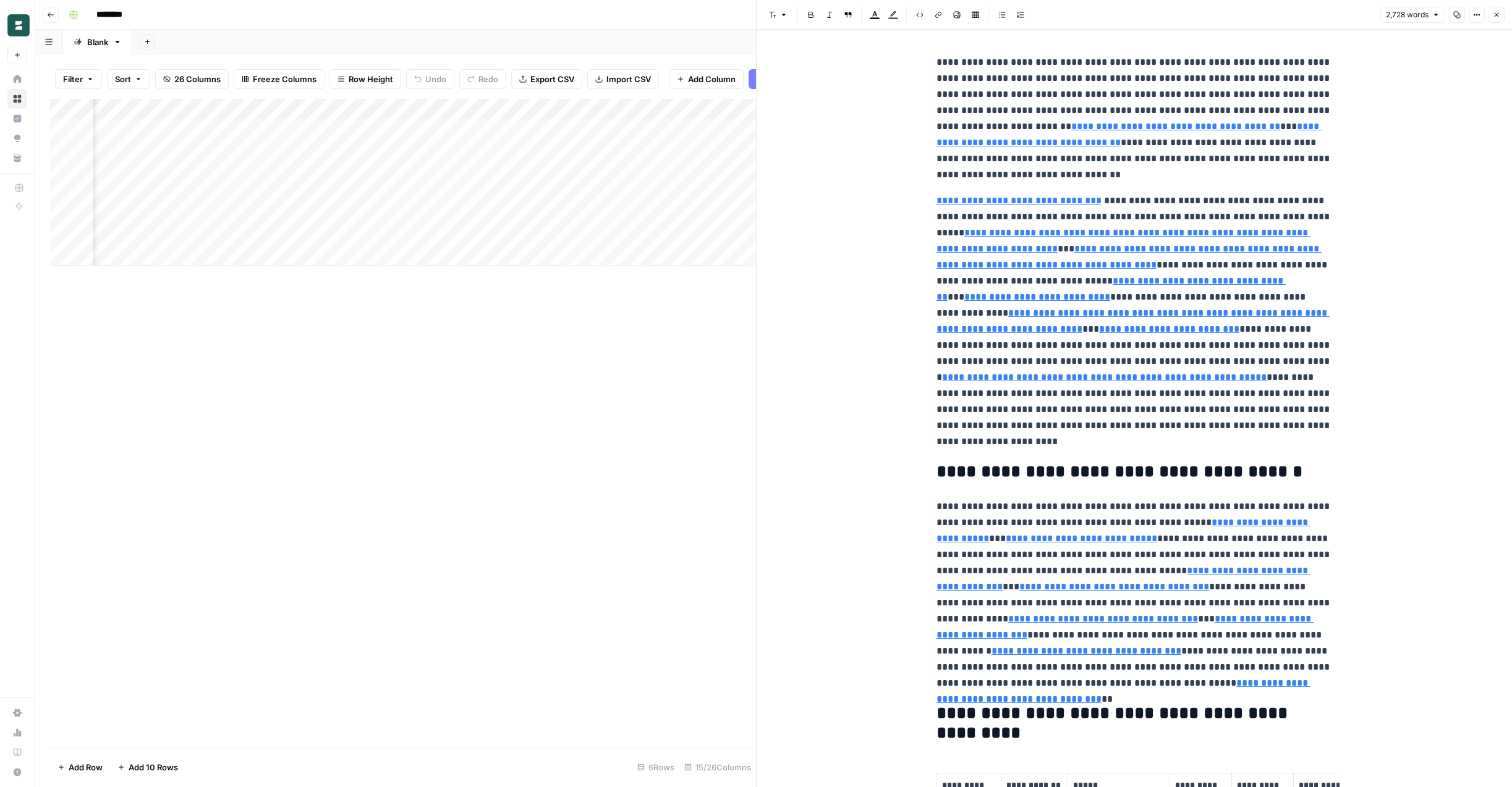
scroll to position [0, 594]
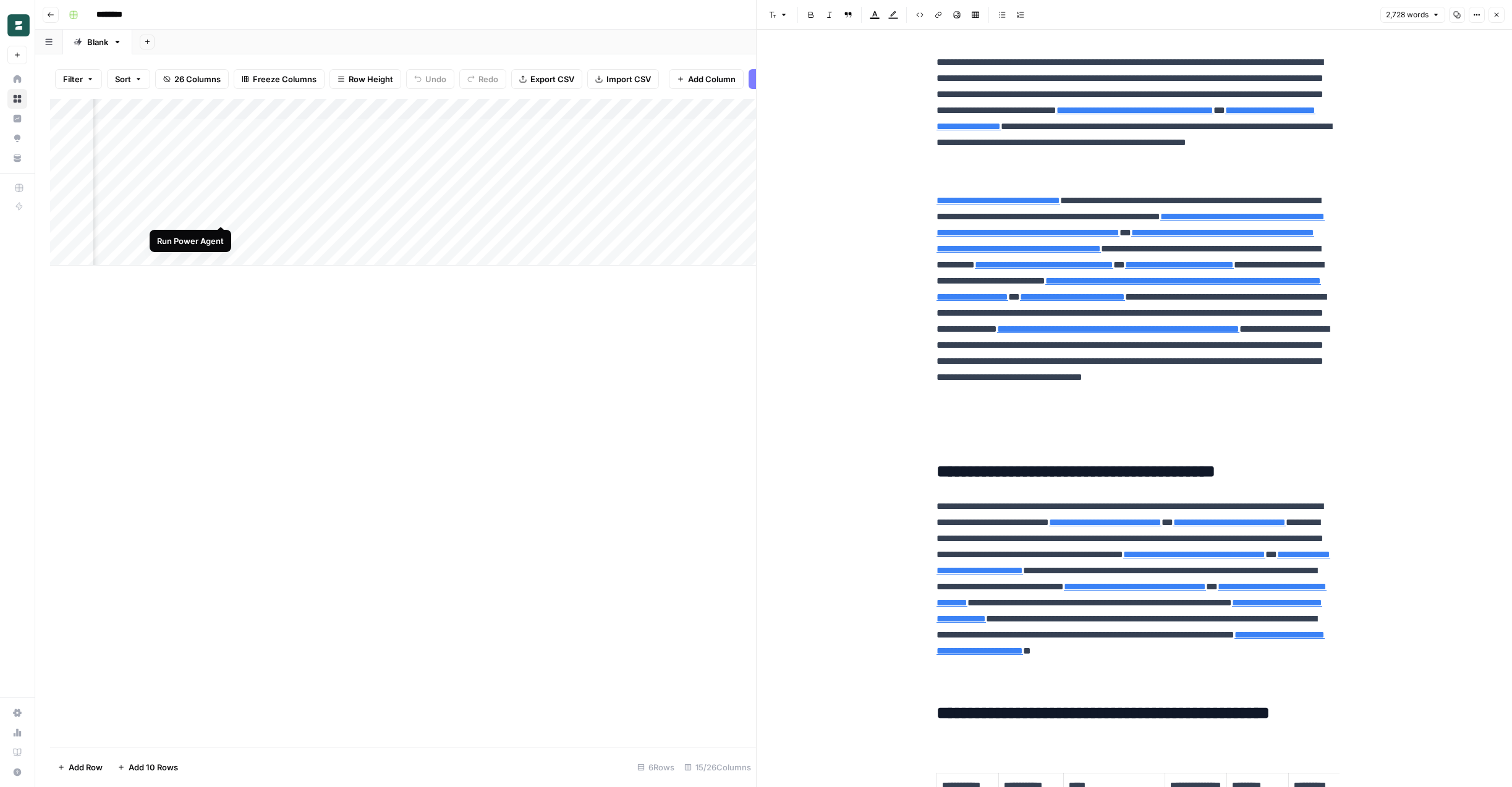
click at [218, 211] on div "Add Column" at bounding box center [403, 182] width 706 height 167
click at [663, 212] on div "Add Column" at bounding box center [403, 182] width 706 height 167
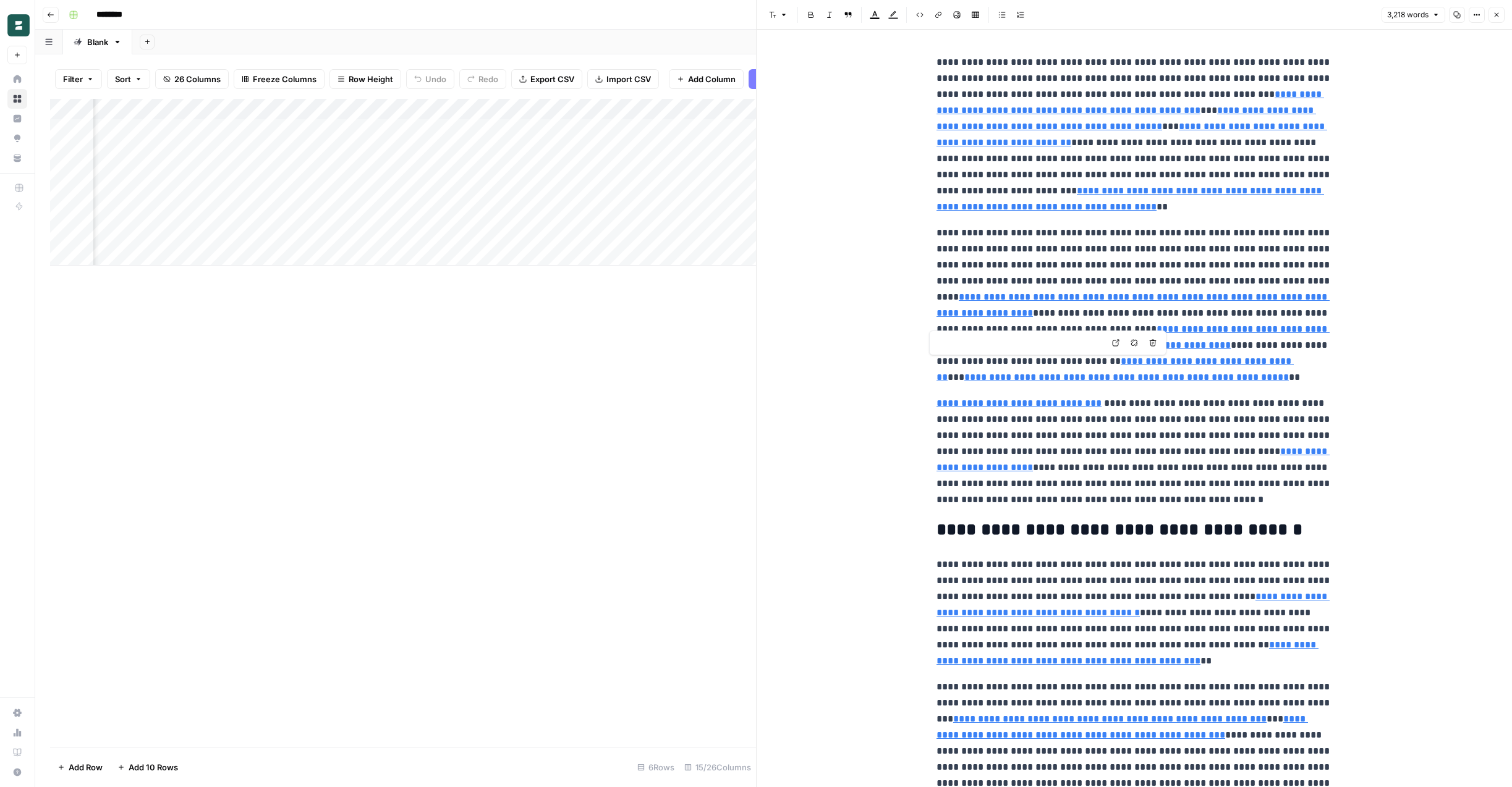
type input "[URL][DOMAIN_NAME]"
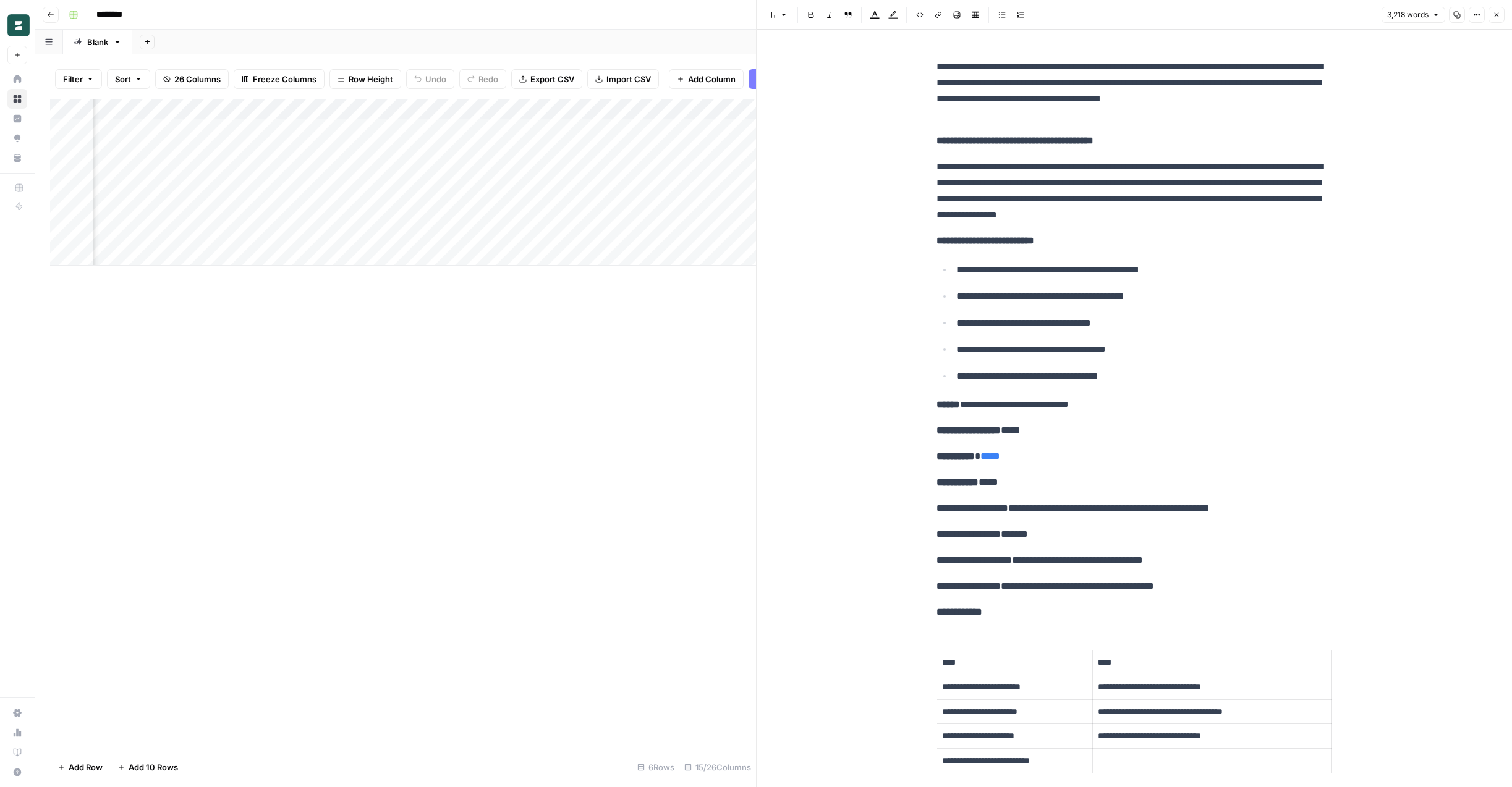
scroll to position [4477, 0]
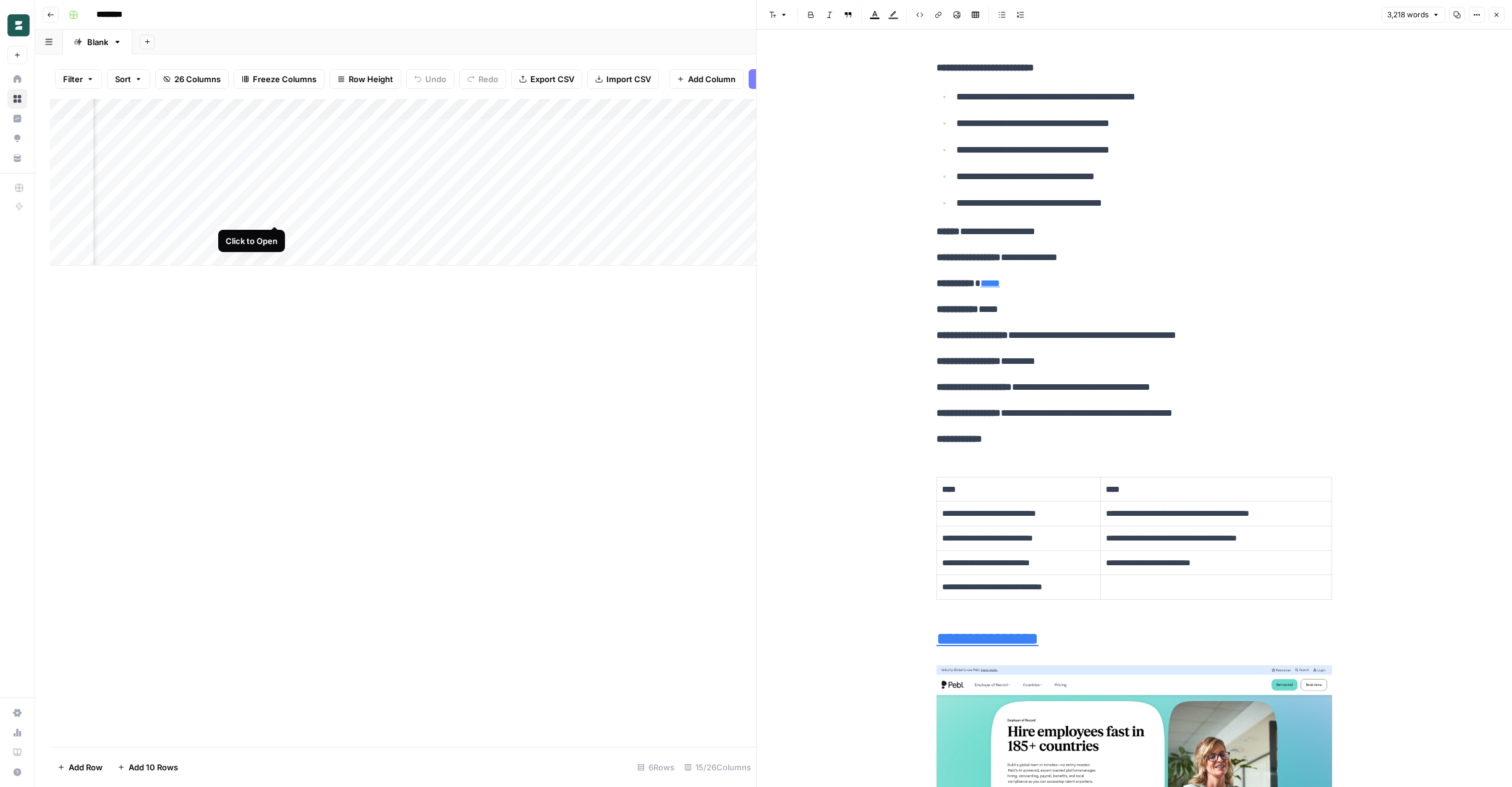
click at [274, 212] on div "Add Column" at bounding box center [403, 182] width 706 height 167
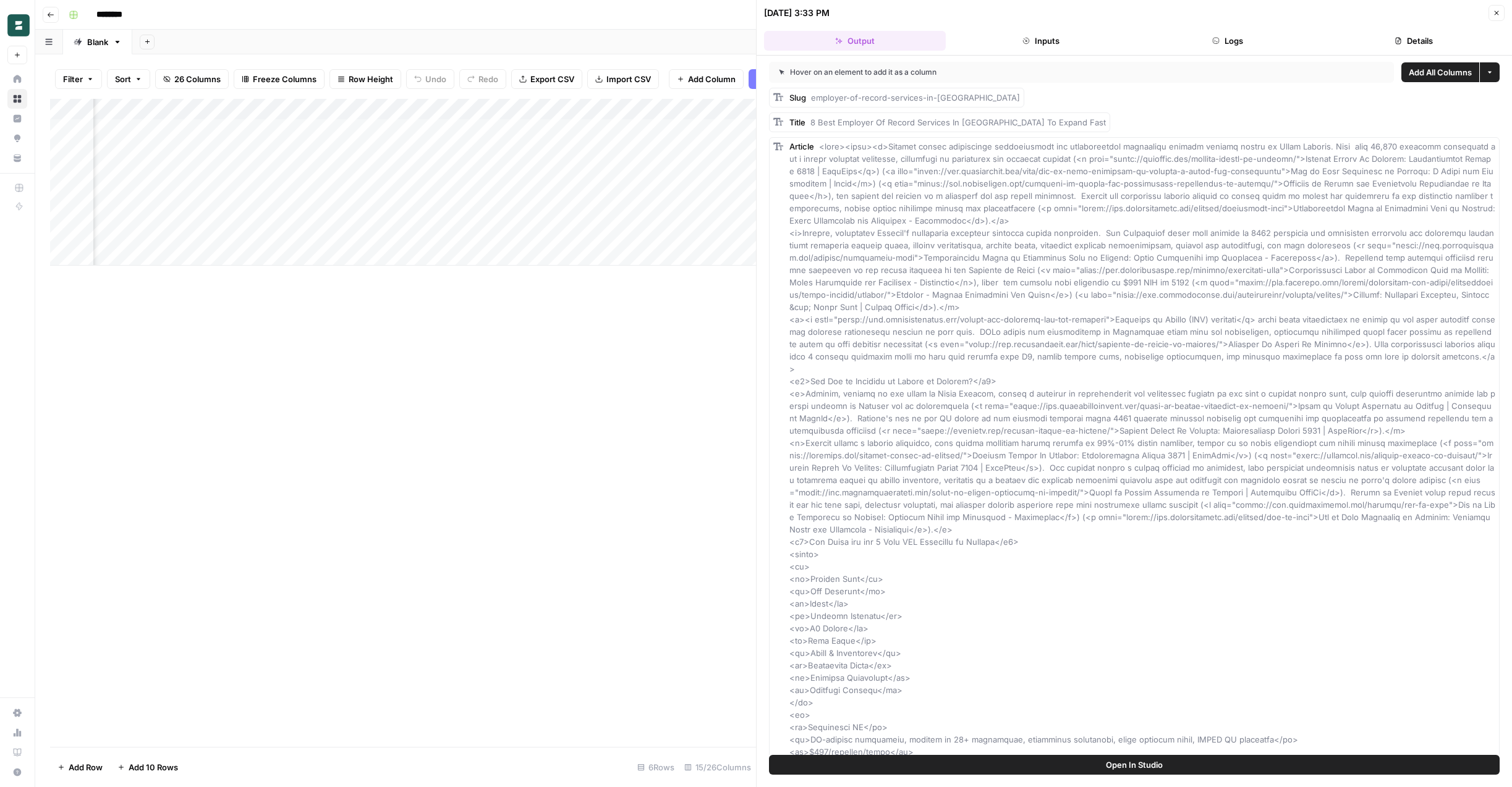
click at [1015, 766] on button "Open In Studio" at bounding box center [1134, 765] width 731 height 20
click at [686, 213] on div "Add Column" at bounding box center [403, 182] width 706 height 167
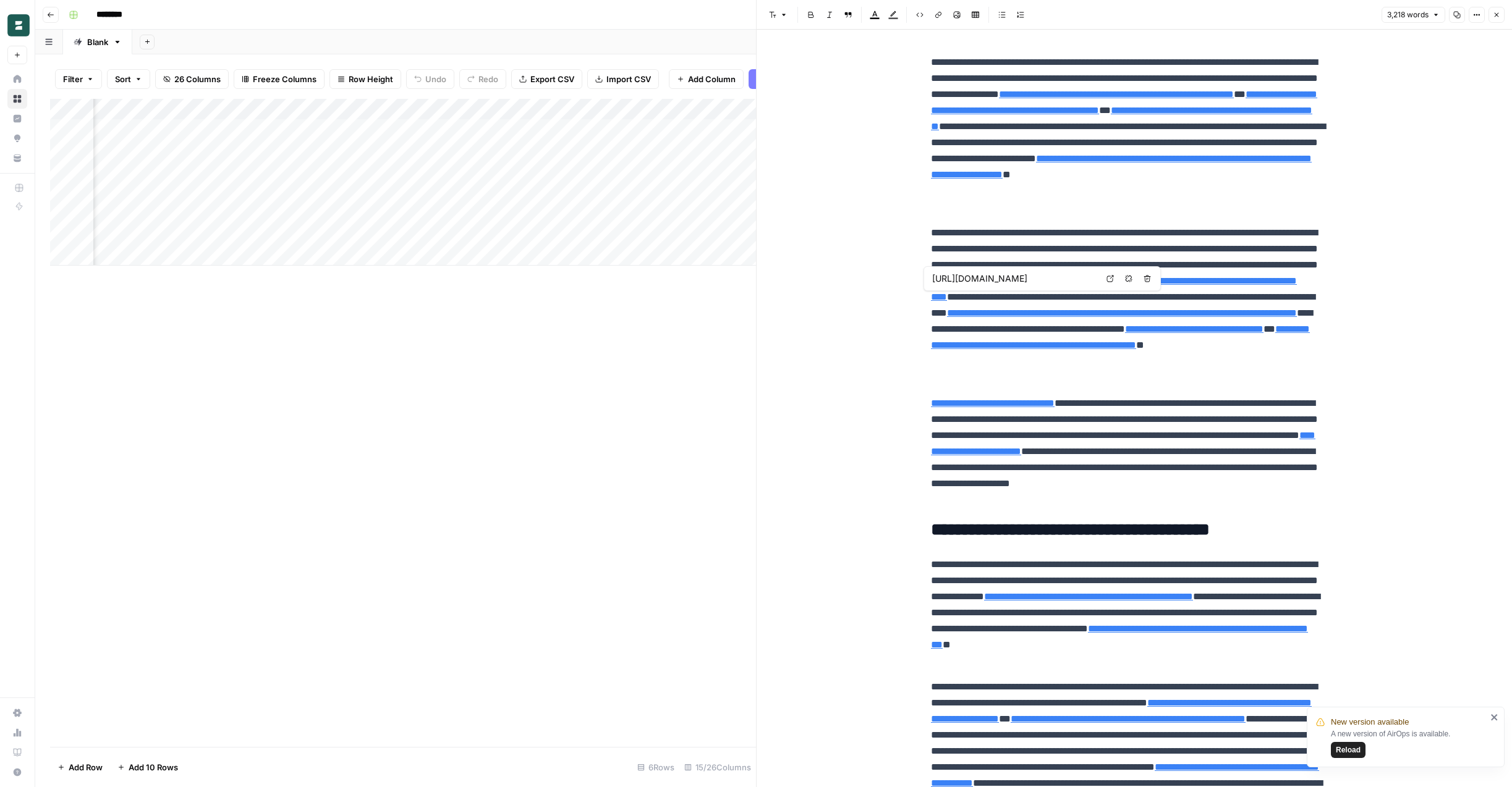
scroll to position [0, 932]
click at [482, 188] on div "Add Column" at bounding box center [403, 182] width 706 height 167
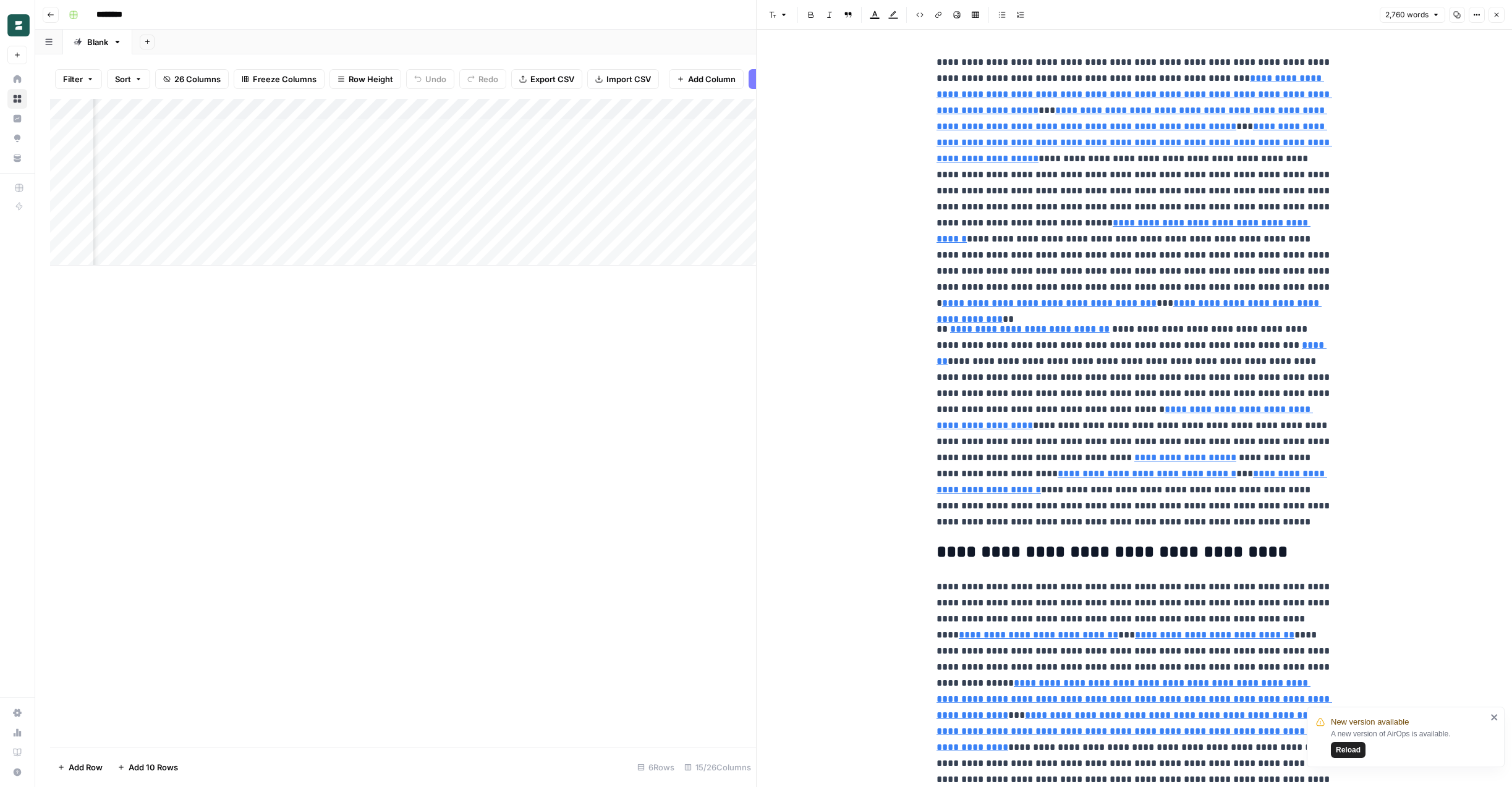
scroll to position [0, 844]
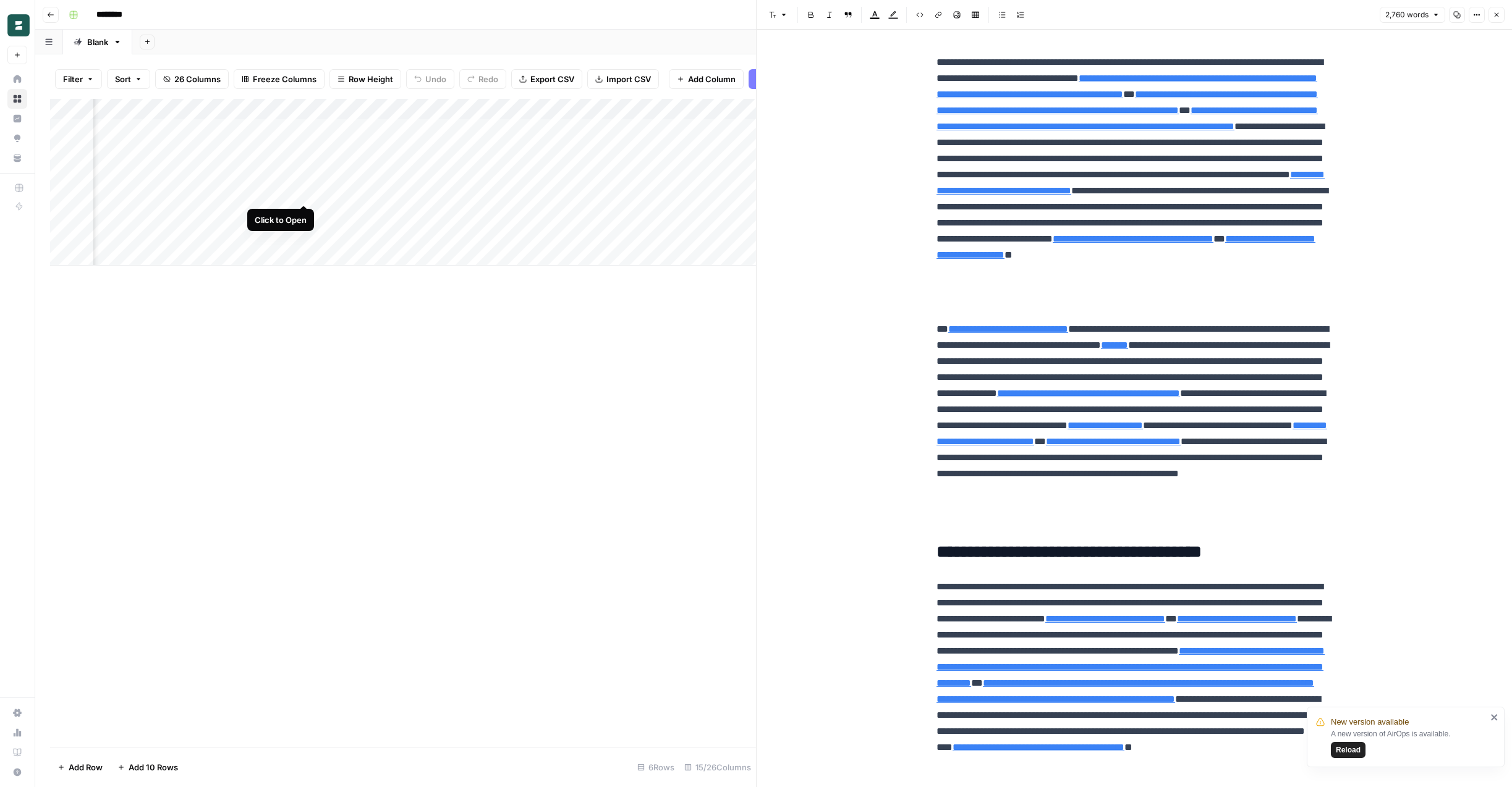
click at [305, 192] on div "Add Column" at bounding box center [403, 182] width 706 height 167
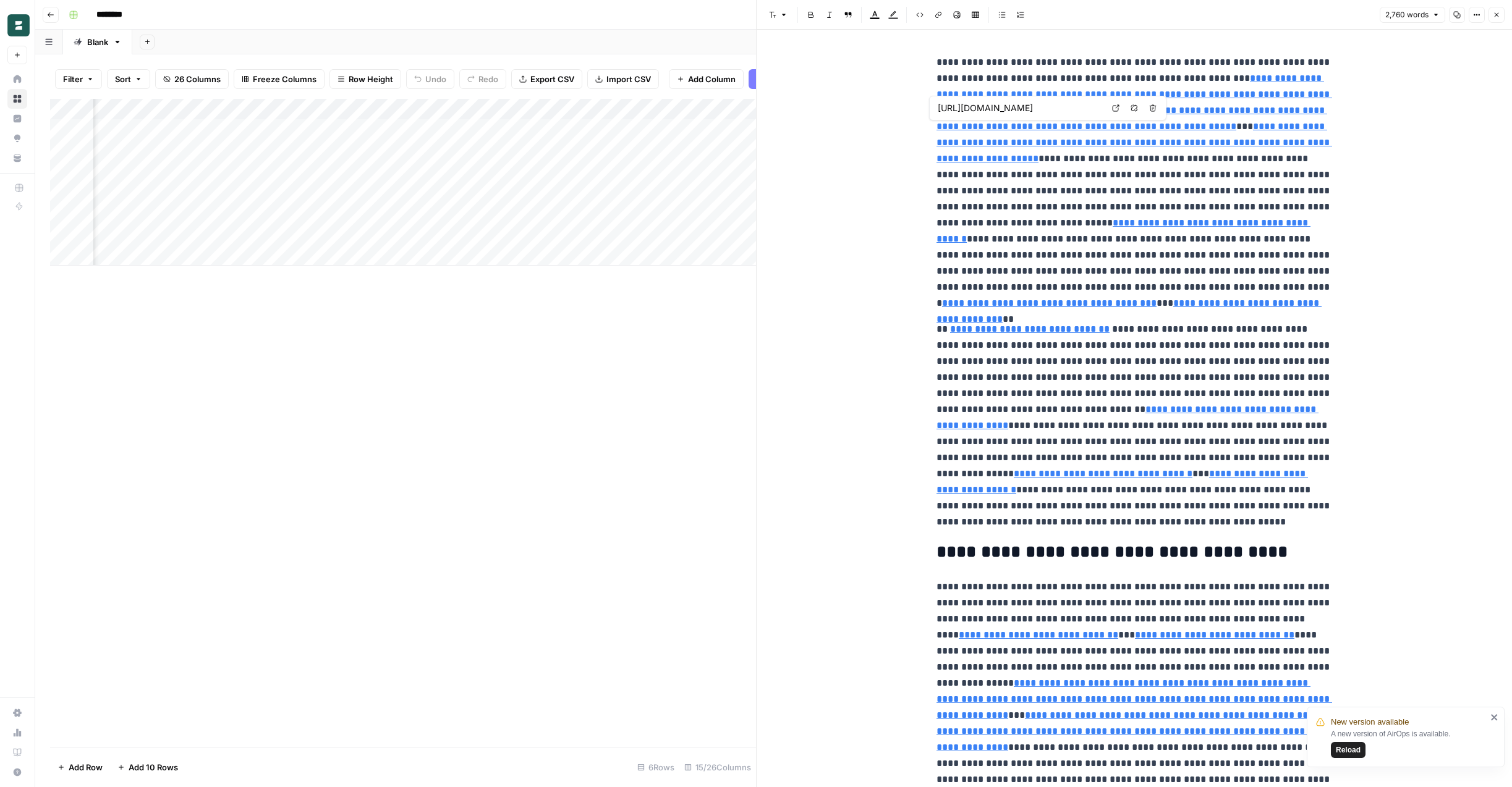
scroll to position [0, 623]
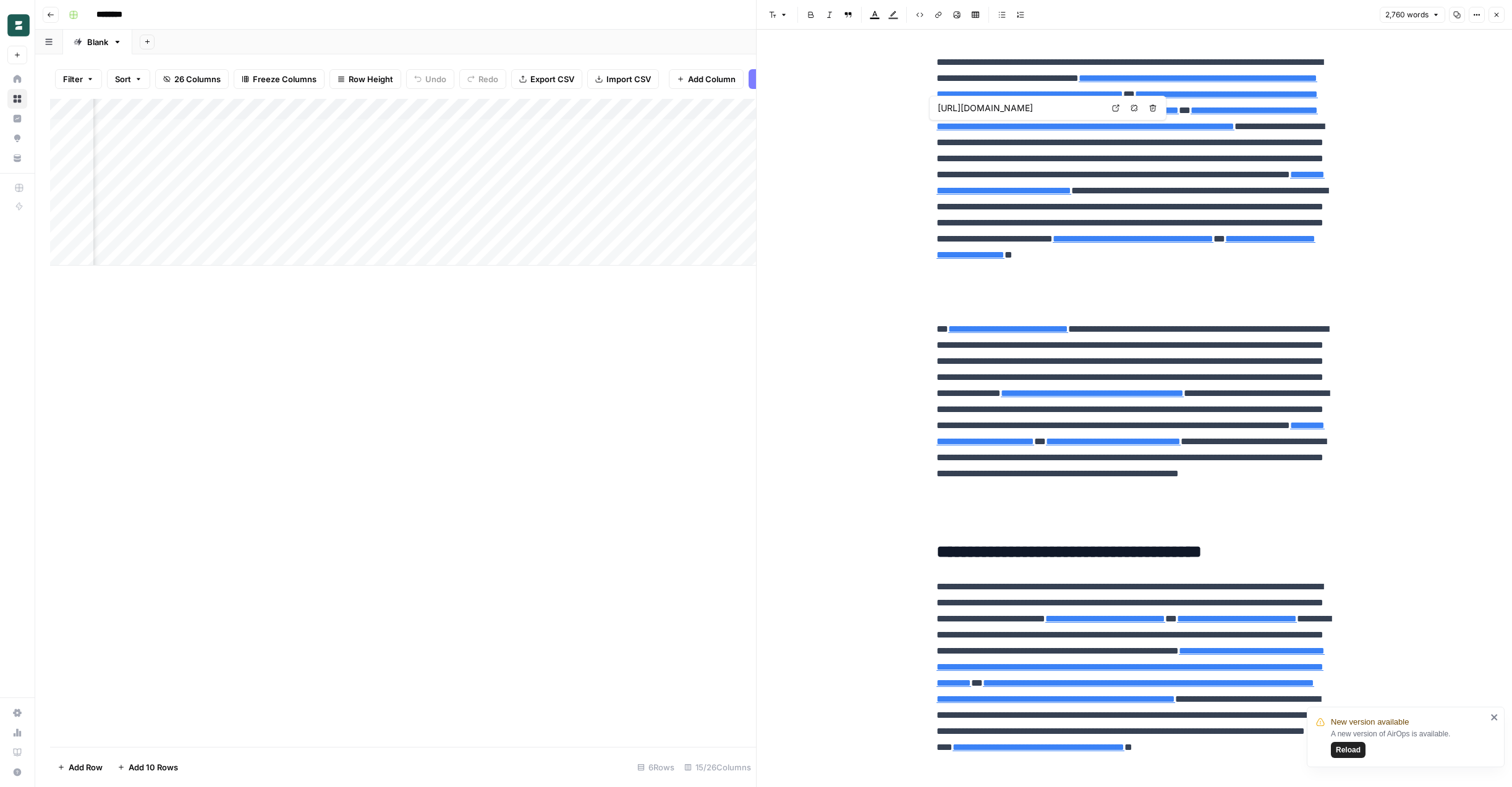
drag, startPoint x: 1493, startPoint y: 17, endPoint x: 1479, endPoint y: 47, distance: 33.1
click at [1480, 46] on div "**********" at bounding box center [1134, 394] width 756 height 787
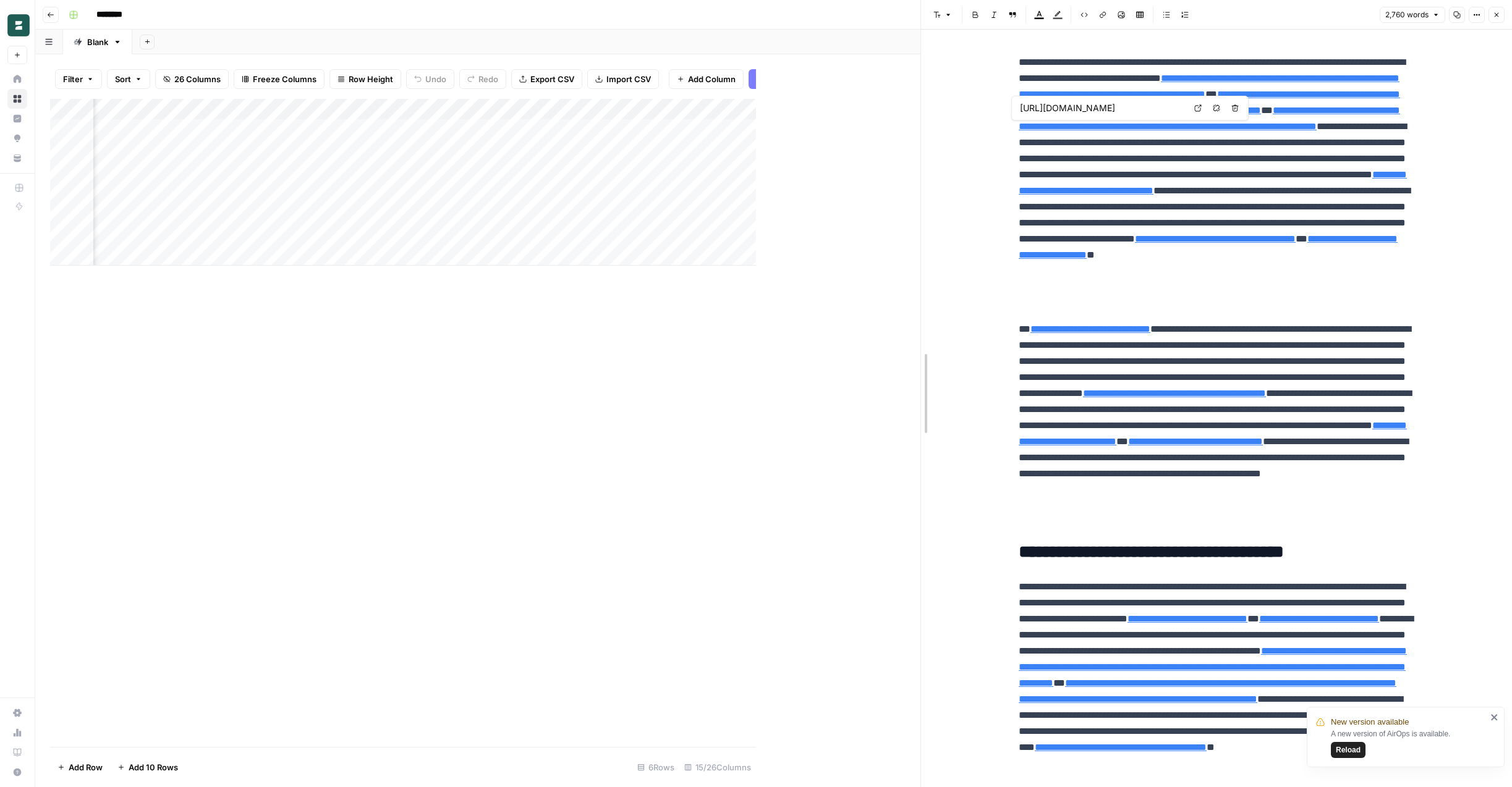
drag, startPoint x: 754, startPoint y: 219, endPoint x: 918, endPoint y: 180, distance: 168.6
click at [918, 180] on div at bounding box center [921, 394] width 13 height 787
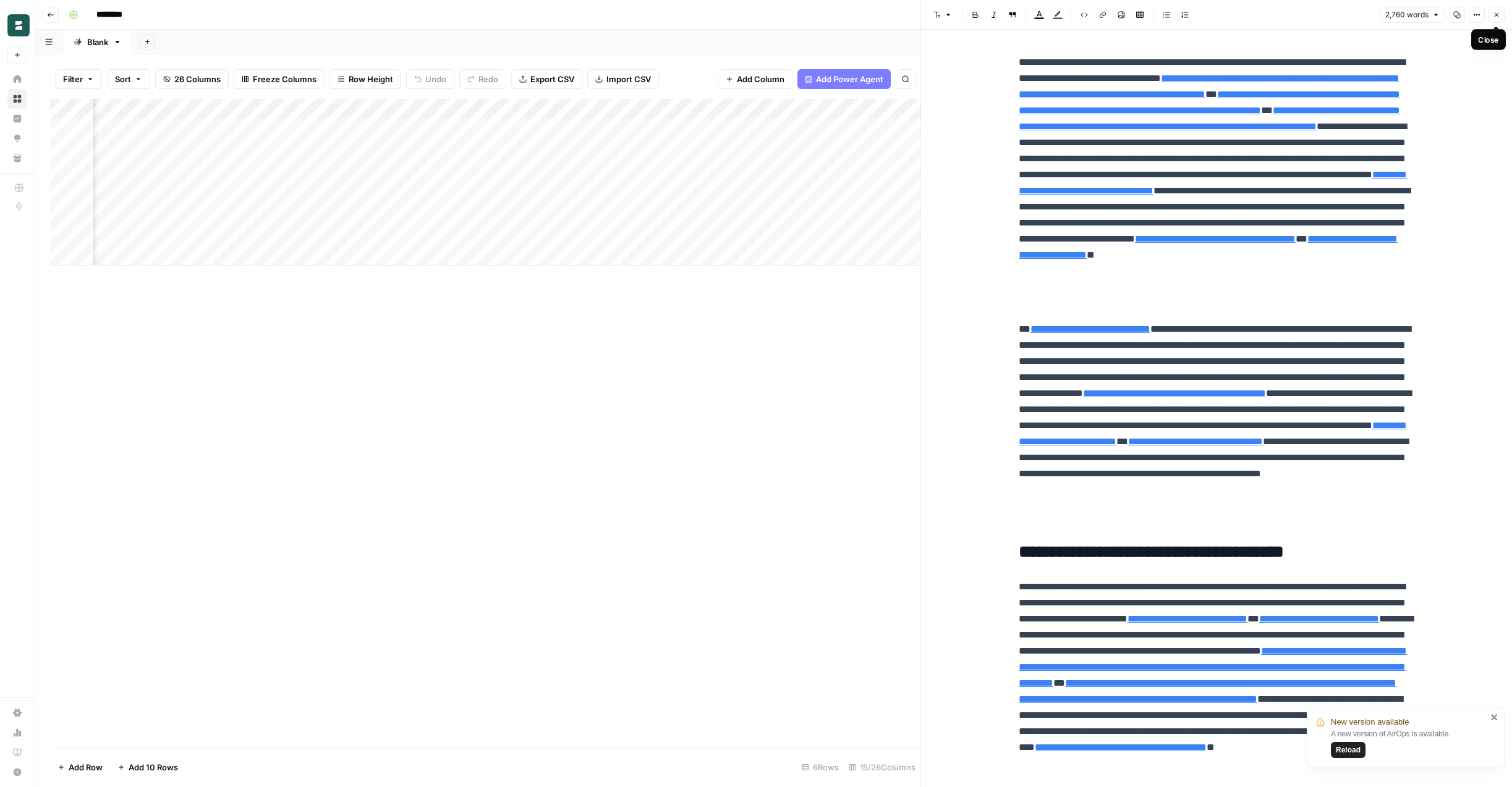
click at [1499, 10] on button "Close" at bounding box center [1496, 15] width 16 height 16
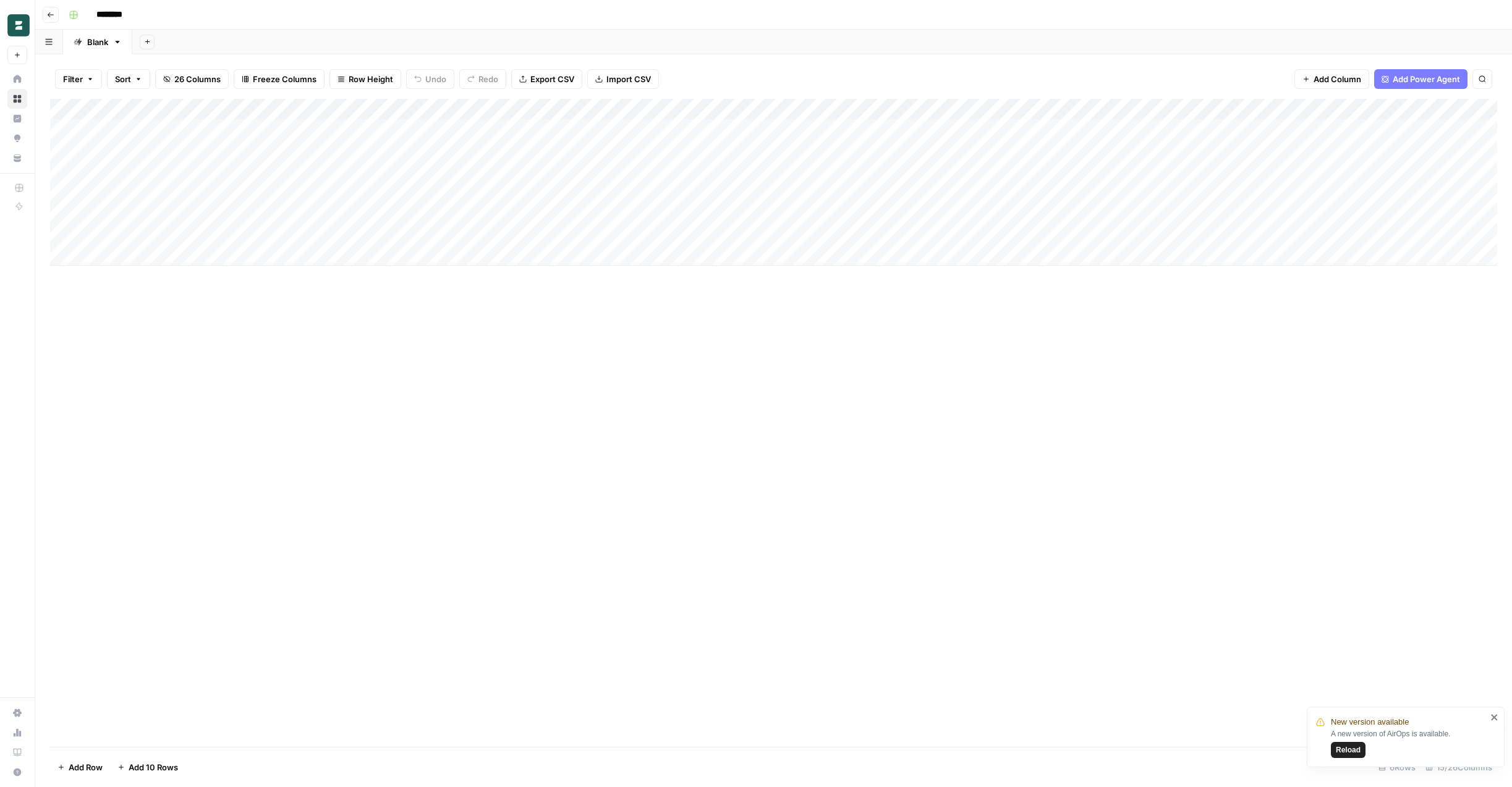
click at [800, 106] on div "Add Column" at bounding box center [774, 182] width 1447 height 167
click at [690, 229] on span "Edit Workflow" at bounding box center [706, 230] width 108 height 13
click at [594, 304] on div "Add Column" at bounding box center [774, 422] width 1447 height 648
click at [1145, 212] on div "Add Column" at bounding box center [774, 182] width 1447 height 167
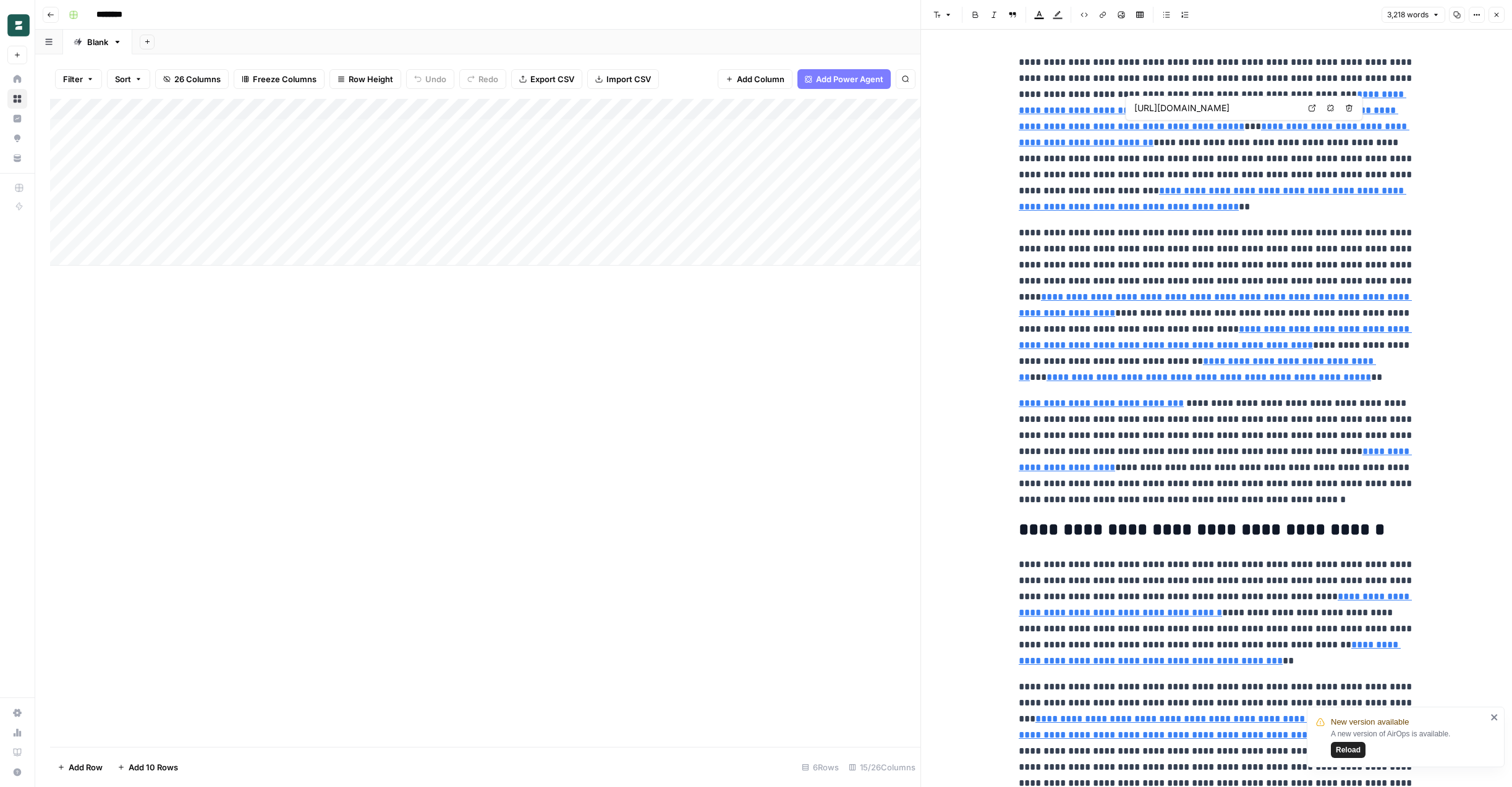
type input "[URL][DOMAIN_NAME]"
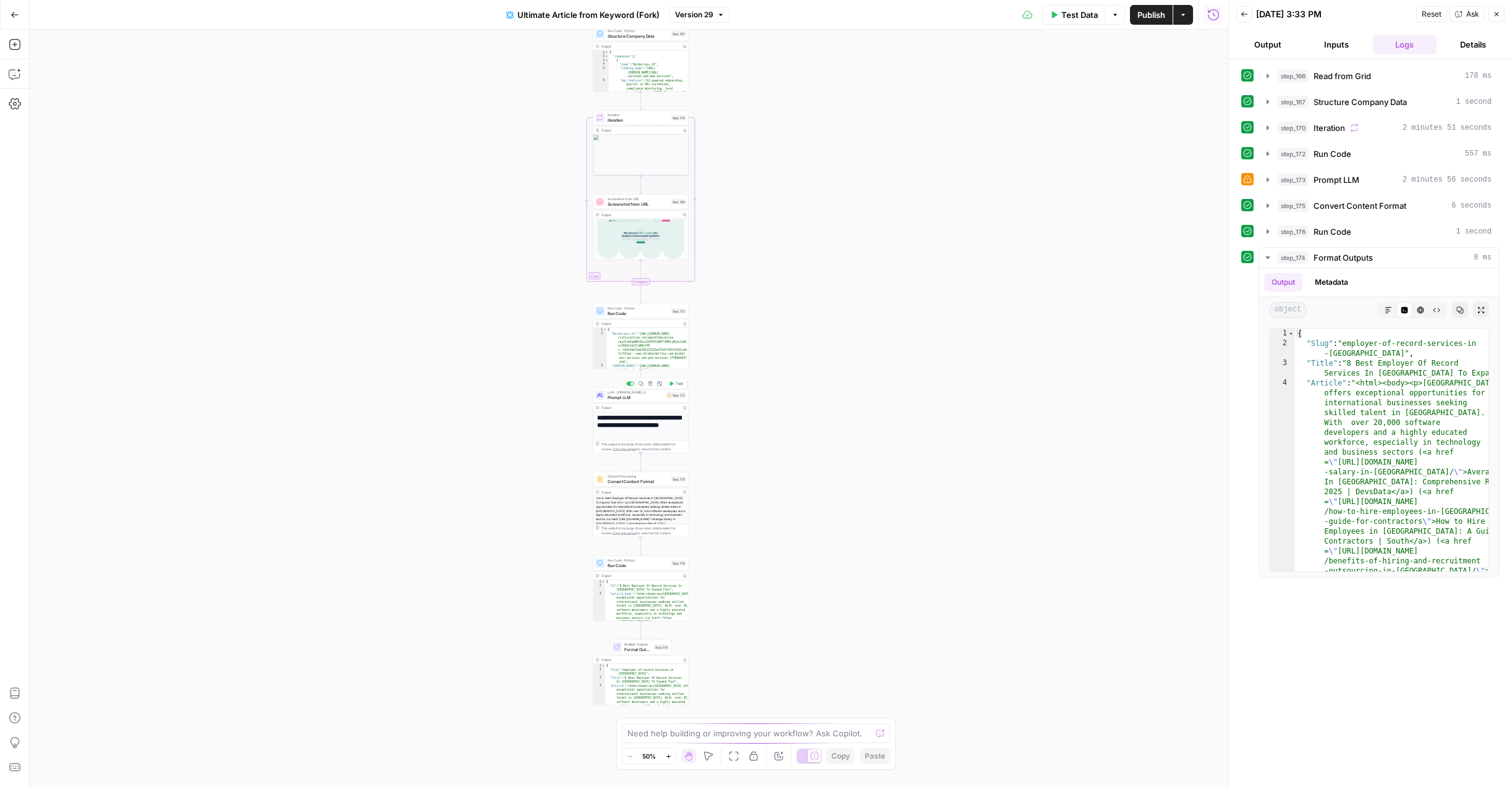
click at [650, 399] on span "Prompt LLM" at bounding box center [636, 397] width 56 height 6
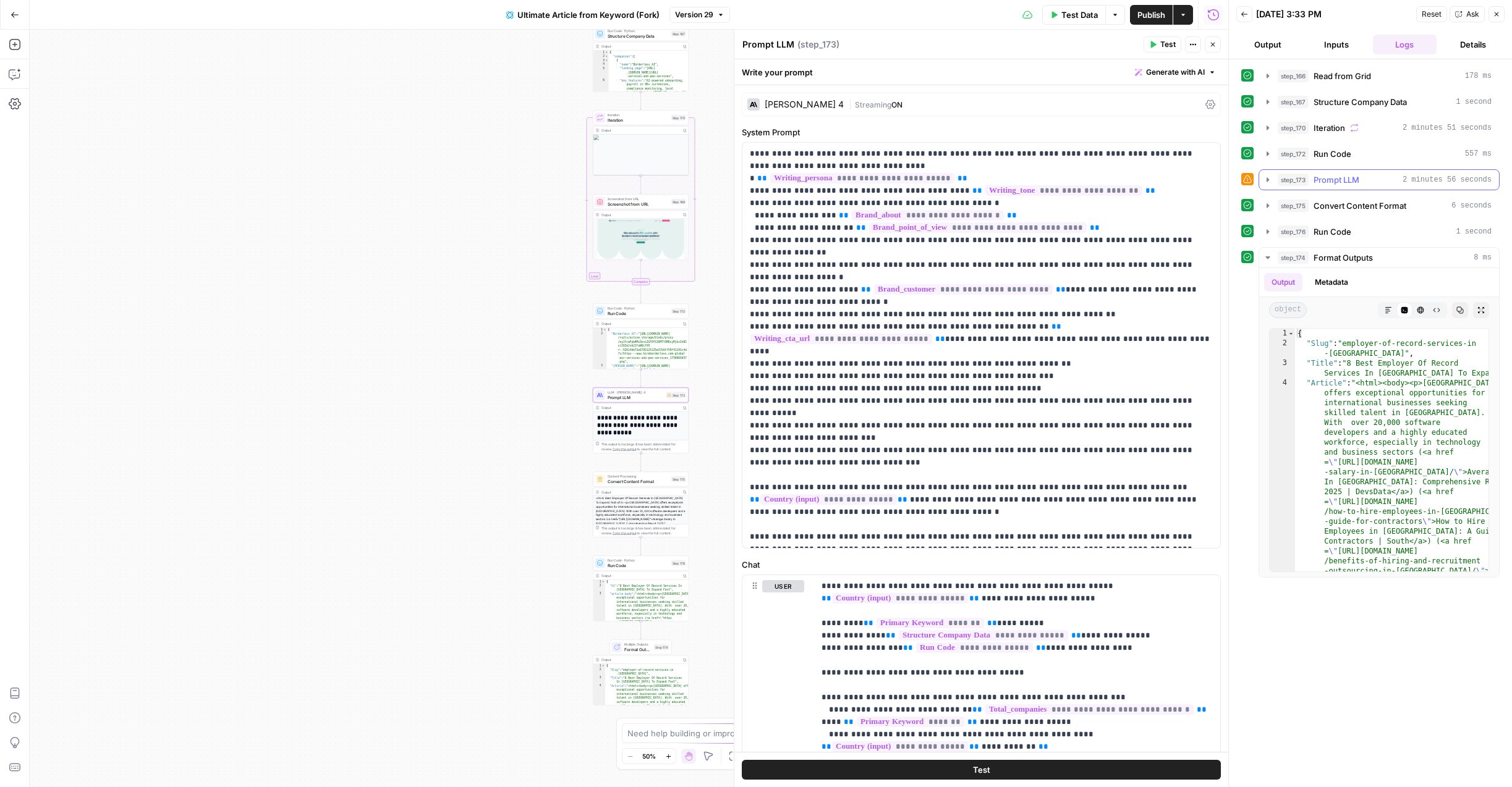
click at [1264, 179] on icon "button" at bounding box center [1267, 179] width 10 height 10
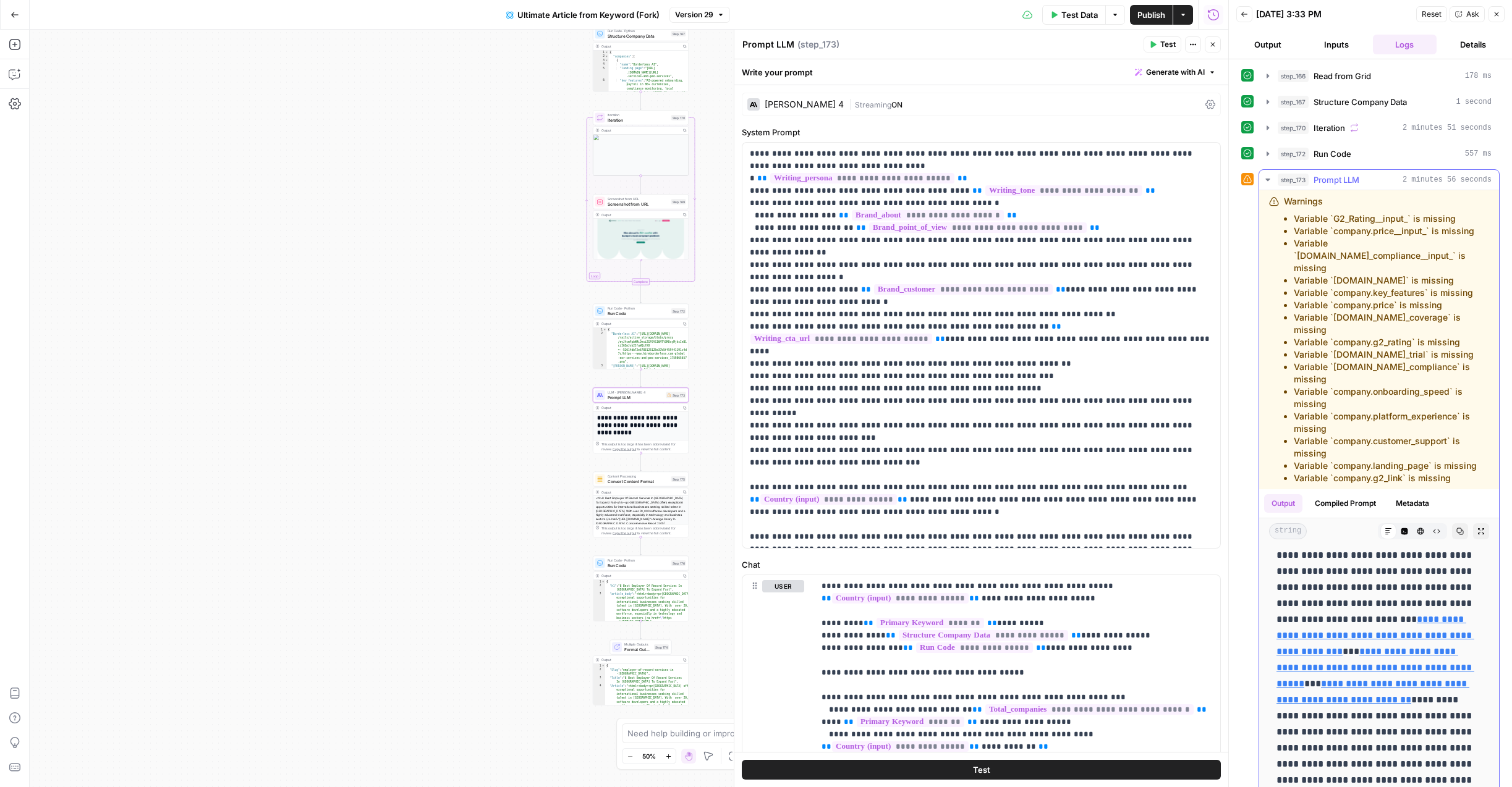
click at [1264, 179] on icon "button" at bounding box center [1267, 179] width 10 height 10
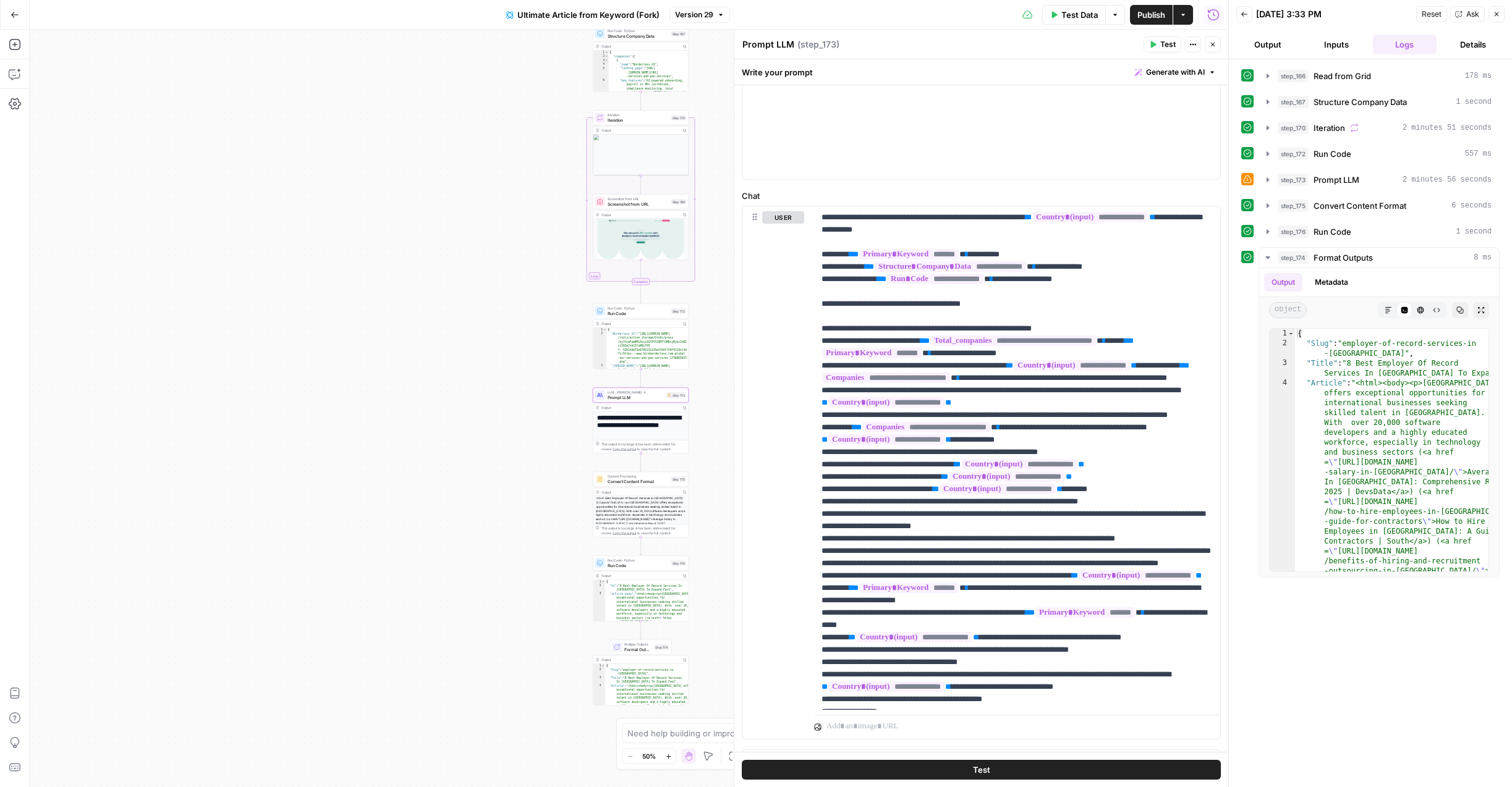
scroll to position [393, 0]
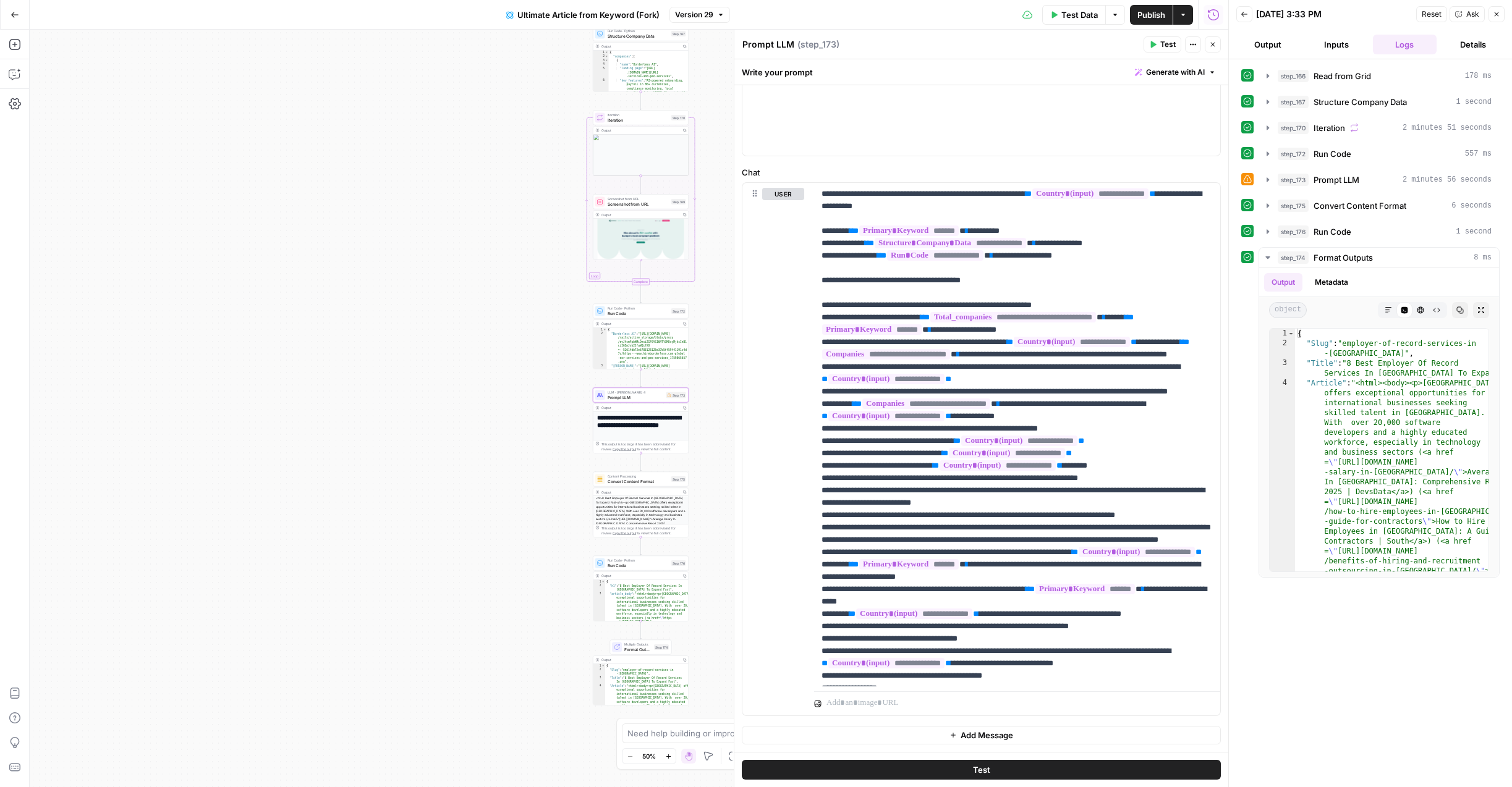
click at [959, 764] on button "Test" at bounding box center [981, 770] width 479 height 20
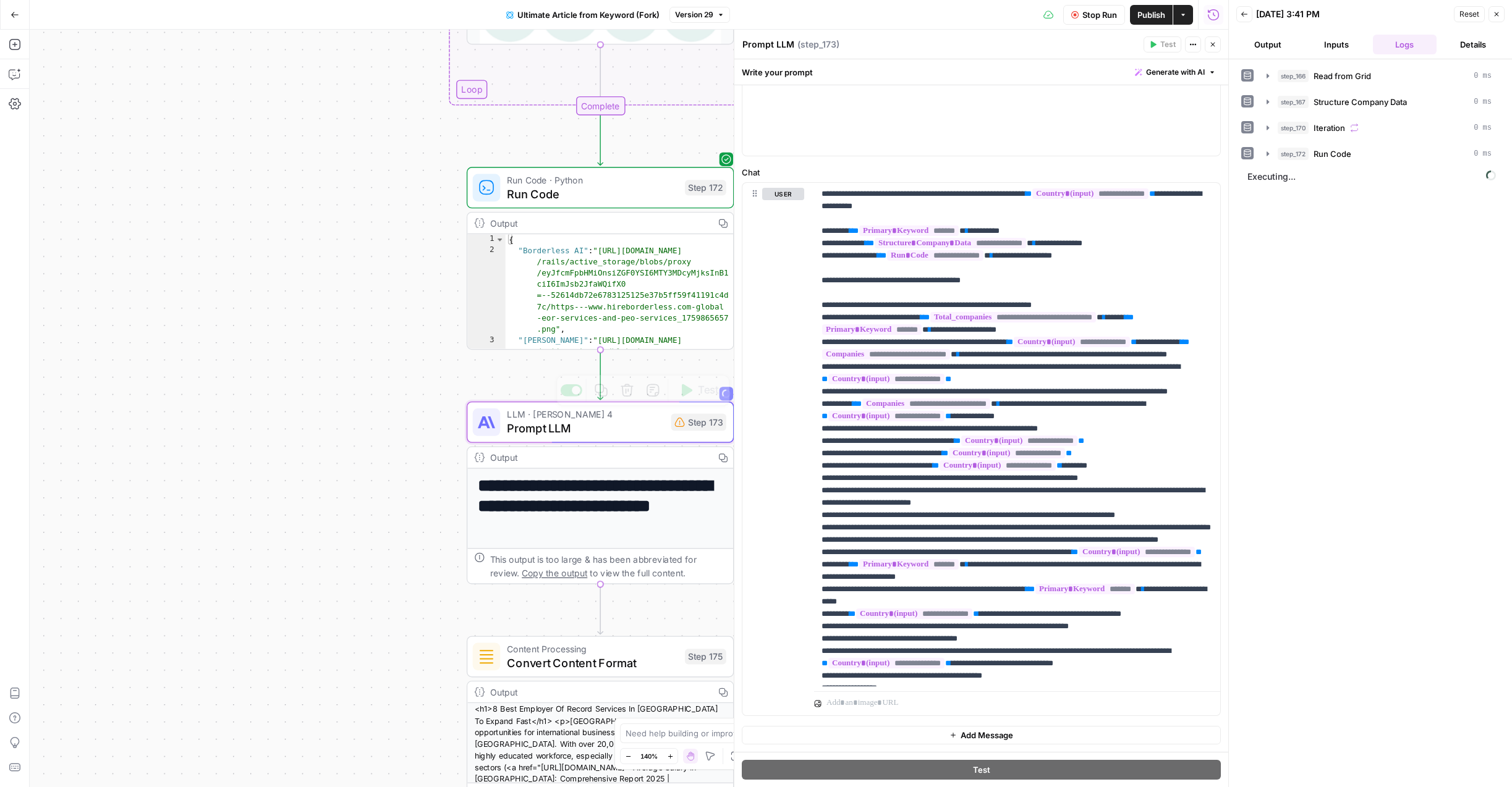
click at [619, 430] on span "Prompt LLM" at bounding box center [586, 428] width 157 height 17
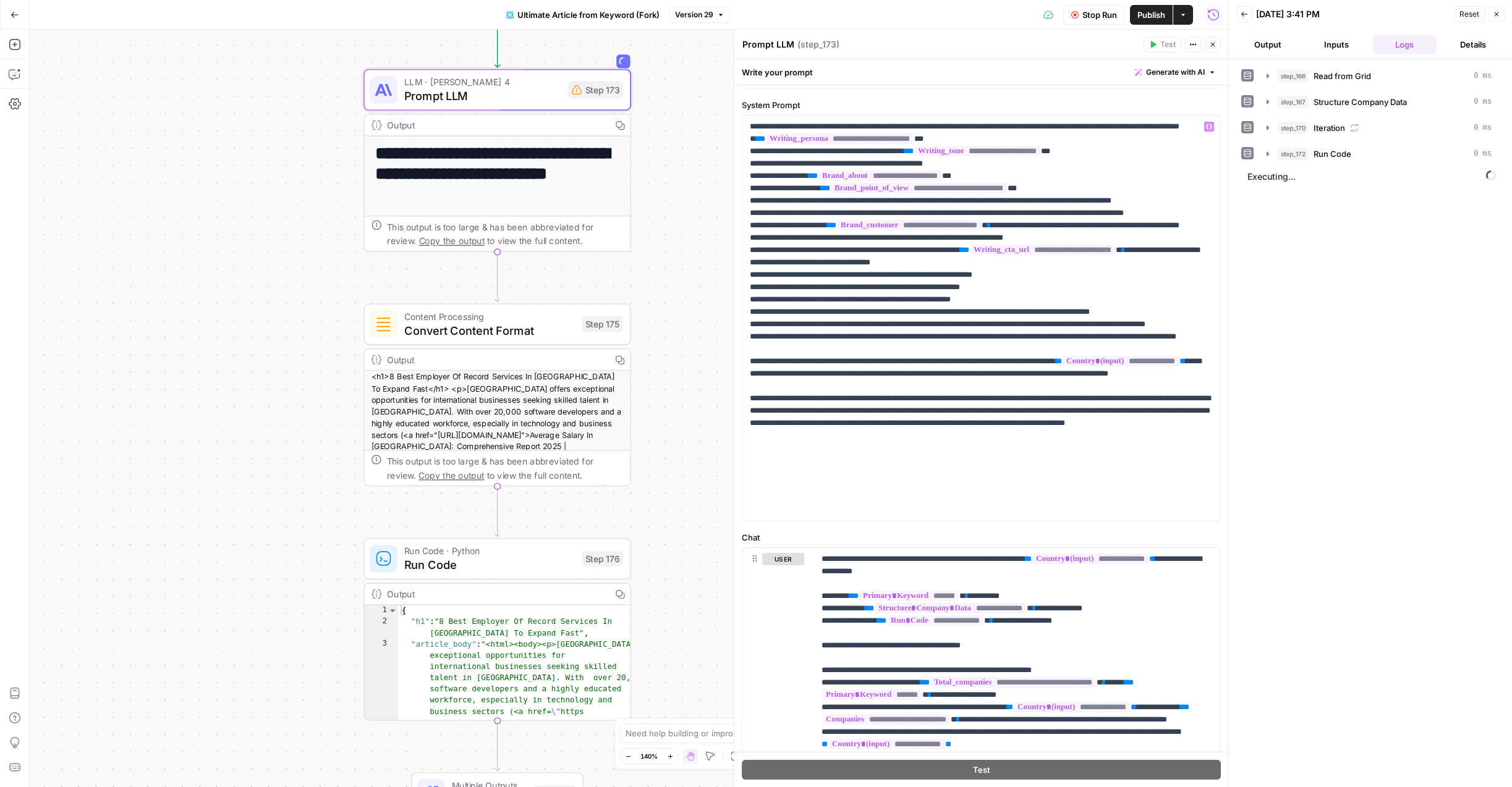
scroll to position [24, 0]
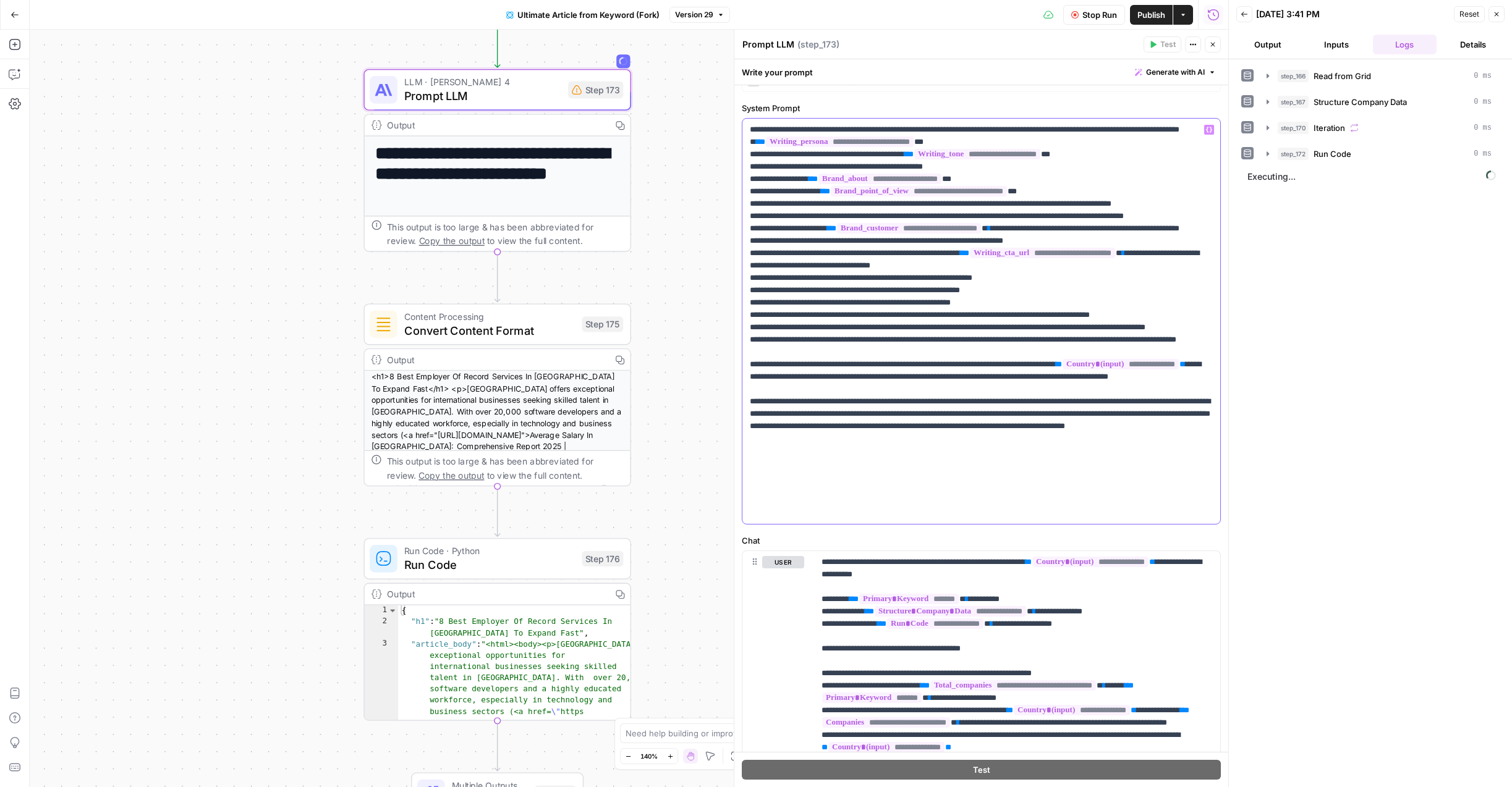
click at [895, 339] on p "**********" at bounding box center [981, 322] width 463 height 396
click at [1259, 124] on button "step_170 Iteration 0 ms" at bounding box center [1379, 127] width 240 height 20
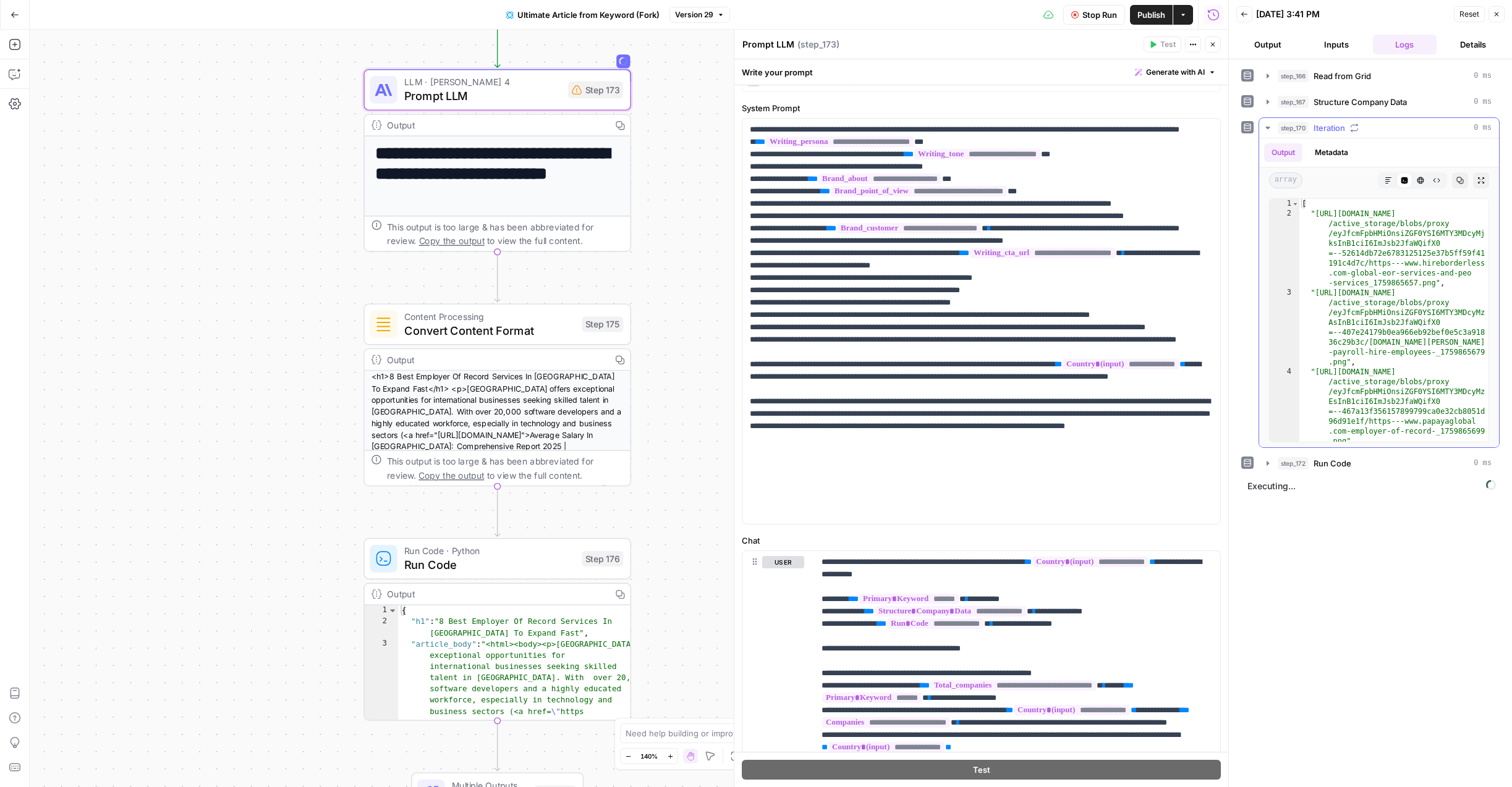
click at [1264, 127] on icon "button" at bounding box center [1267, 127] width 10 height 10
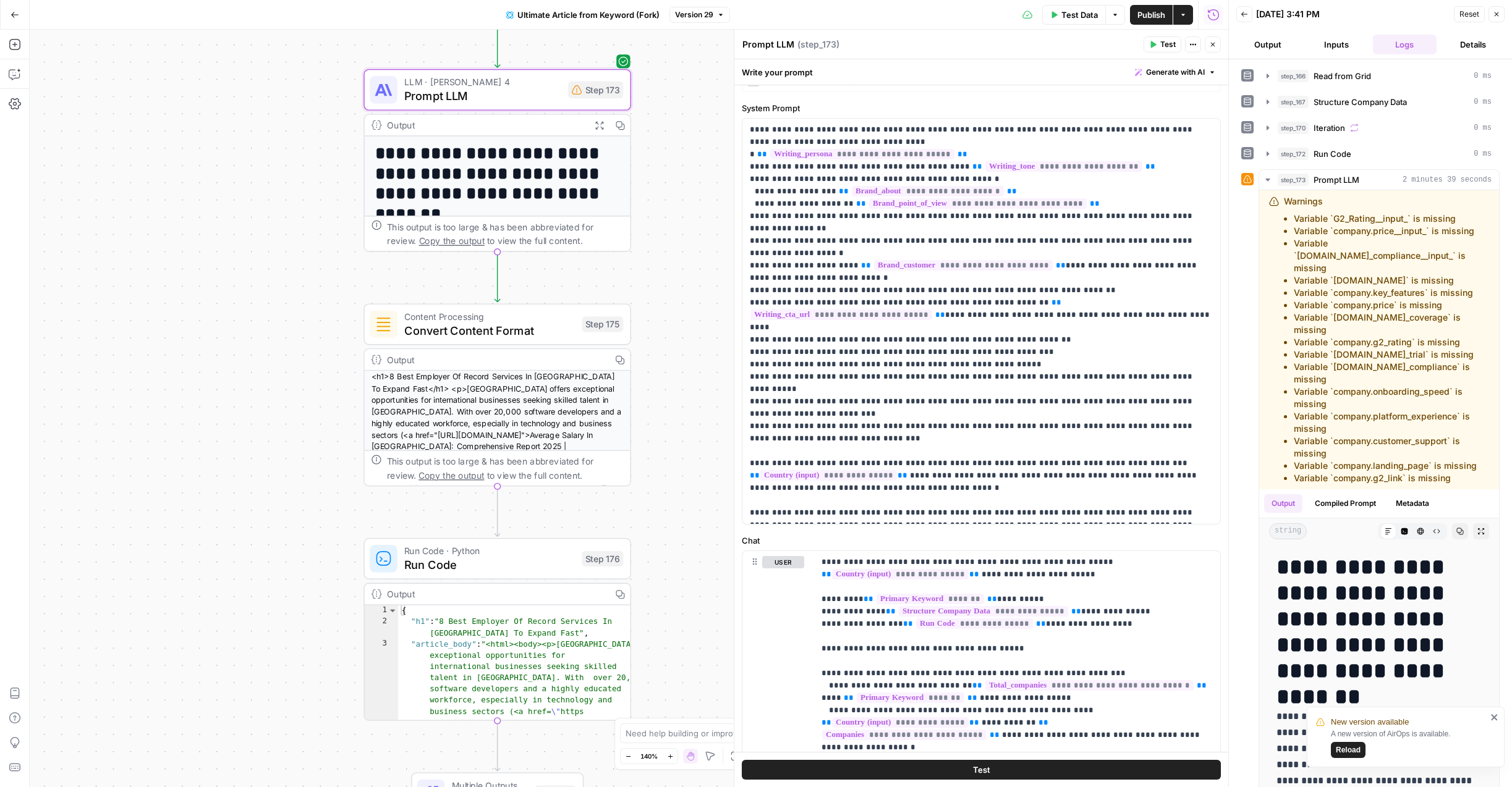
click at [1358, 752] on span "Reload" at bounding box center [1347, 750] width 24 height 11
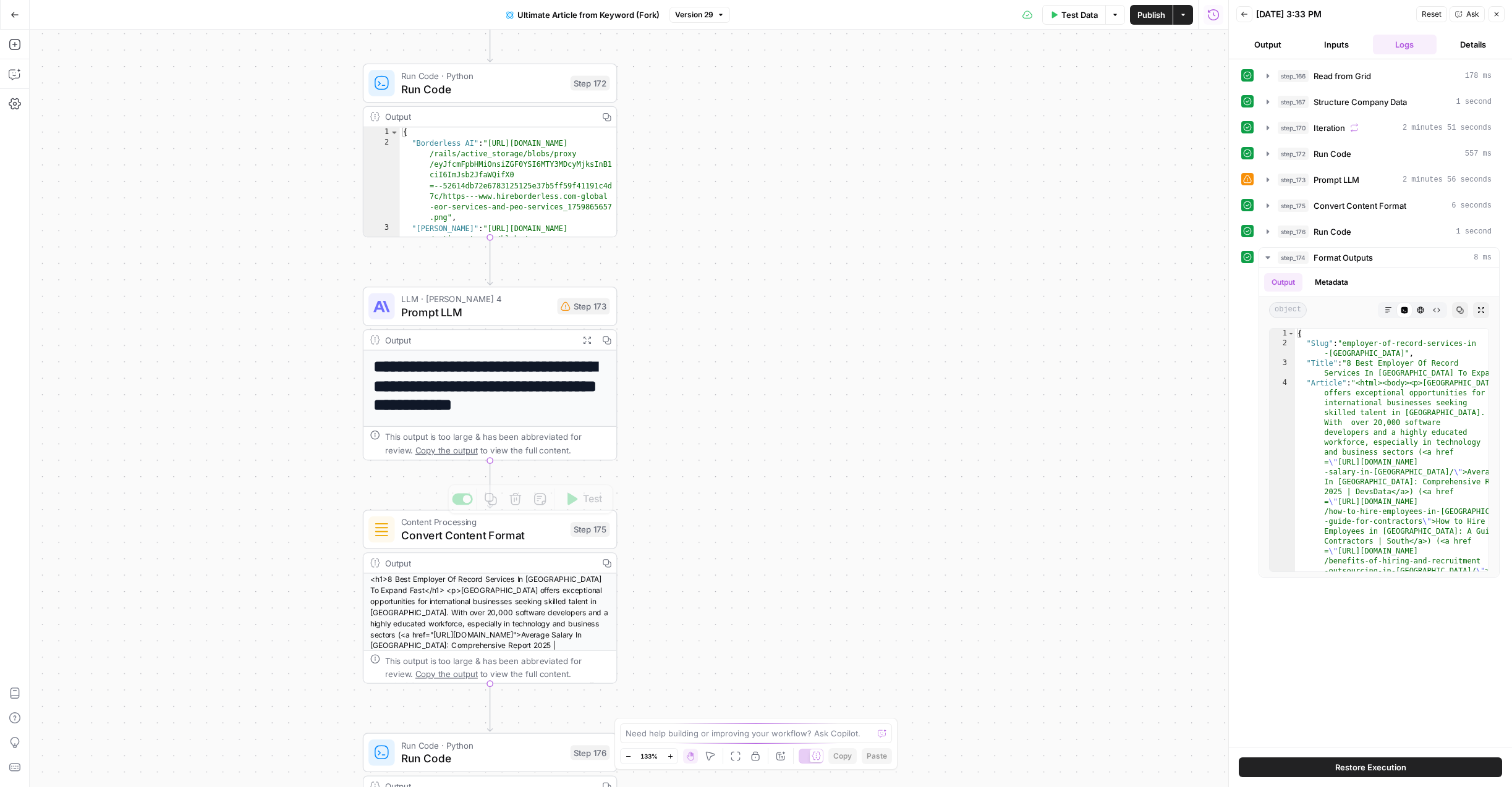
click at [531, 322] on div "LLM · [PERSON_NAME] 4 Prompt LLM Step 173 Copy step Delete step Add Note Test" at bounding box center [491, 306] width 255 height 39
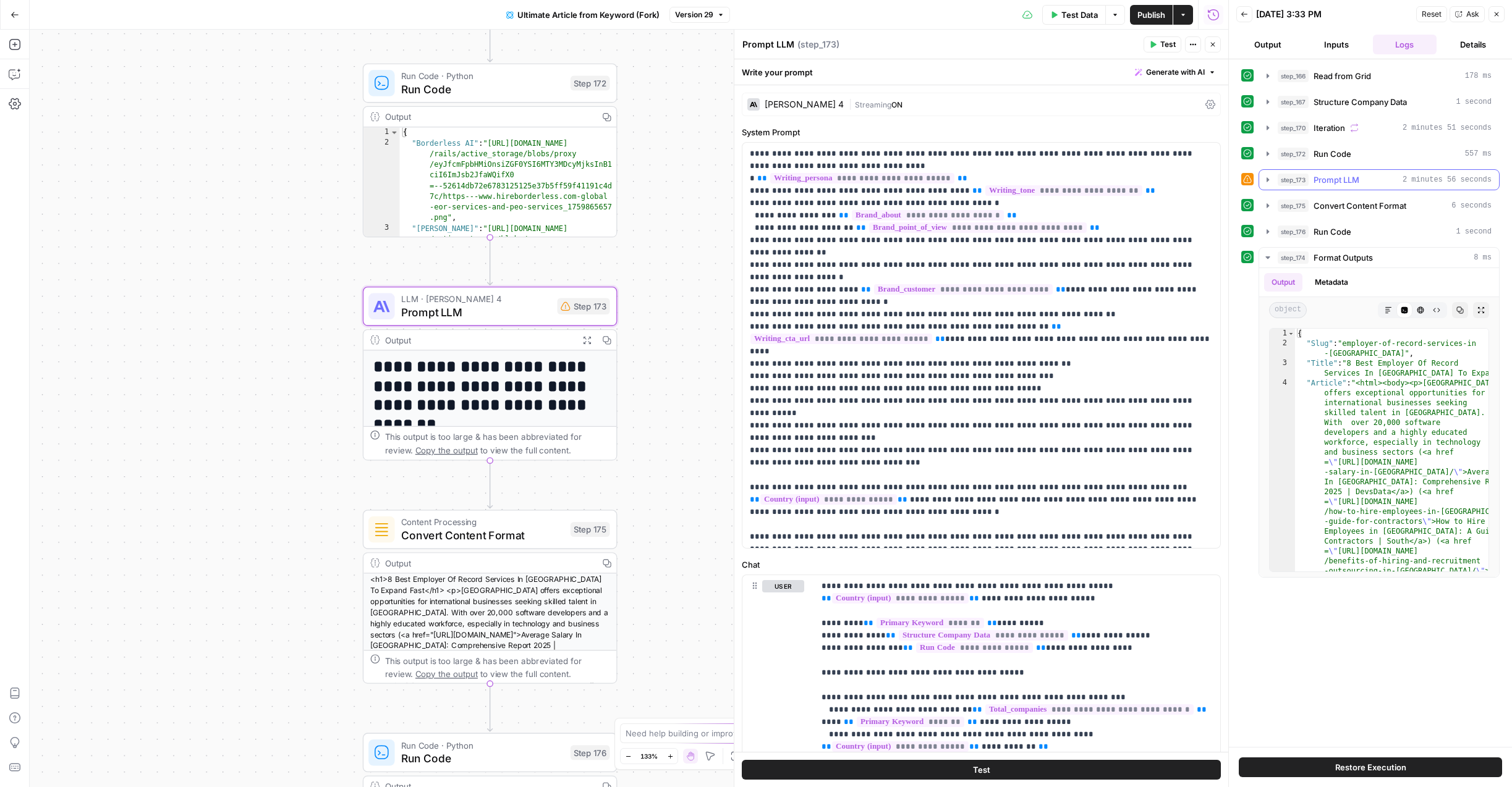
click at [1266, 179] on icon "button" at bounding box center [1267, 179] width 10 height 10
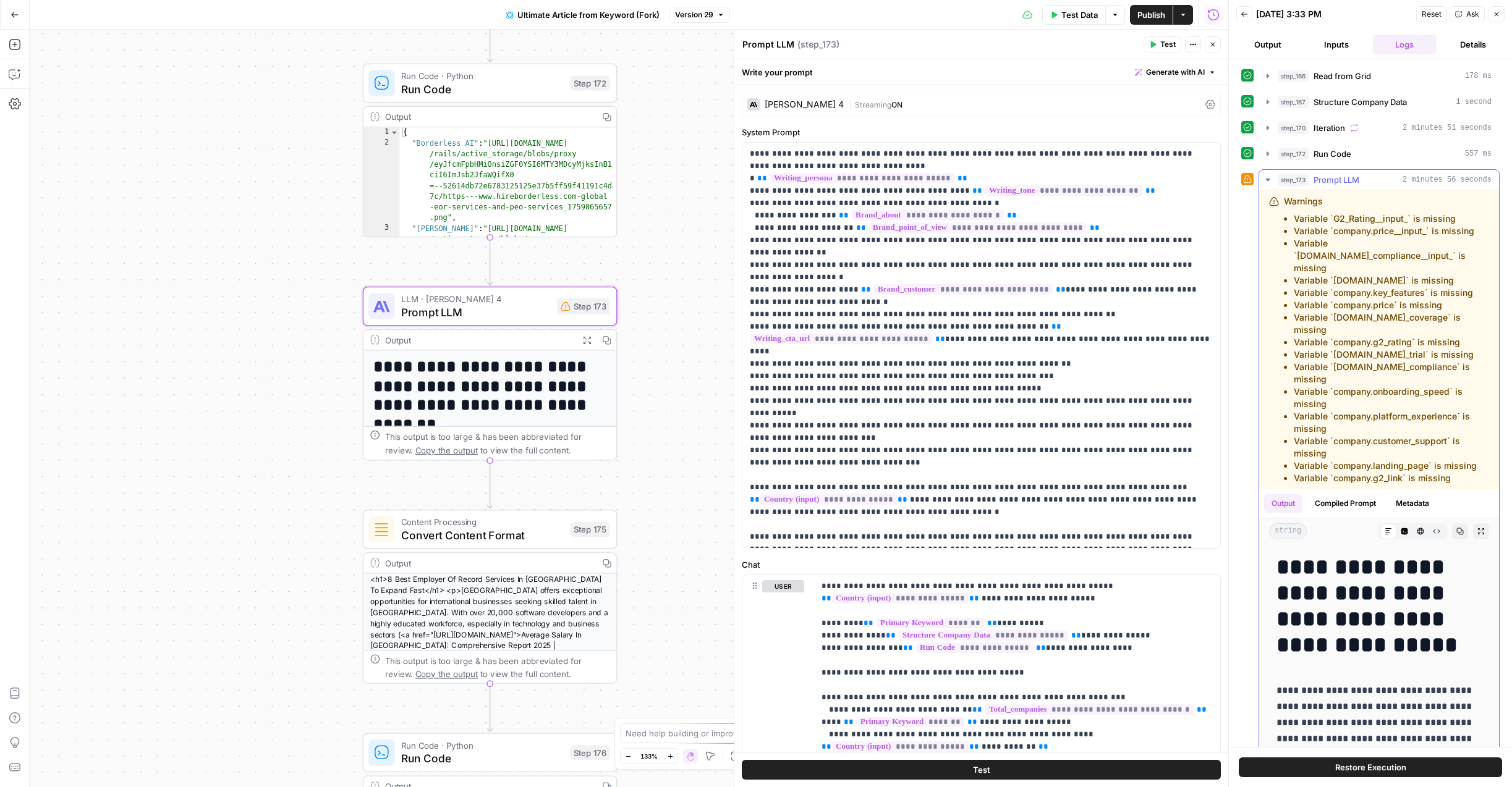
click at [1479, 528] on icon "button" at bounding box center [1481, 531] width 7 height 7
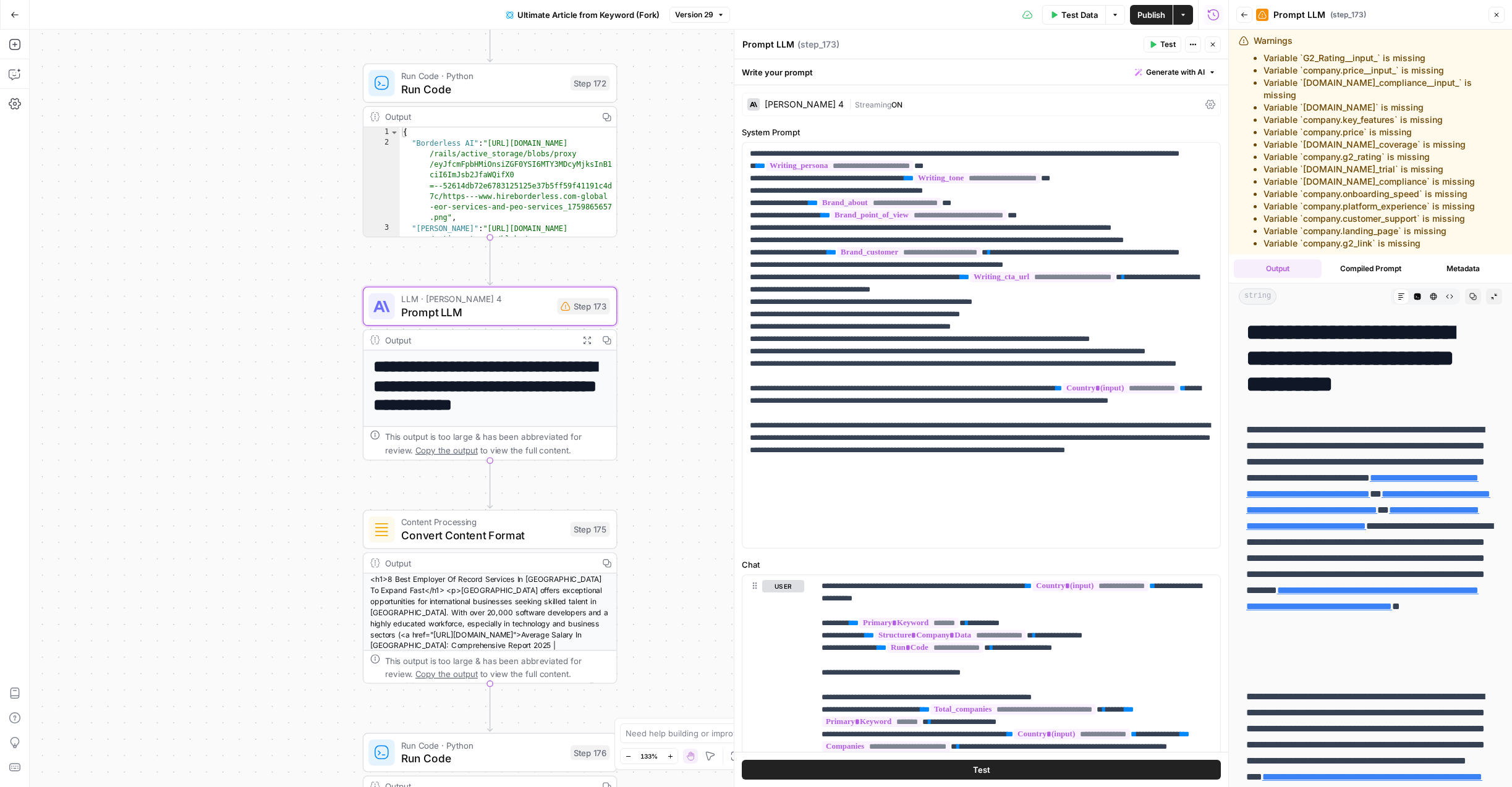
click at [1493, 293] on icon "button" at bounding box center [1494, 296] width 7 height 7
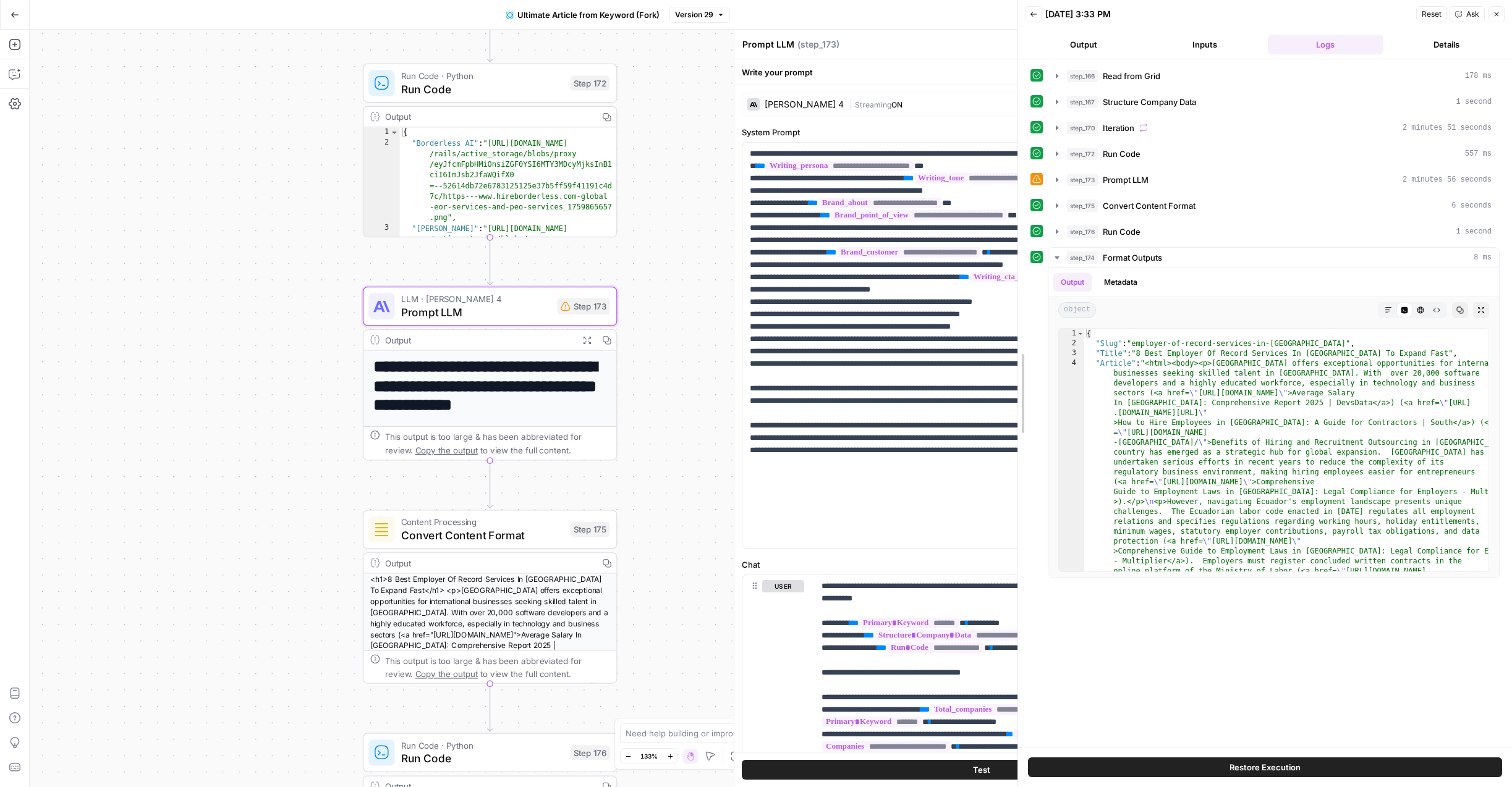
drag, startPoint x: 1226, startPoint y: 282, endPoint x: 829, endPoint y: 270, distance: 397.2
click at [829, 270] on body "Borderless New Home Browse Insights Opportunities Your Data Recent Grids (Test …" at bounding box center [756, 394] width 1512 height 787
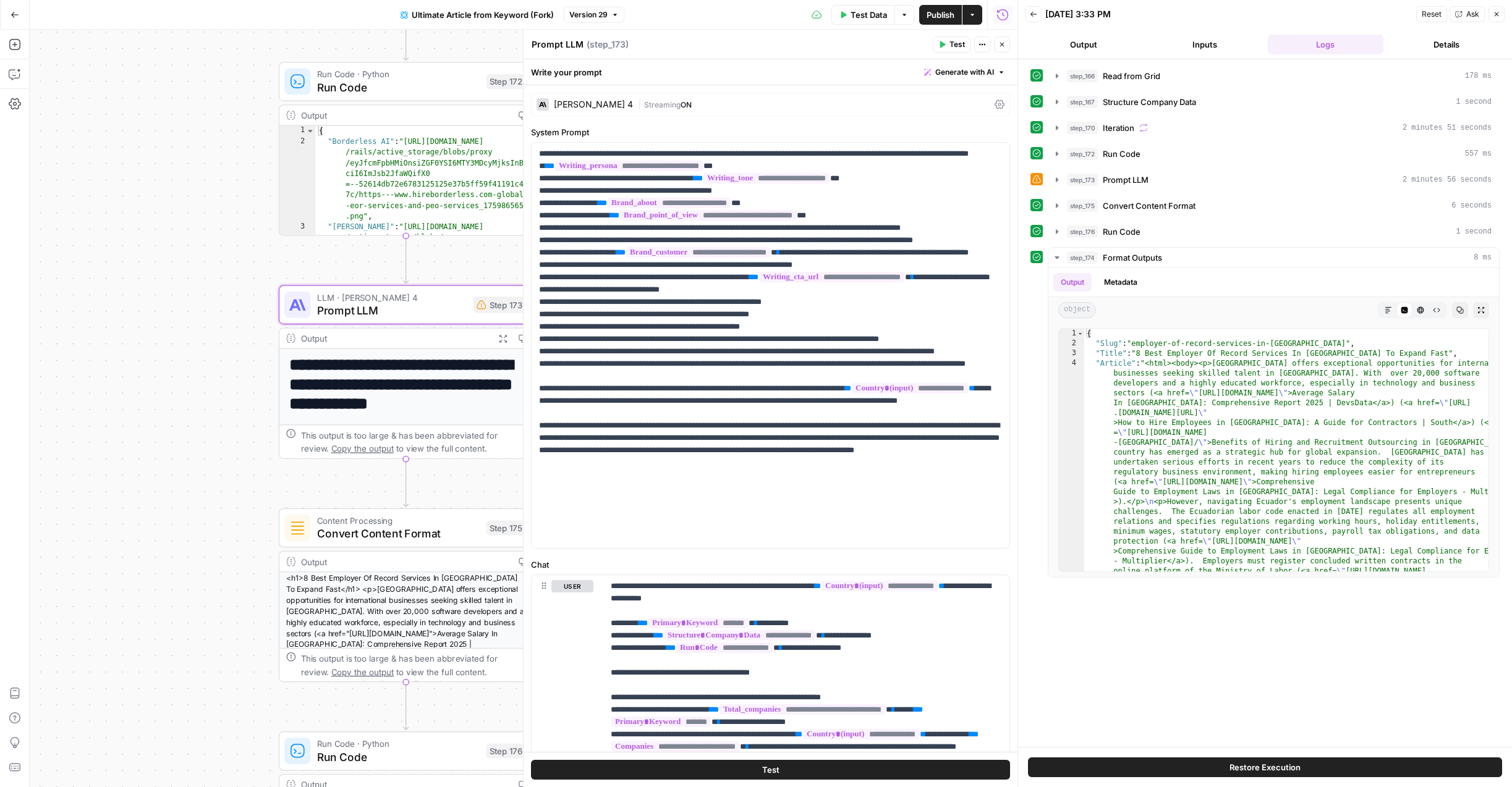
scroll to position [47, 0]
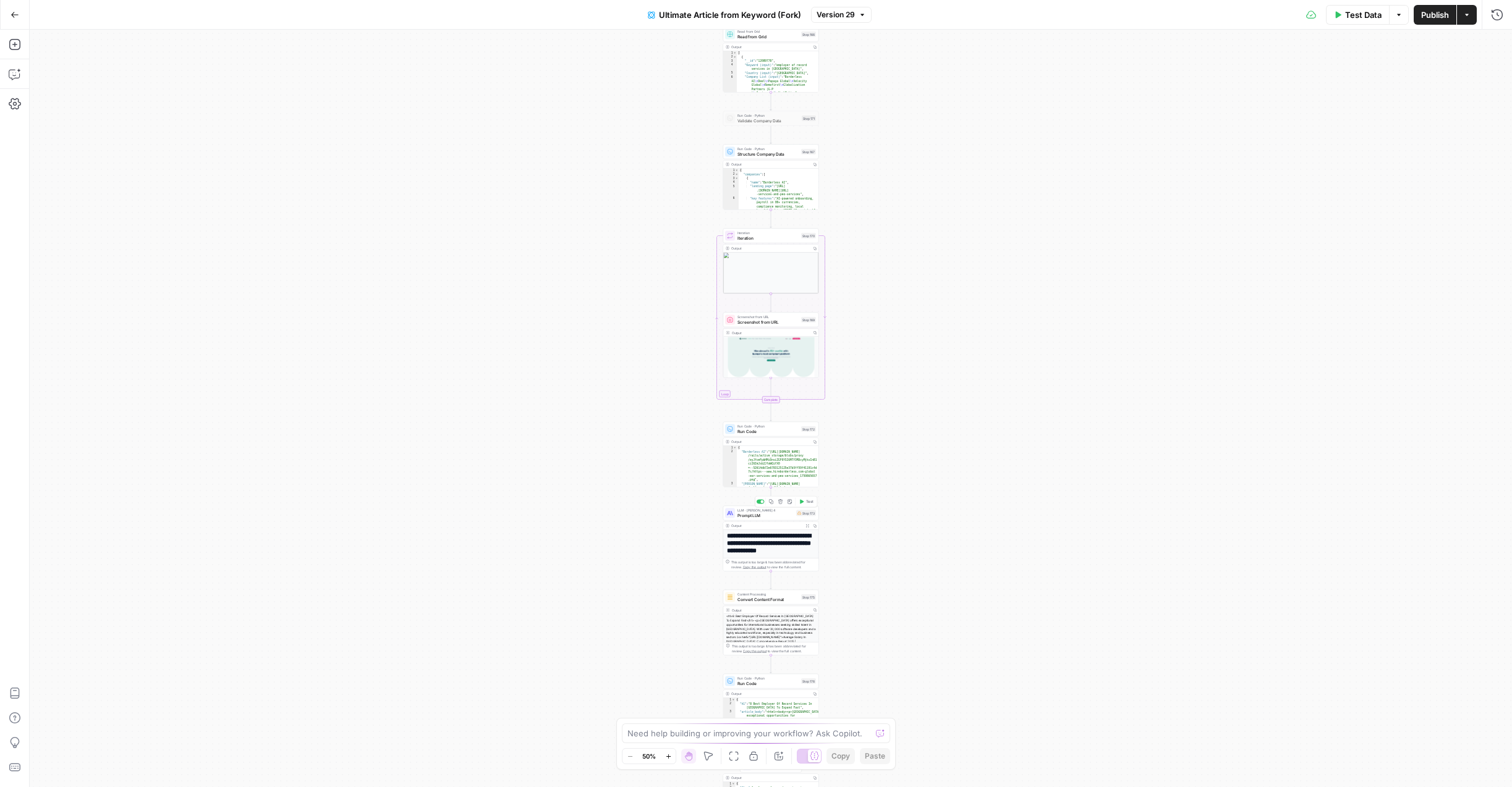
click at [769, 516] on span "Prompt LLM" at bounding box center [766, 515] width 56 height 6
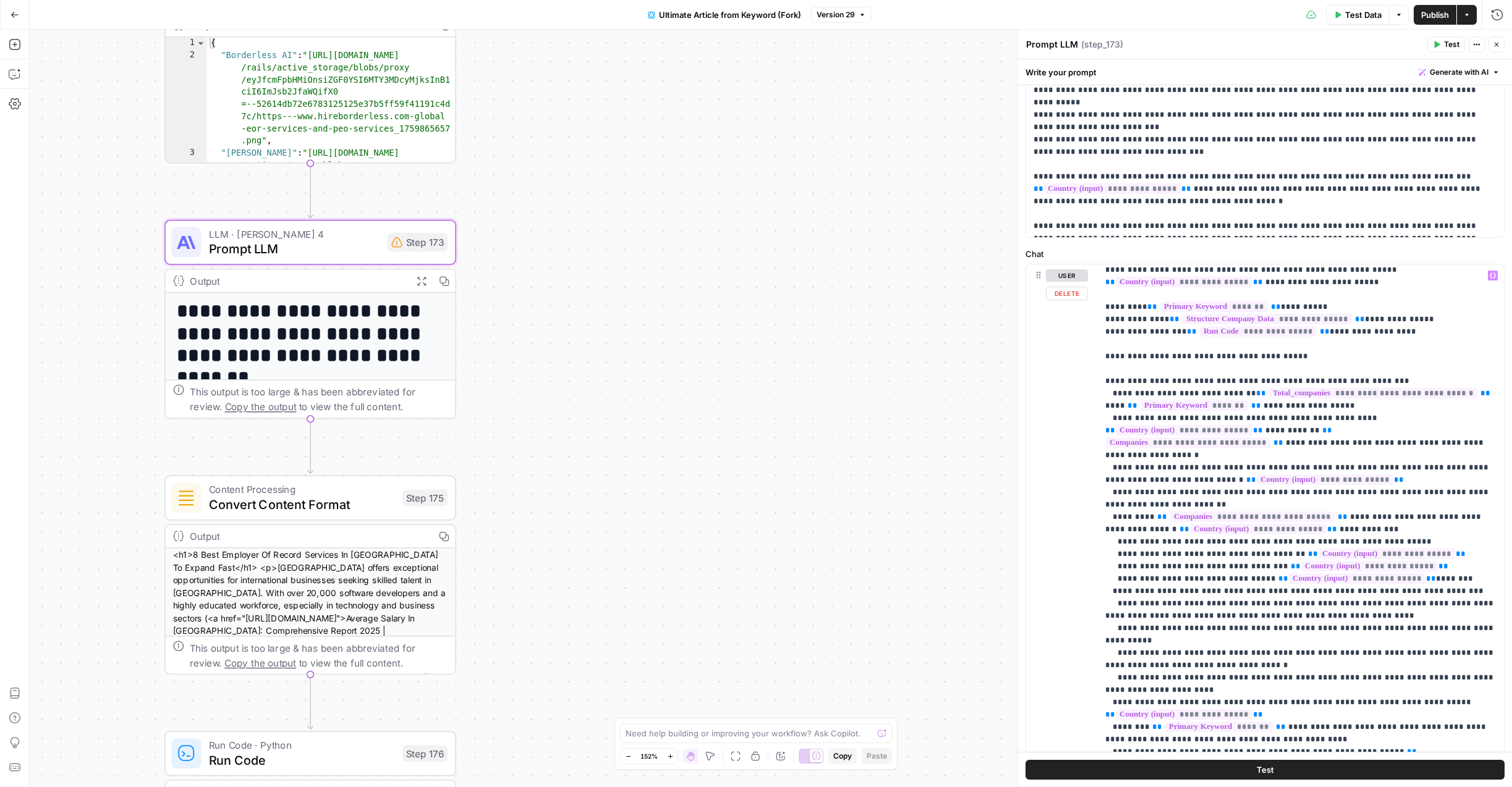
scroll to position [393, 0]
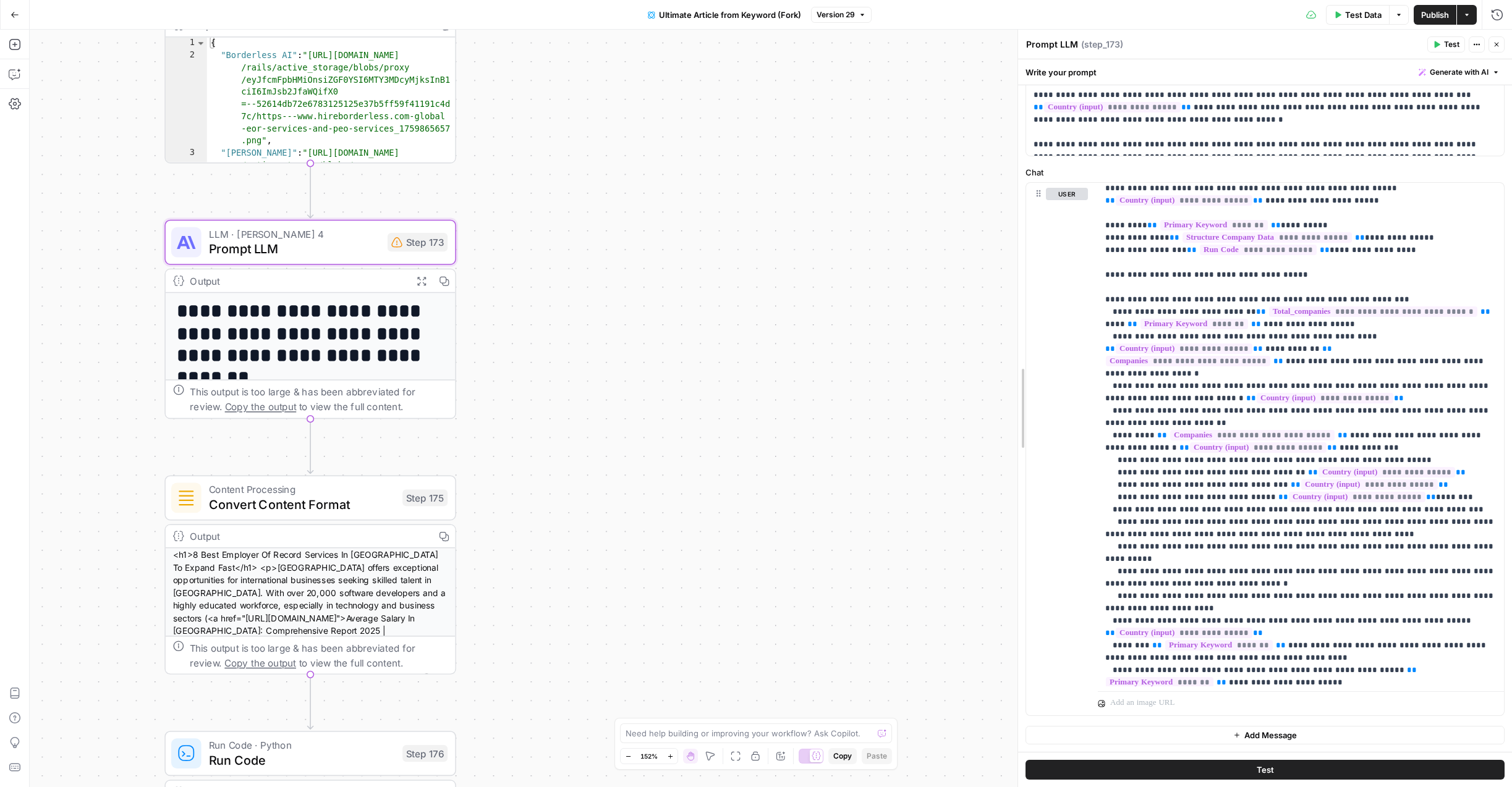
drag, startPoint x: 1022, startPoint y: 317, endPoint x: 735, endPoint y: 323, distance: 287.1
click at [735, 323] on body "Borderless New Home Browse Insights Opportunities Your Data Recent Grids (Test …" at bounding box center [756, 394] width 1512 height 787
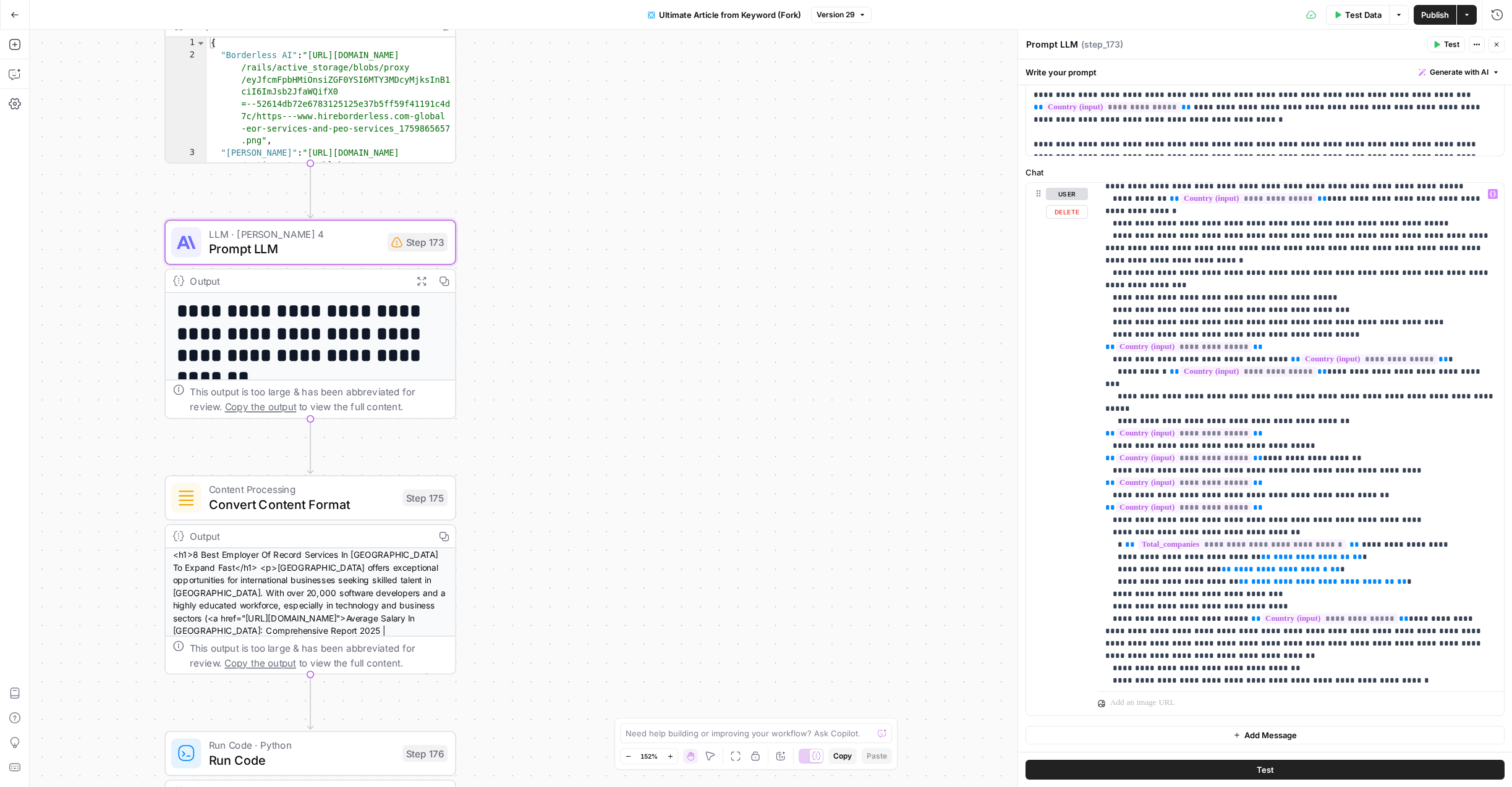
scroll to position [533, 0]
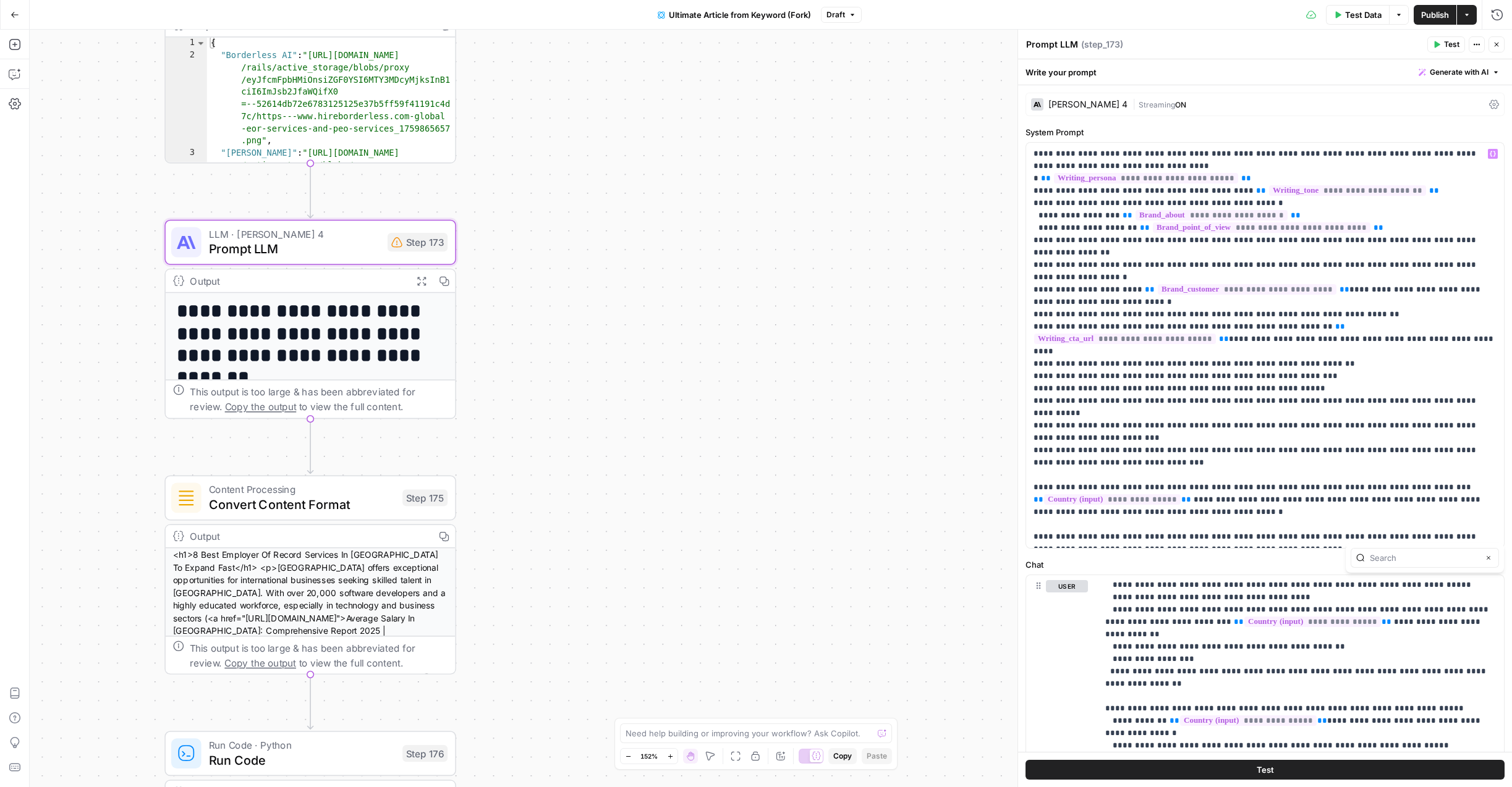
type input "|"
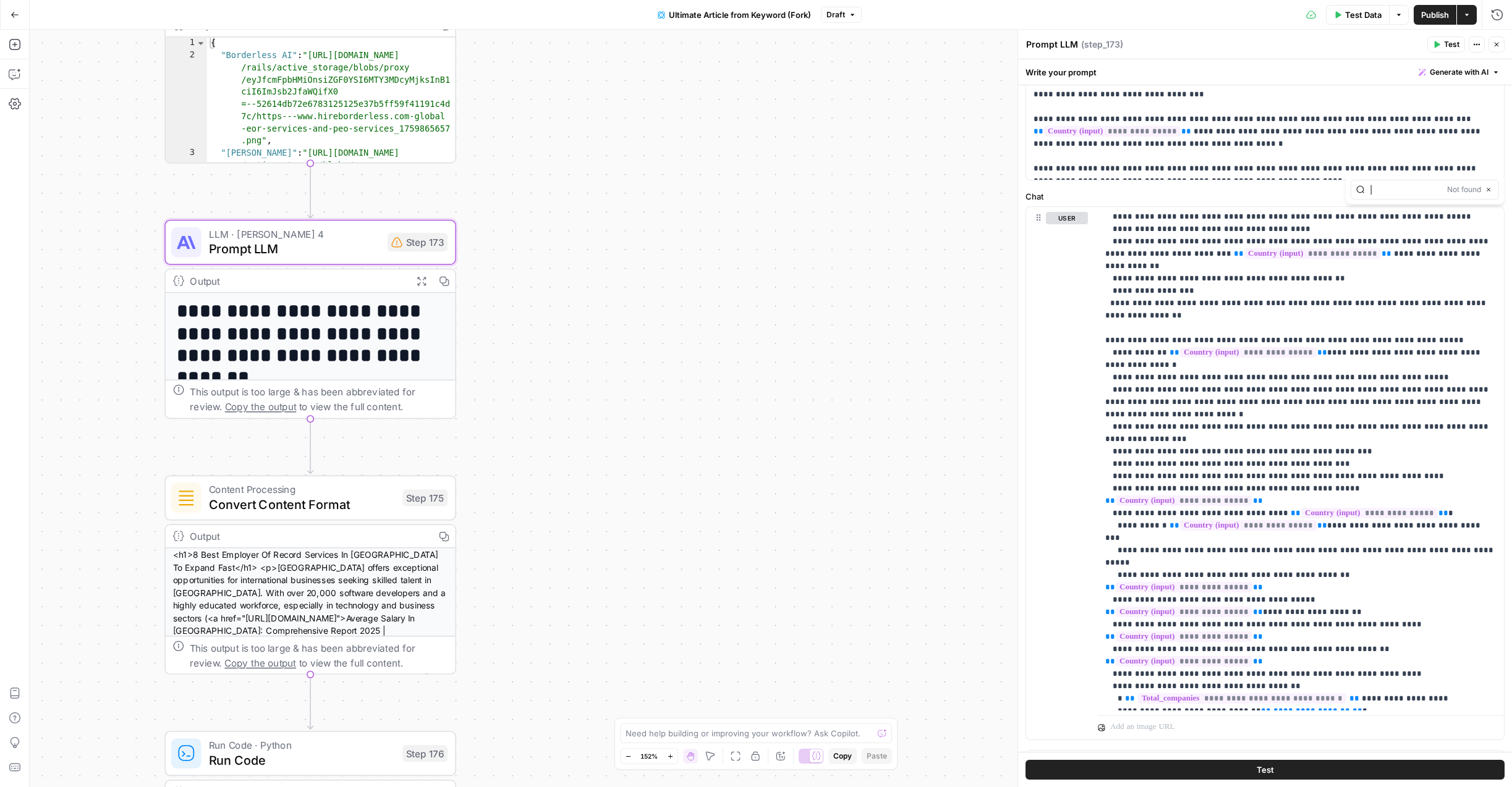
scroll to position [369, 0]
click at [1489, 187] on icon "button" at bounding box center [1488, 189] width 6 height 6
click at [1275, 347] on span "**********" at bounding box center [1248, 352] width 136 height 10
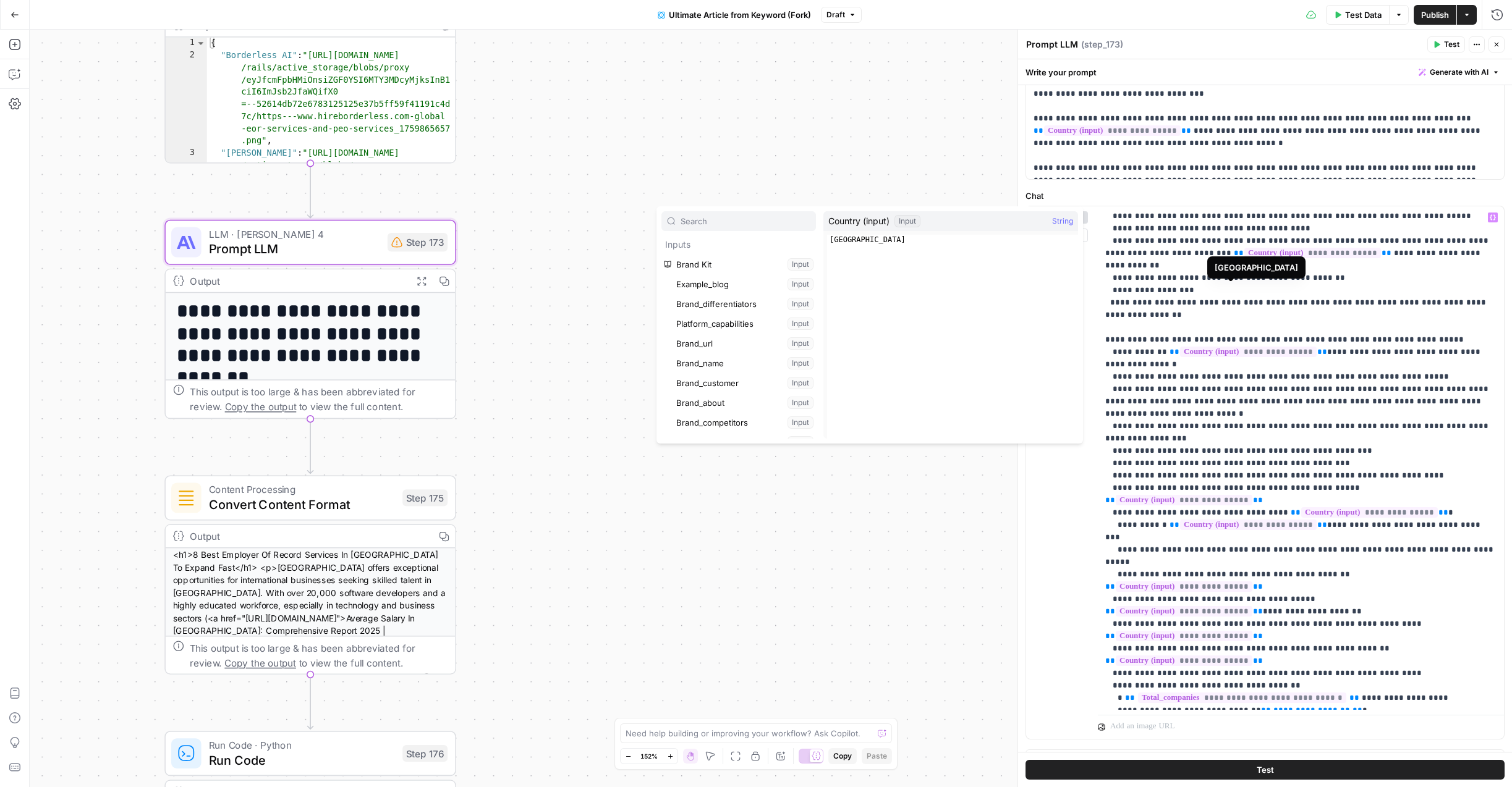
scroll to position [363, 0]
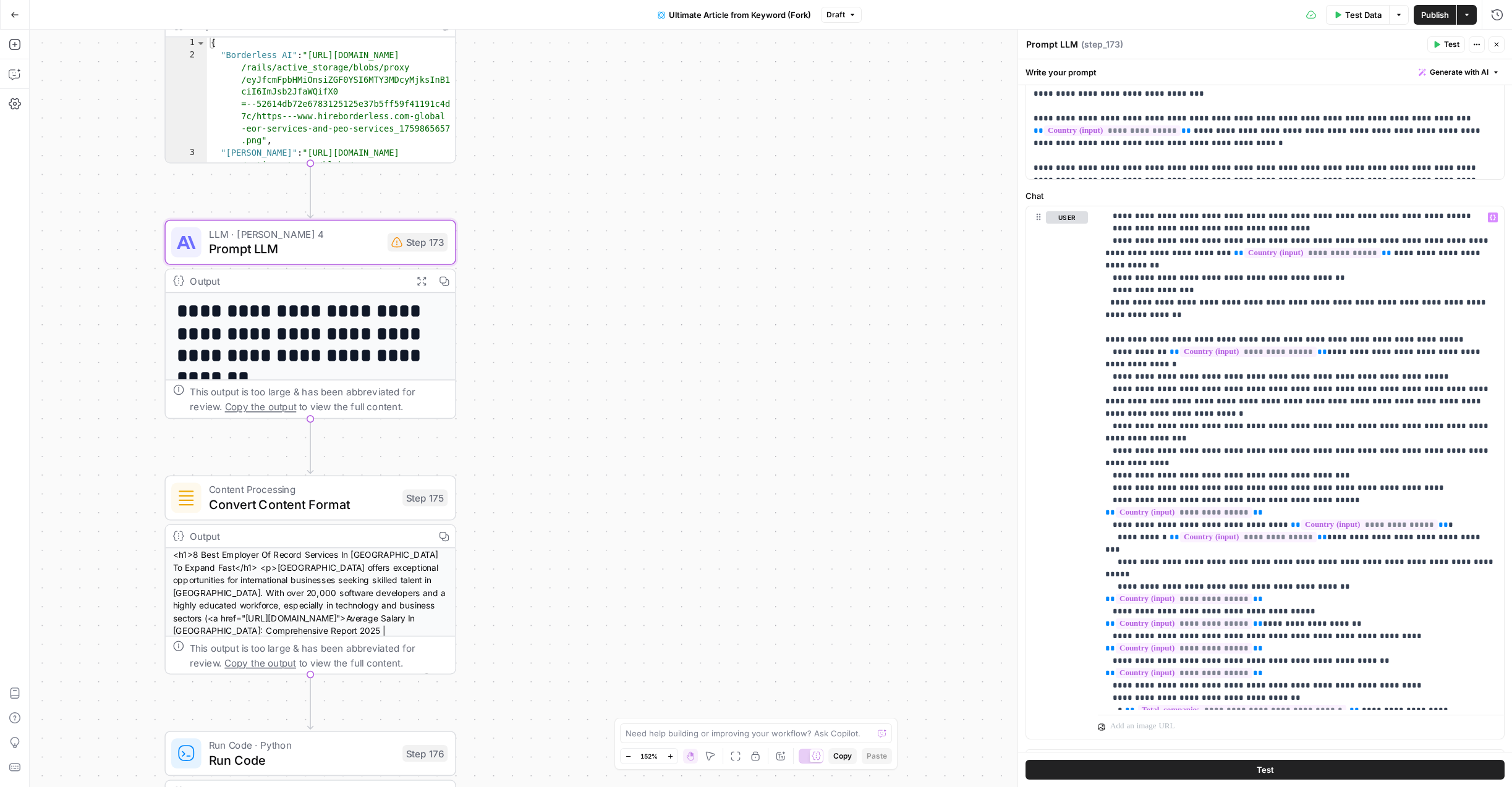
click at [1443, 15] on span "Publish" at bounding box center [1435, 15] width 28 height 13
click at [1224, 774] on button "Test" at bounding box center [1265, 770] width 479 height 20
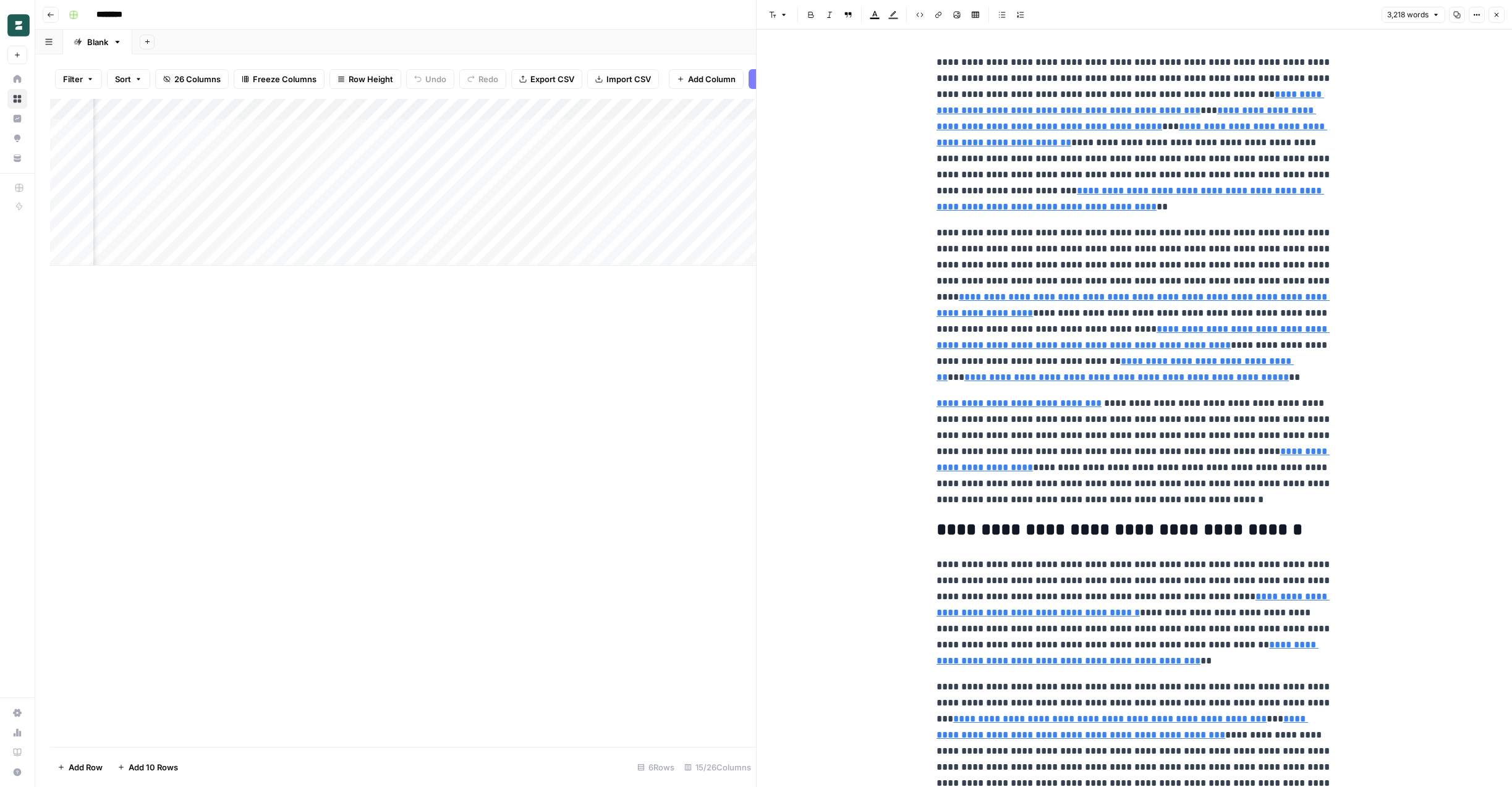
scroll to position [0, 219]
click at [1496, 13] on icon "button" at bounding box center [1496, 15] width 7 height 7
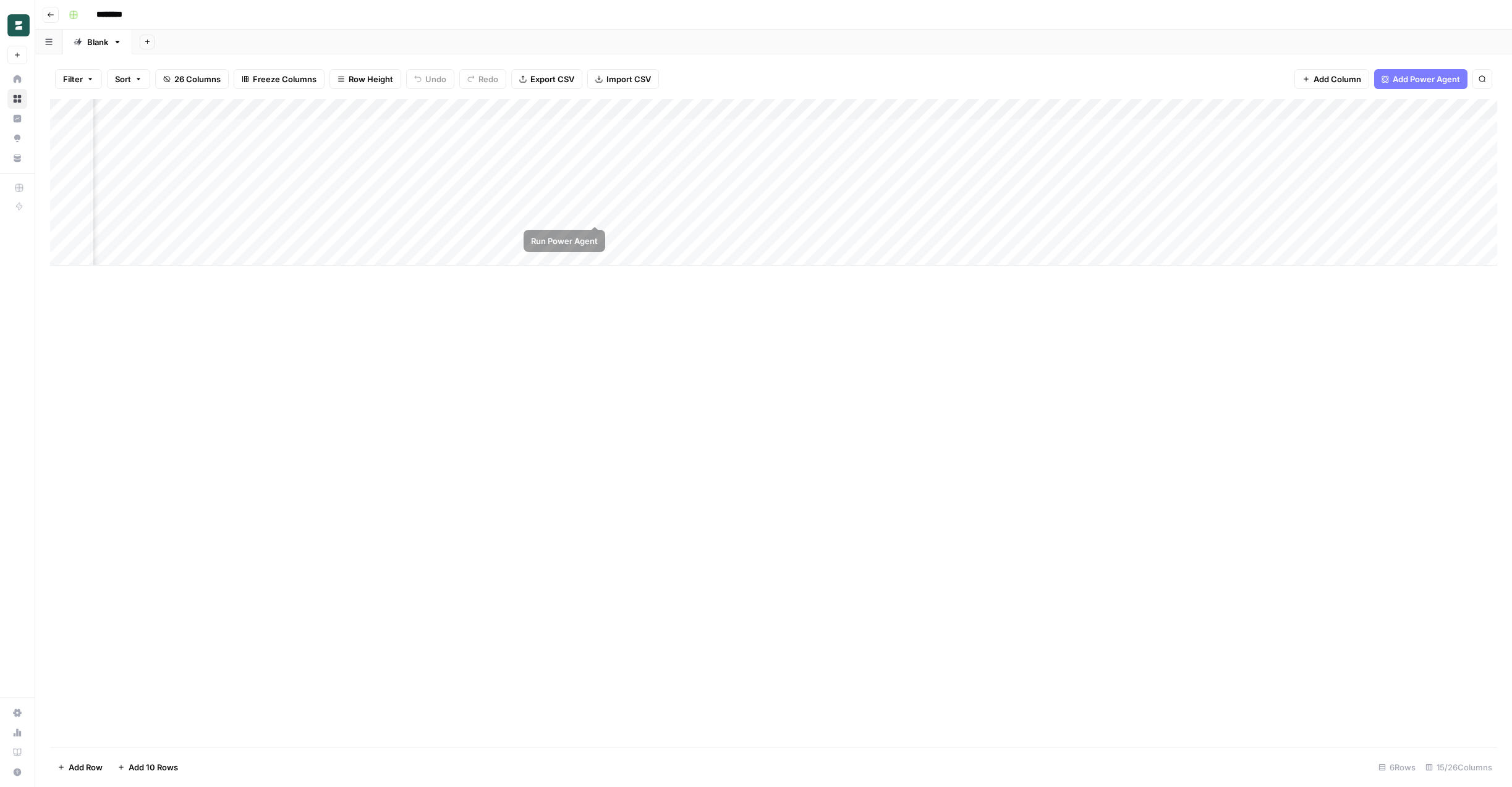
click at [594, 214] on div "Add Column" at bounding box center [774, 182] width 1447 height 167
click at [926, 130] on div "Add Column" at bounding box center [774, 182] width 1447 height 167
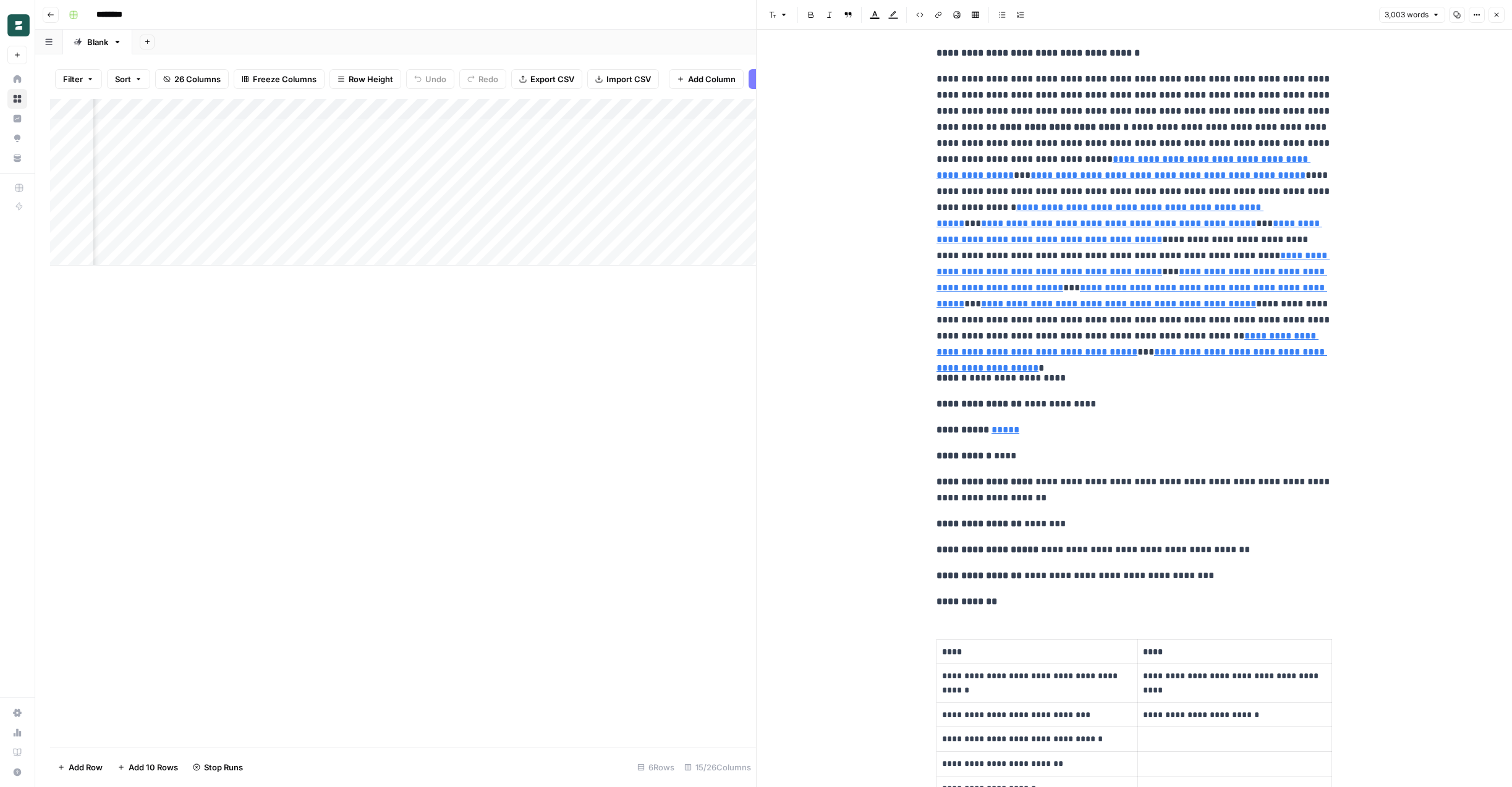
scroll to position [1578, 0]
click at [1497, 16] on icon "button" at bounding box center [1496, 15] width 7 height 7
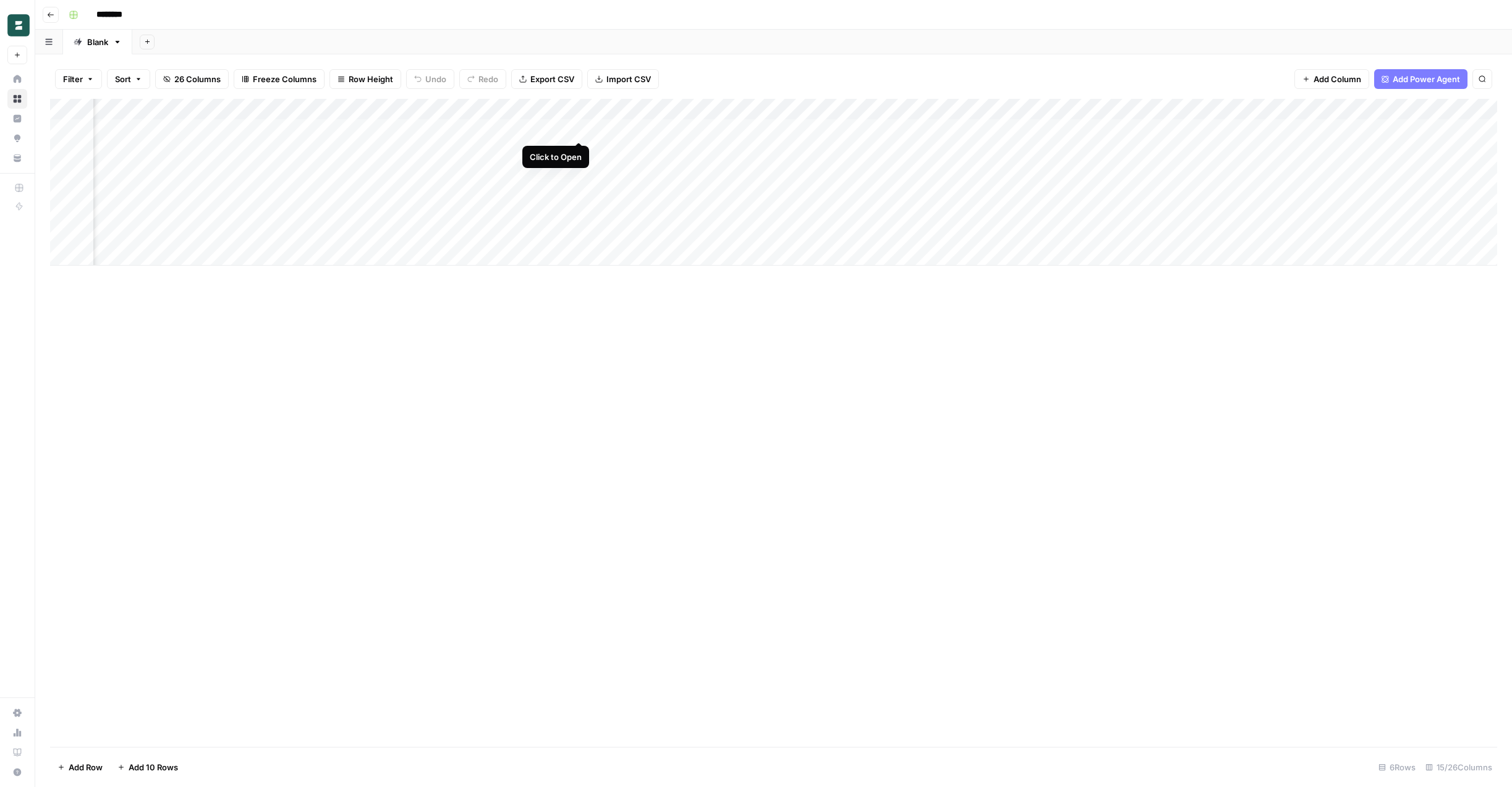
click at [580, 130] on div "Add Column" at bounding box center [774, 182] width 1447 height 167
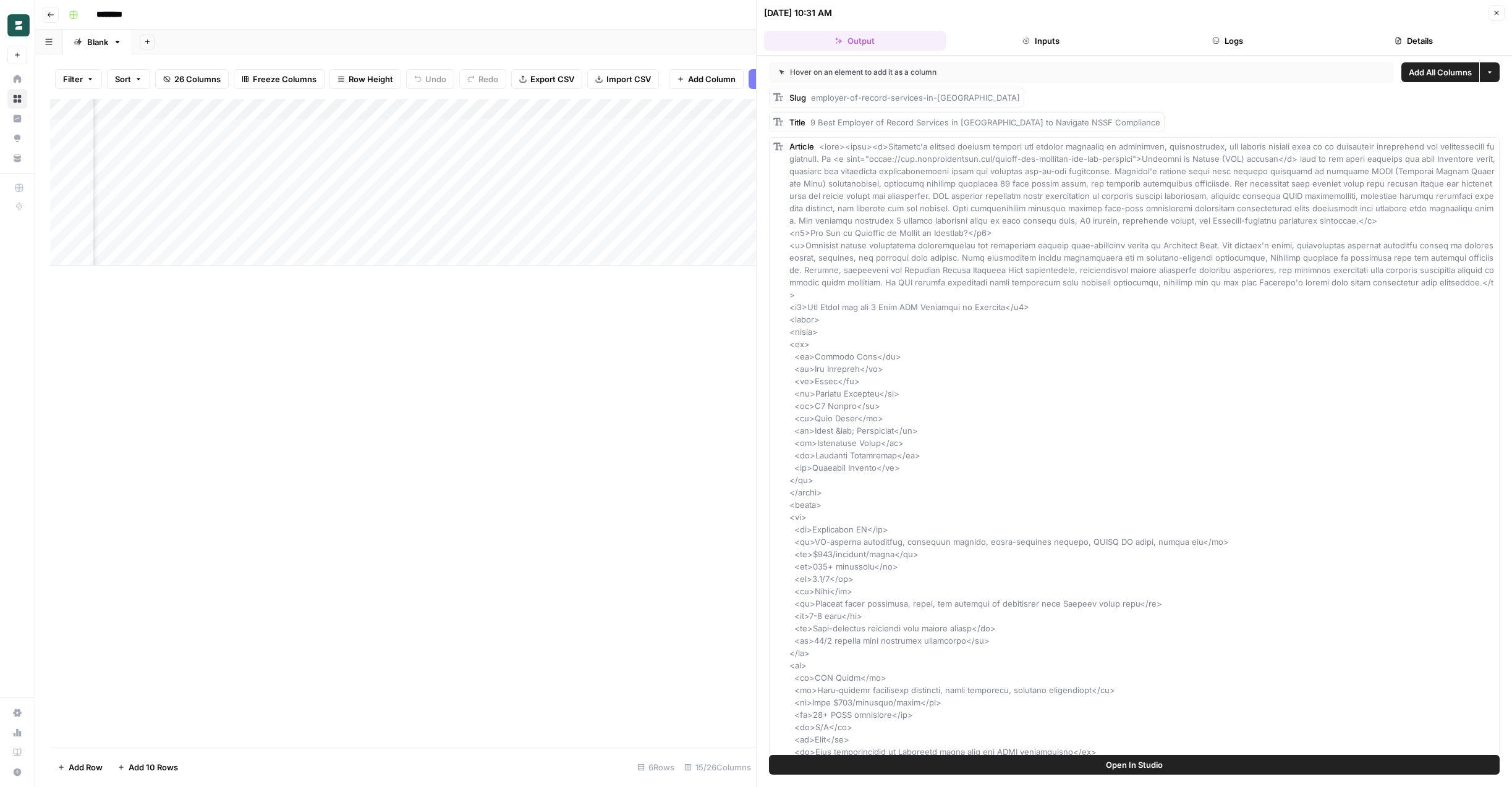
click at [1493, 11] on icon "button" at bounding box center [1496, 13] width 7 height 7
